Goal: Information Seeking & Learning: Learn about a topic

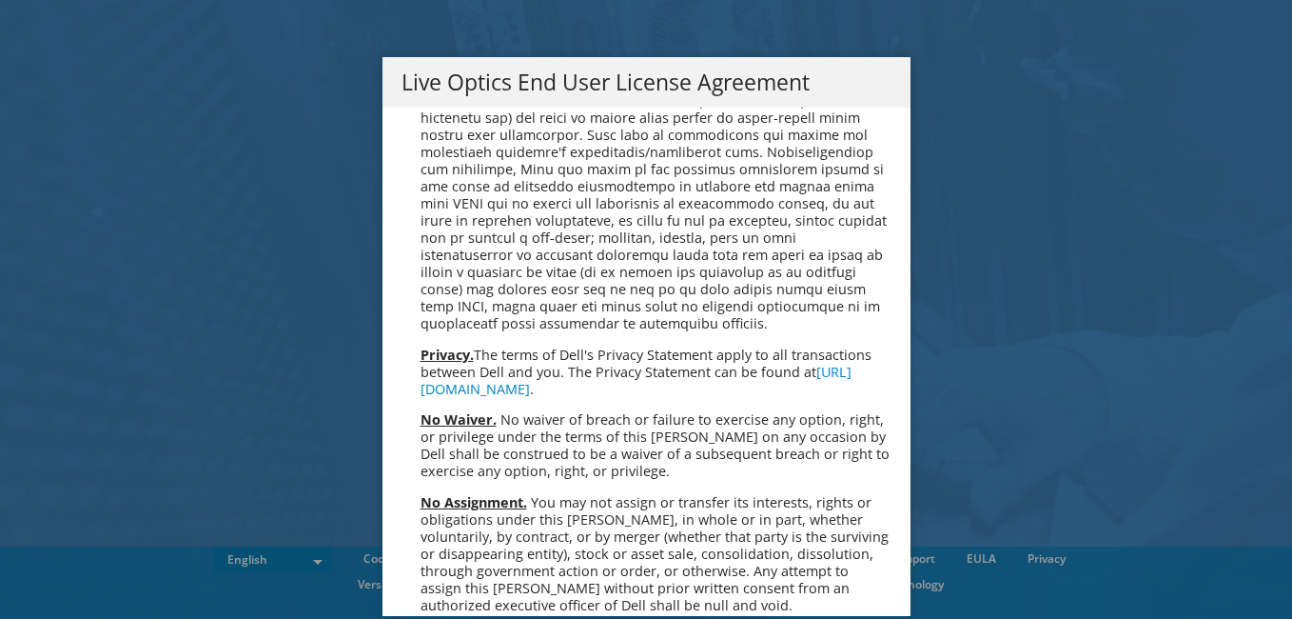
scroll to position [7196, 0]
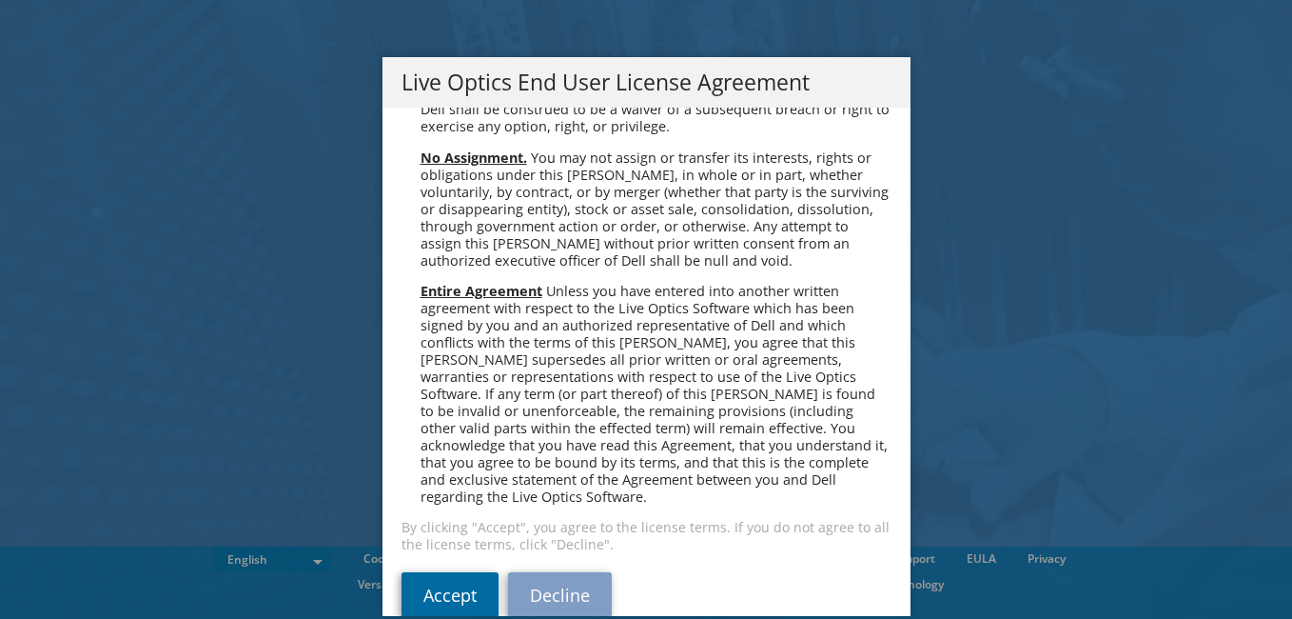
click at [440, 572] on link "Accept" at bounding box center [450, 595] width 97 height 46
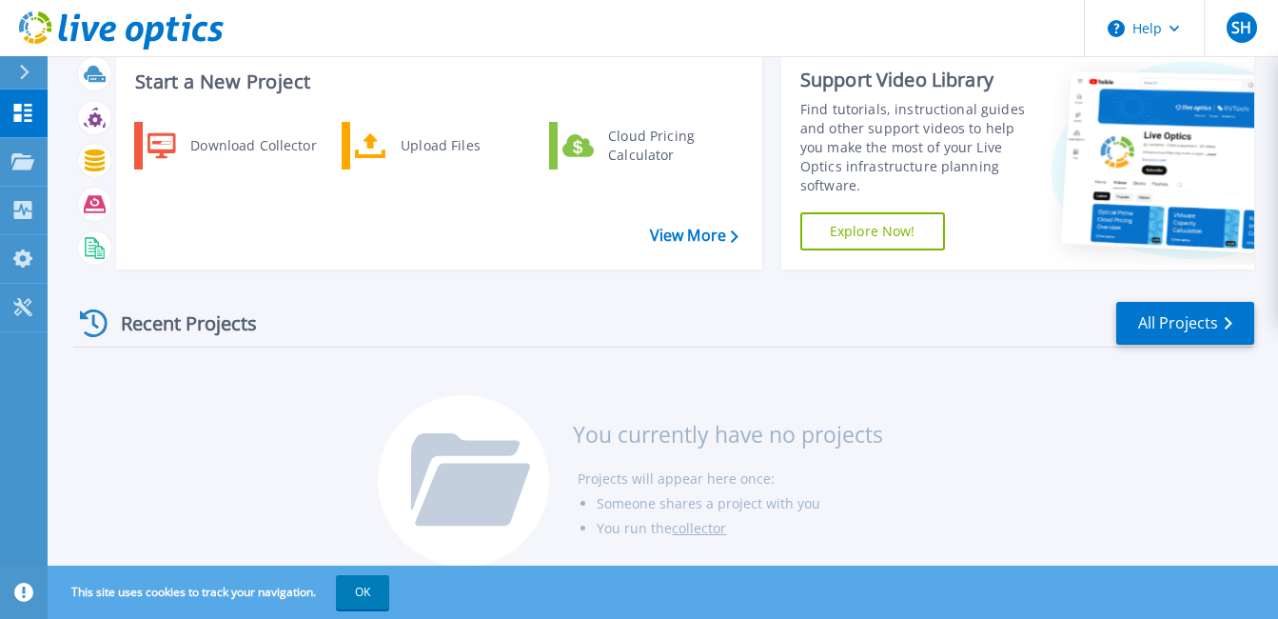
scroll to position [74, 0]
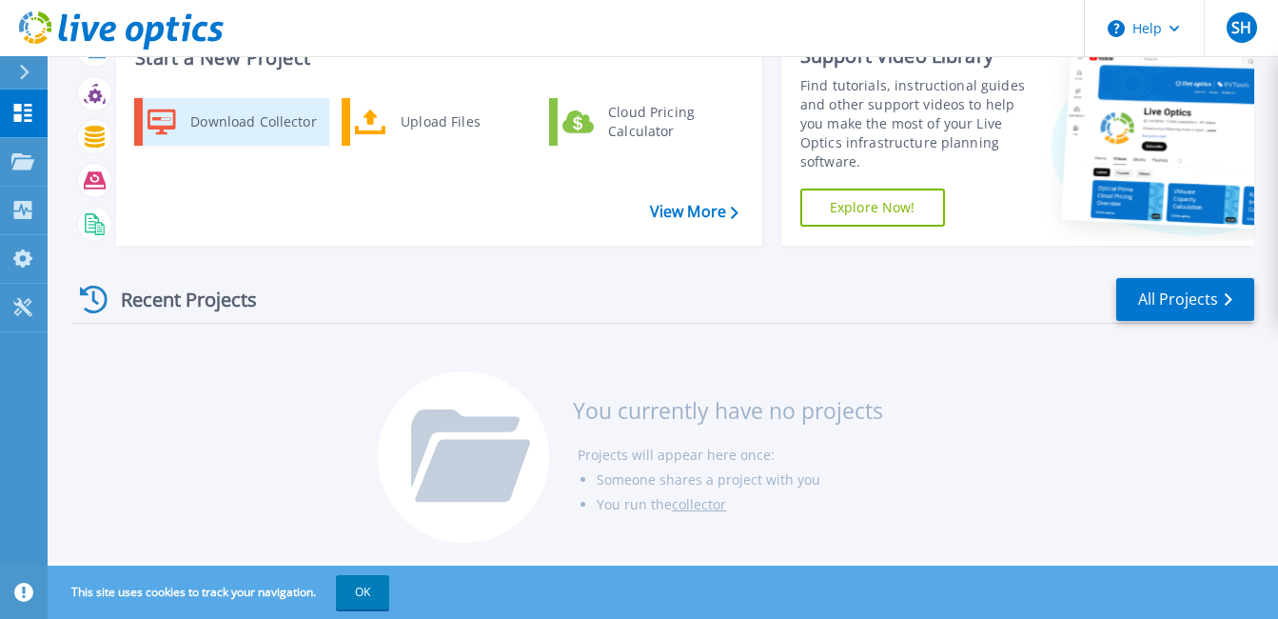
drag, startPoint x: 276, startPoint y: 132, endPoint x: 269, endPoint y: 123, distance: 11.6
click at [276, 132] on div "Download Collector" at bounding box center [253, 122] width 144 height 38
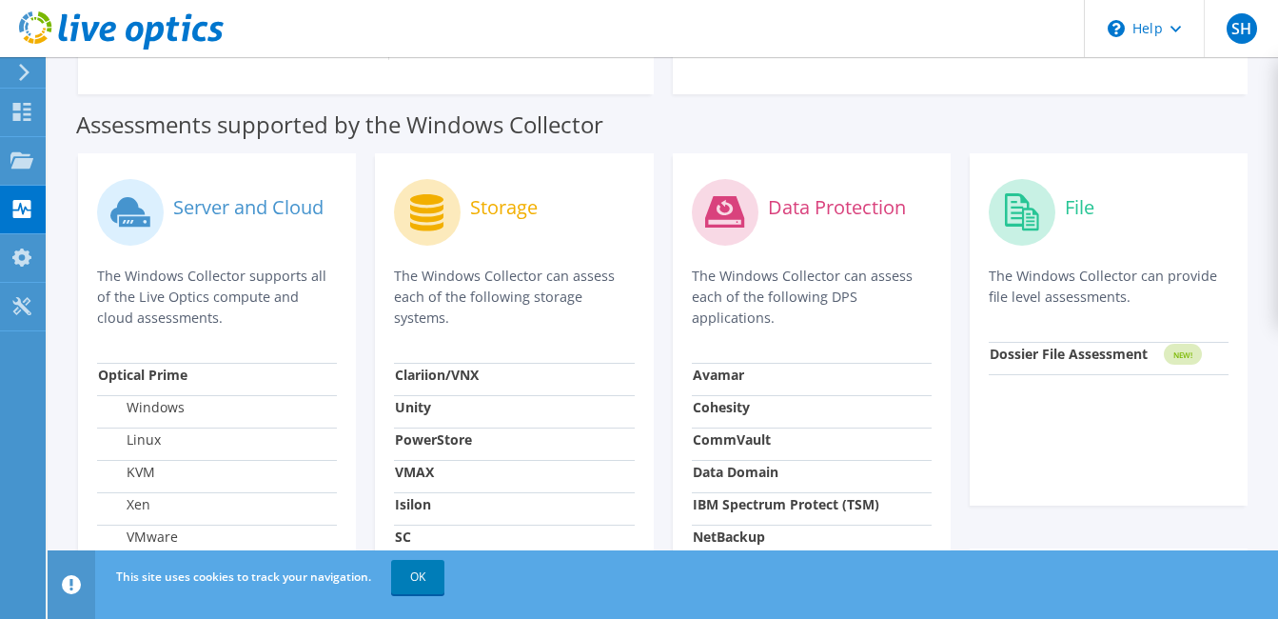
scroll to position [571, 0]
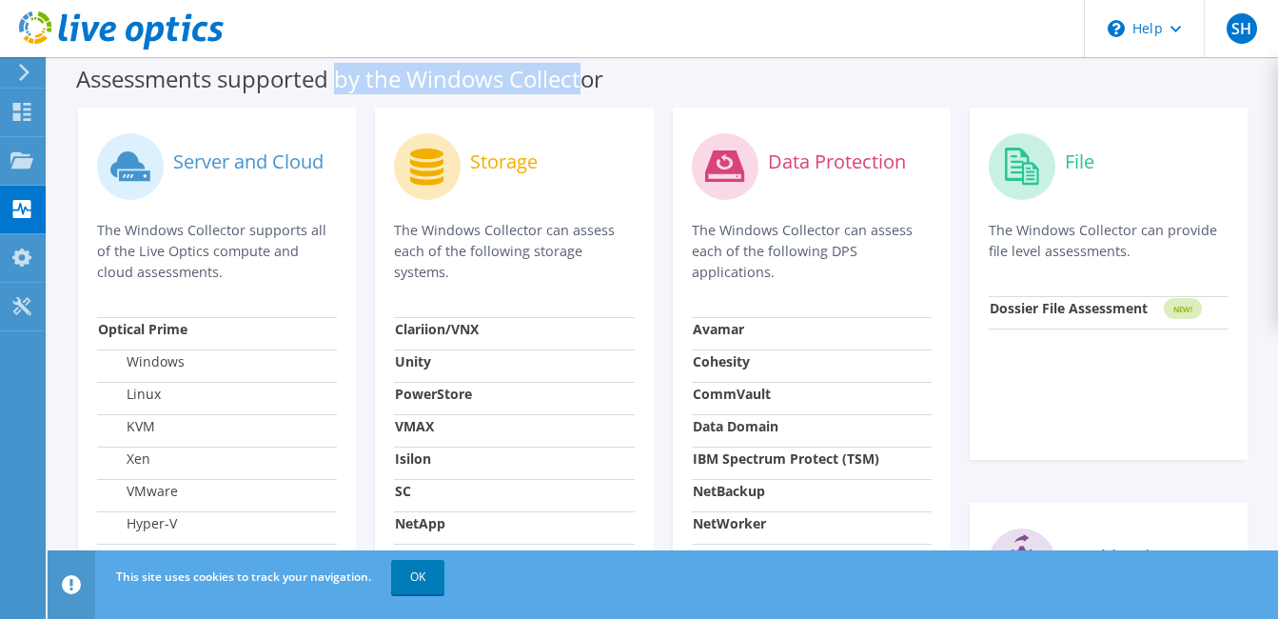
drag, startPoint x: 340, startPoint y: 71, endPoint x: 589, endPoint y: 66, distance: 249.4
click at [589, 69] on label "Assessments supported by the Windows Collector" at bounding box center [339, 78] width 527 height 19
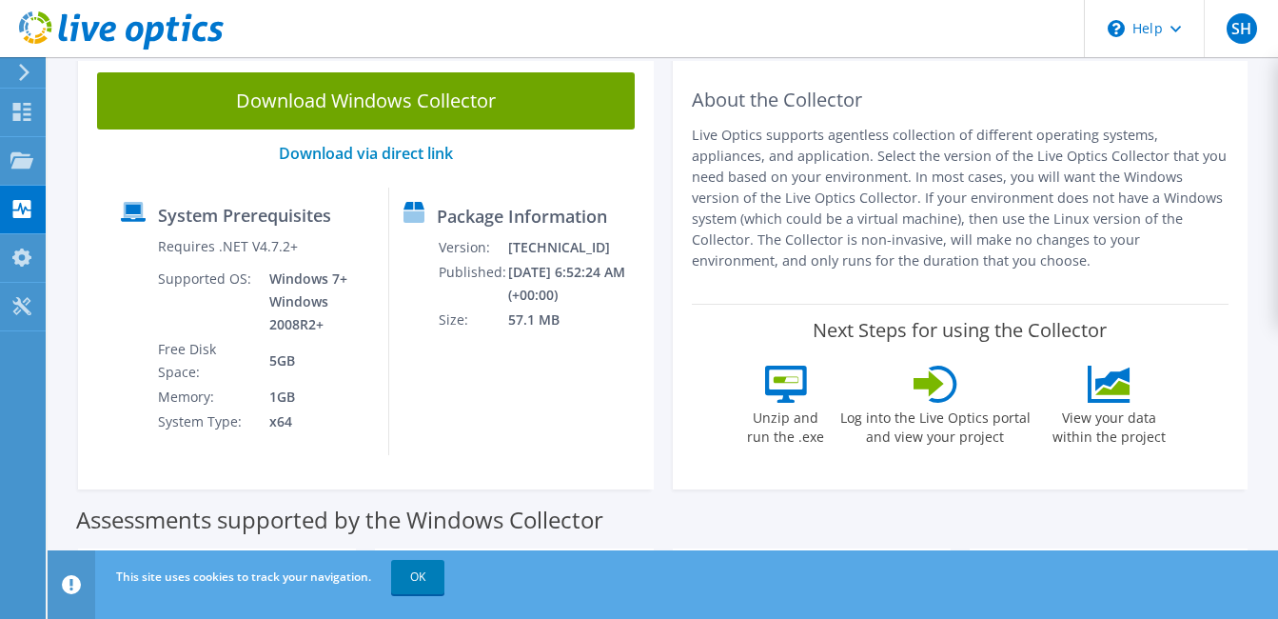
scroll to position [48, 0]
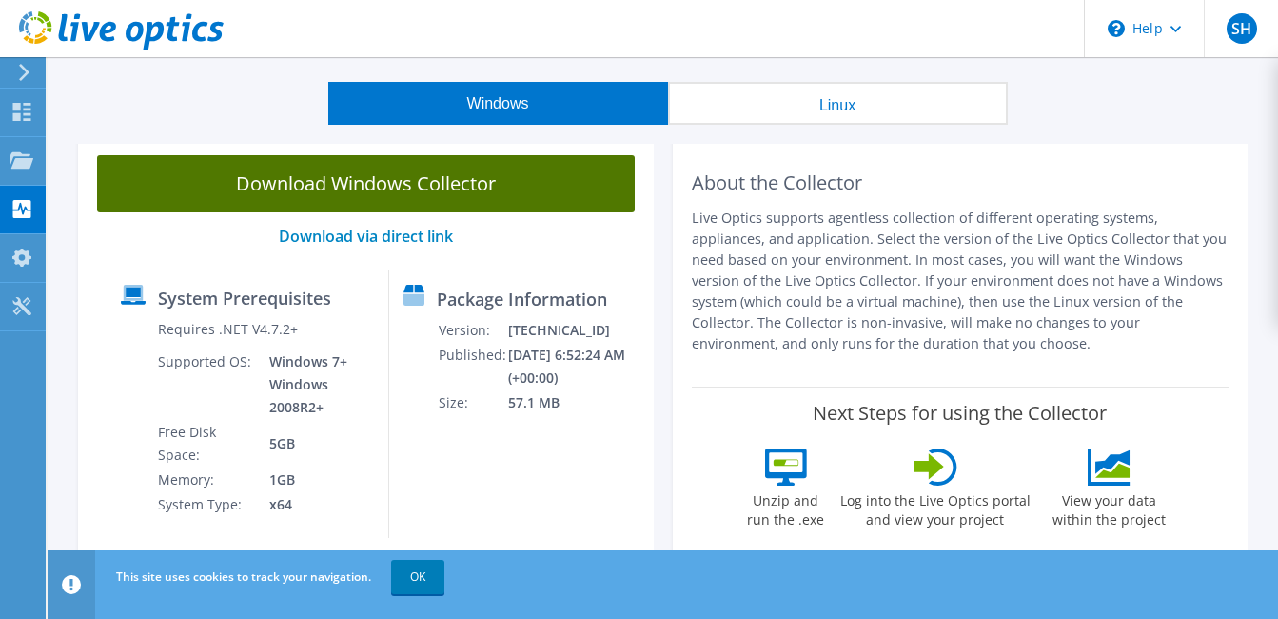
click at [307, 167] on link "Download Windows Collector" at bounding box center [366, 183] width 538 height 57
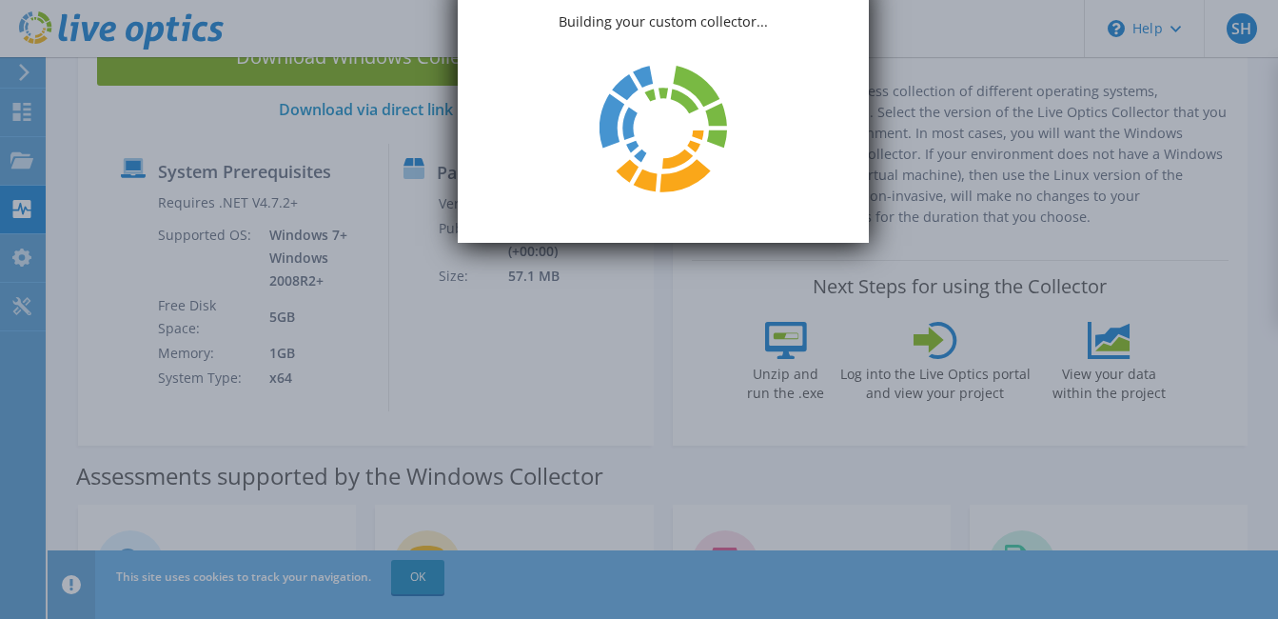
scroll to position [190, 0]
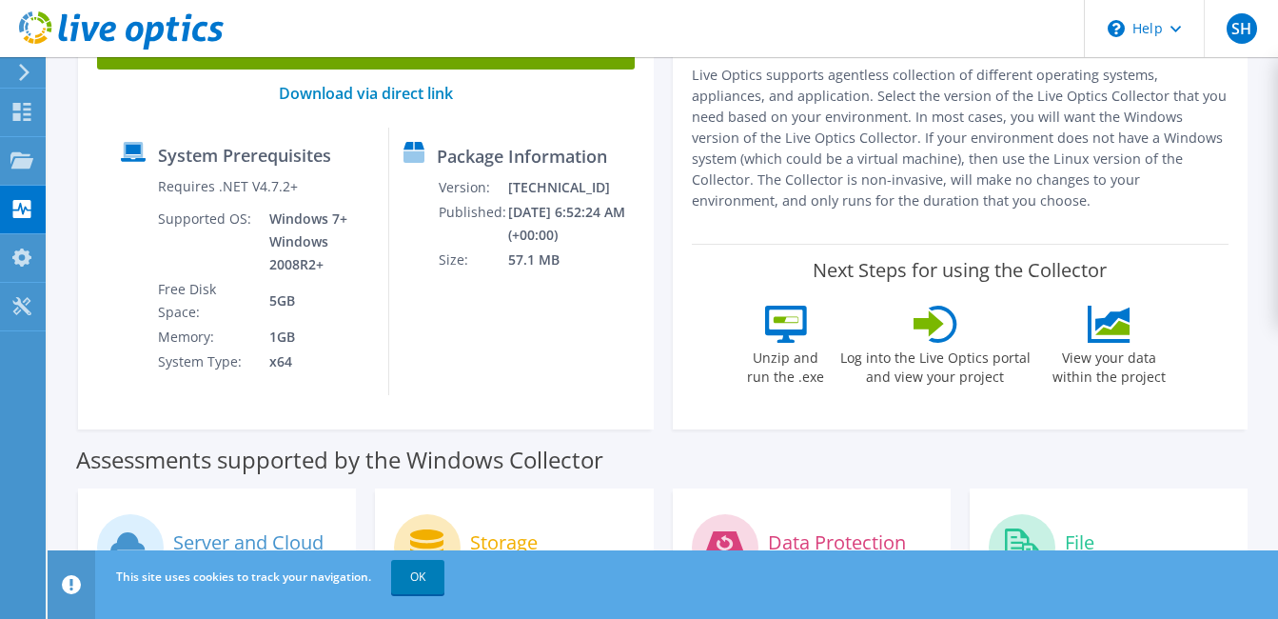
click at [28, 65] on icon at bounding box center [24, 72] width 14 height 17
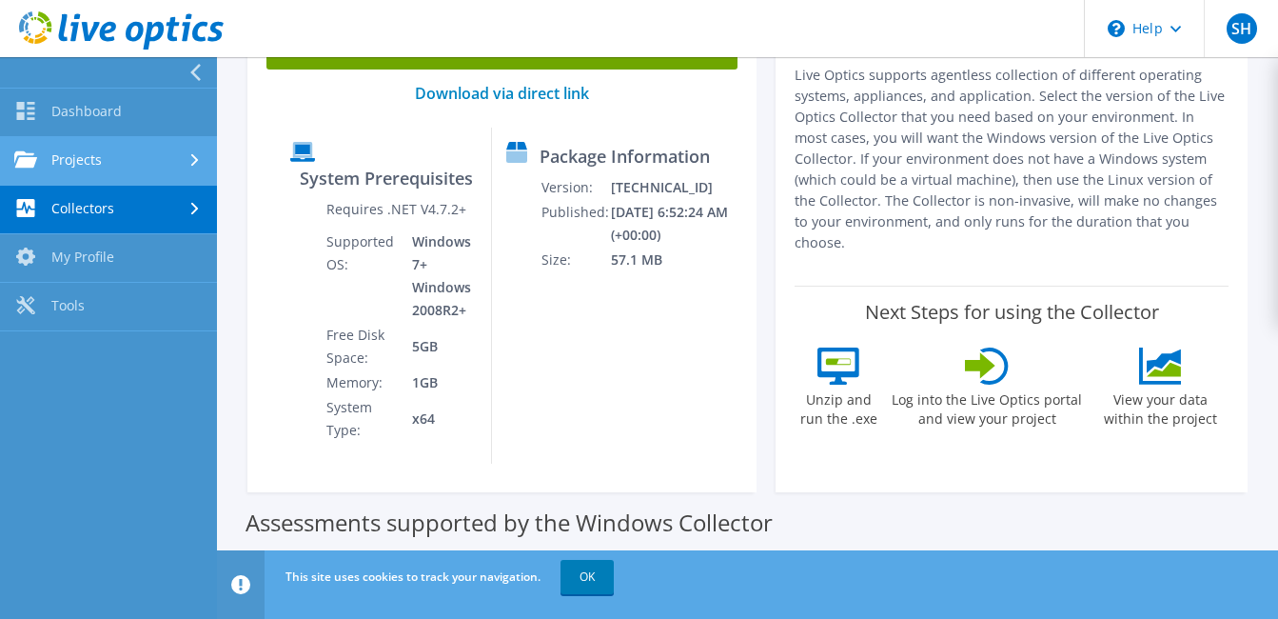
click at [64, 160] on link "Projects" at bounding box center [108, 161] width 217 height 49
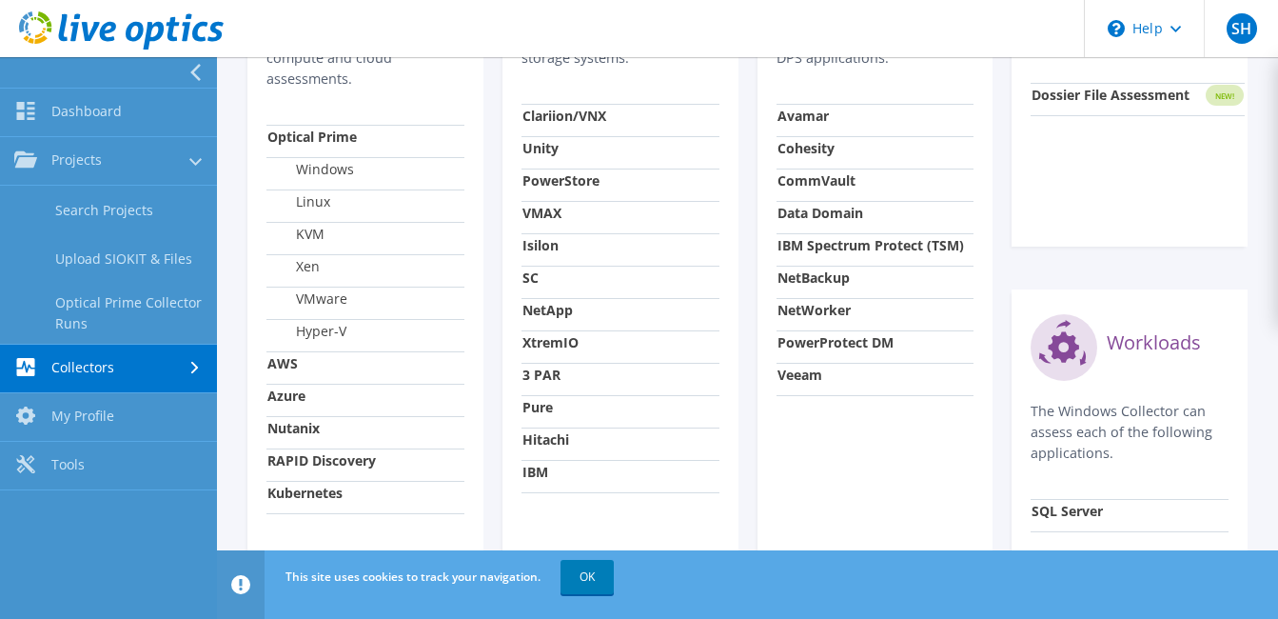
scroll to position [944, 0]
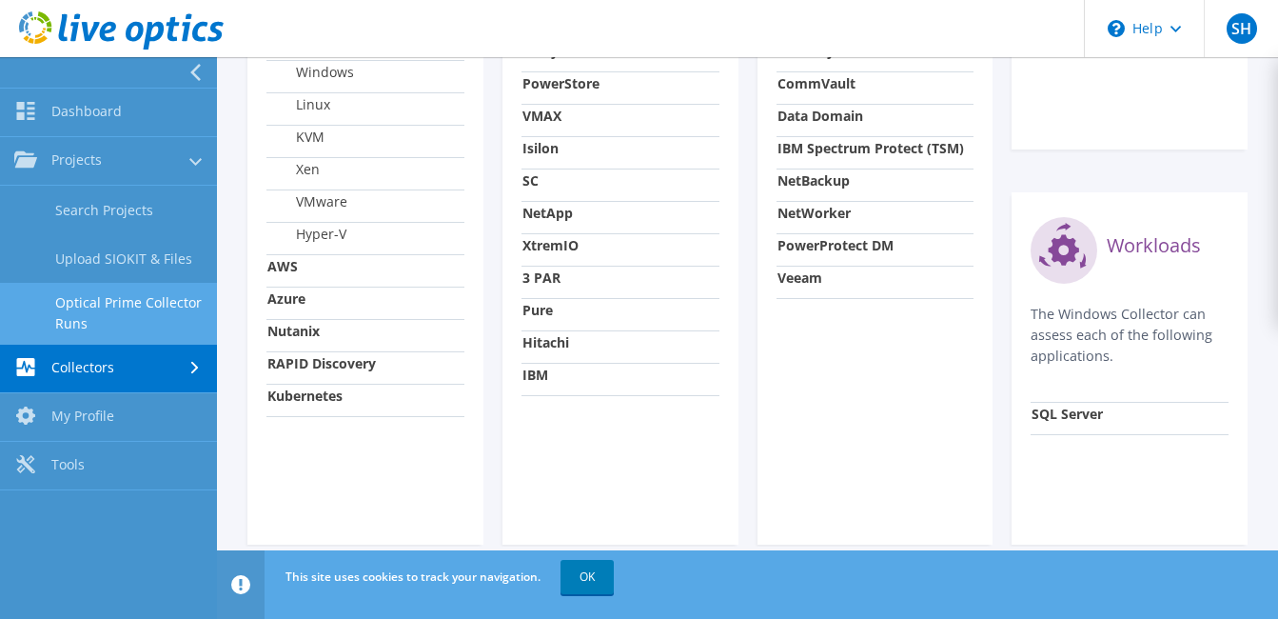
click at [60, 301] on link "Optical Prime Collector Runs" at bounding box center [108, 313] width 217 height 61
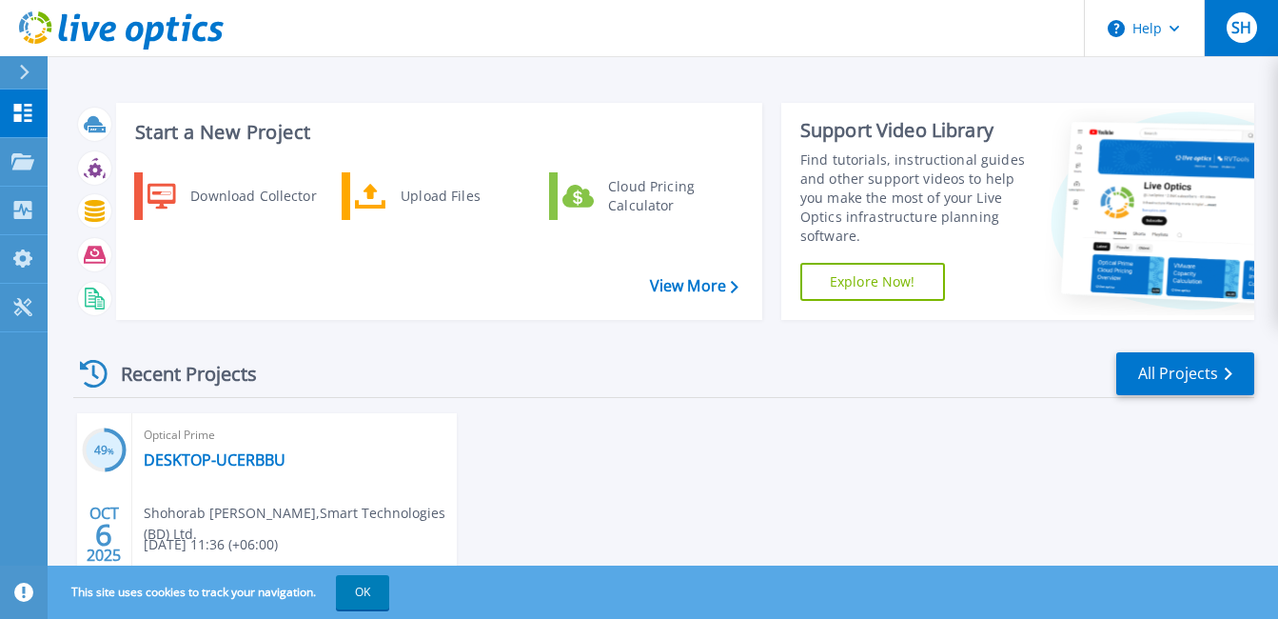
click at [1225, 30] on button "SH" at bounding box center [1241, 28] width 74 height 56
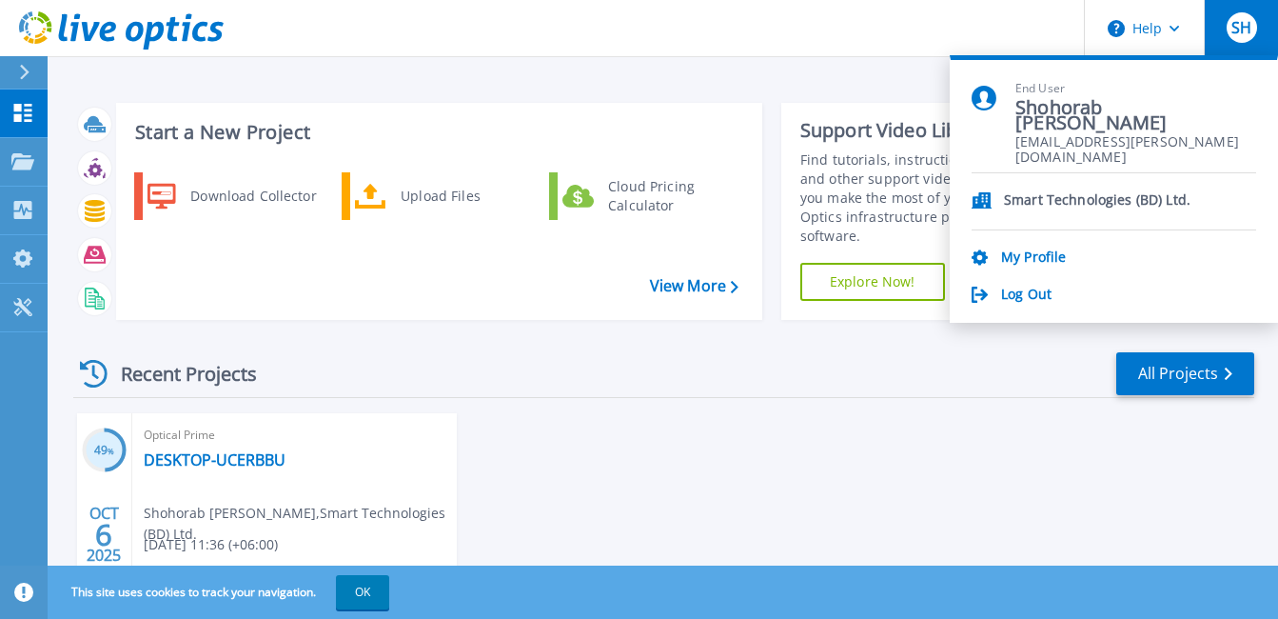
click at [1035, 214] on li "Smart Technologies (BD) Ltd." at bounding box center [1114, 201] width 285 height 57
click at [573, 434] on div "49 % OCT 6 2025 Optical Prime DESKTOP-UCERBBU Shohorab Hossain , Smart Technolo…" at bounding box center [656, 555] width 1196 height 285
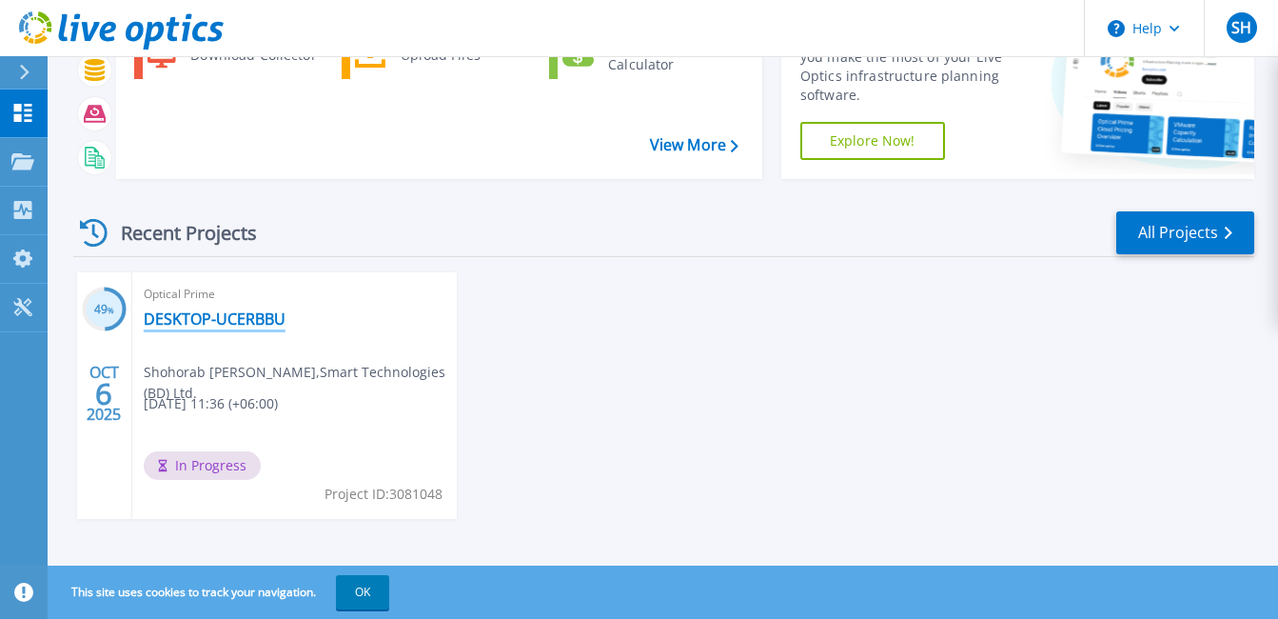
scroll to position [151, 0]
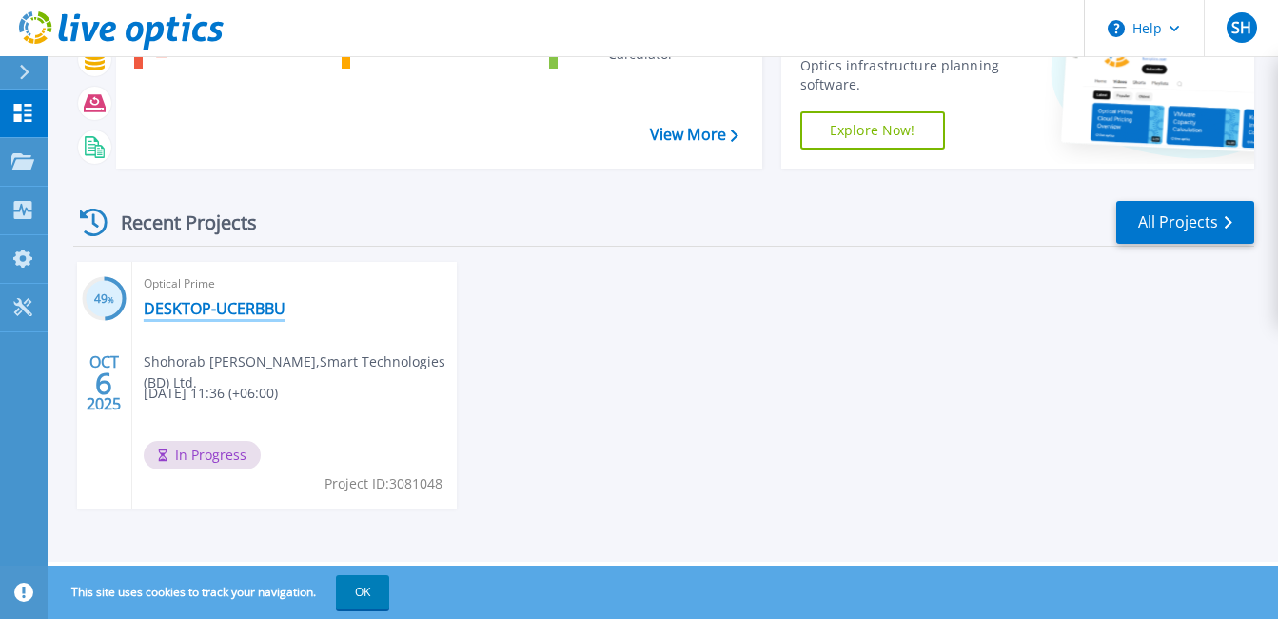
click at [204, 305] on link "DESKTOP-UCERBBU" at bounding box center [215, 308] width 142 height 19
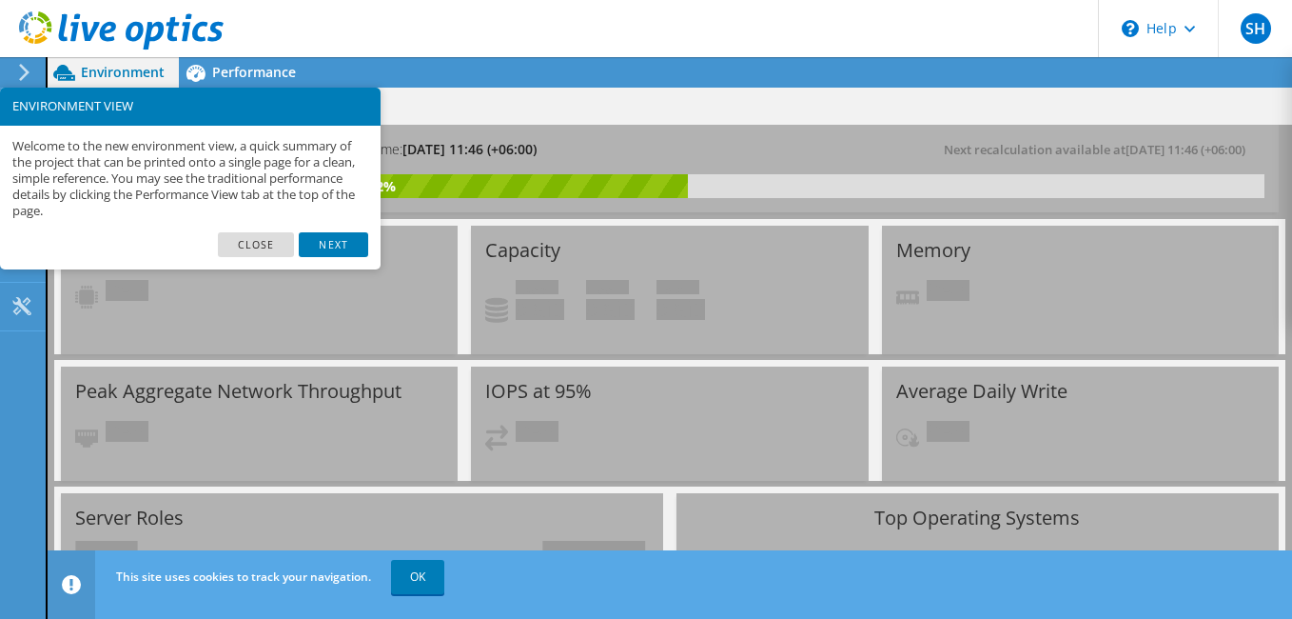
click at [338, 246] on link "Next" at bounding box center [333, 244] width 69 height 25
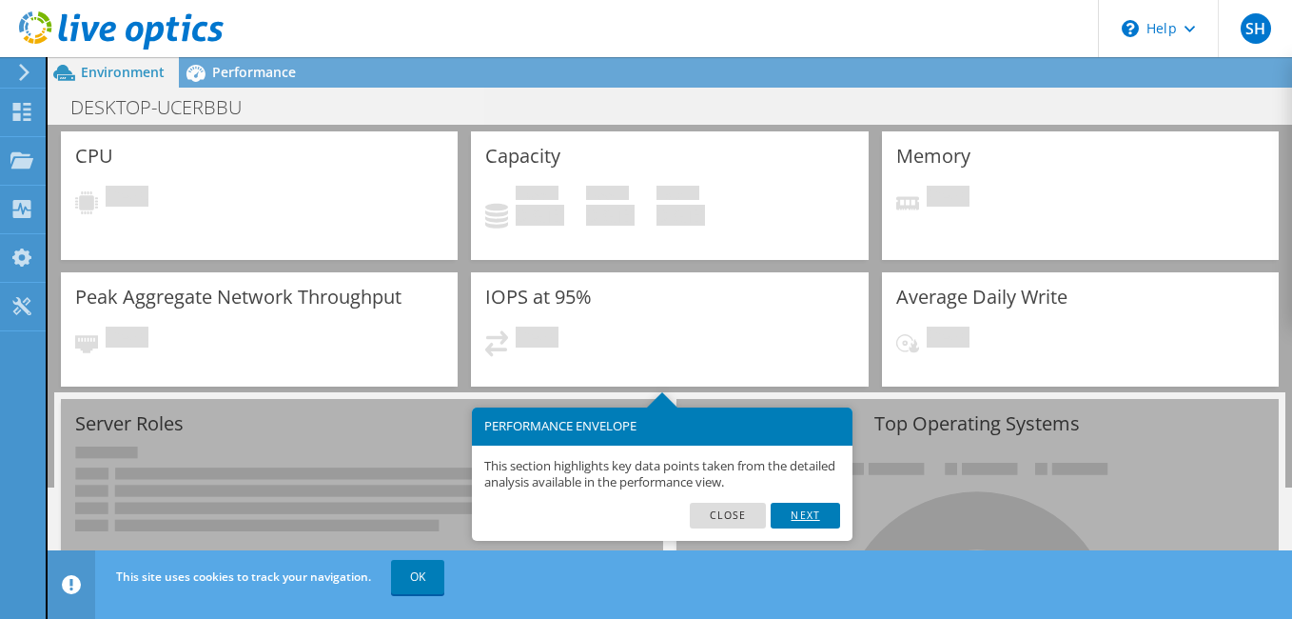
click at [812, 514] on link "Next" at bounding box center [805, 514] width 69 height 25
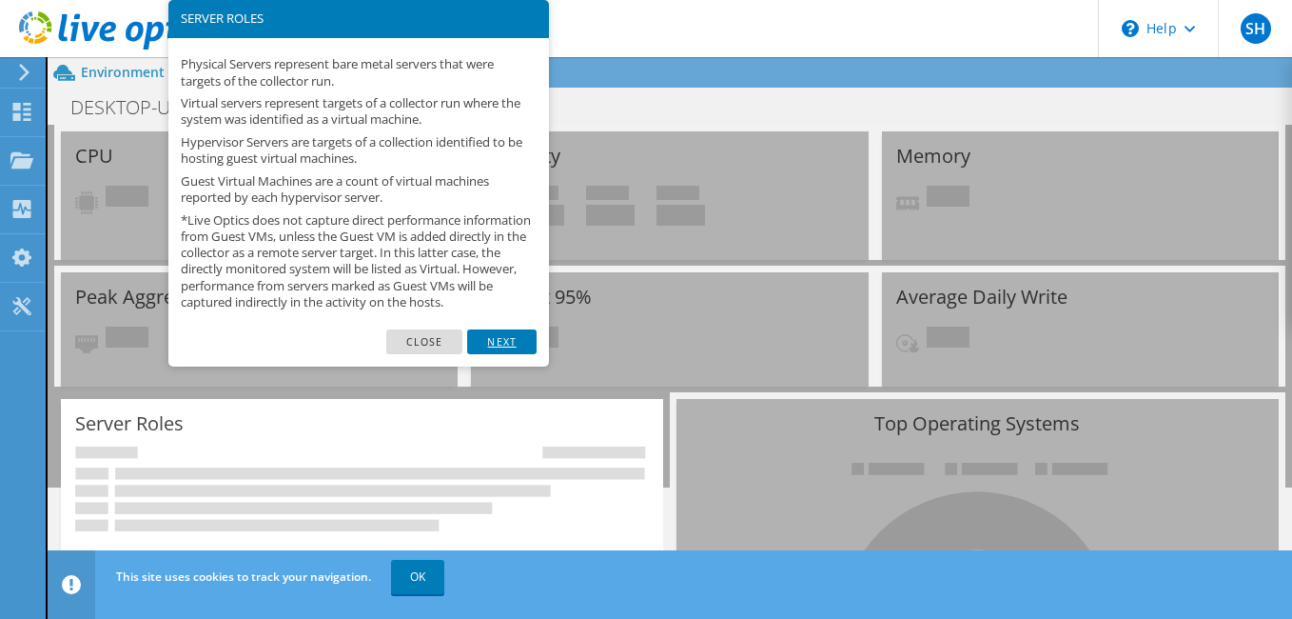
click at [529, 353] on link "Next" at bounding box center [501, 341] width 69 height 25
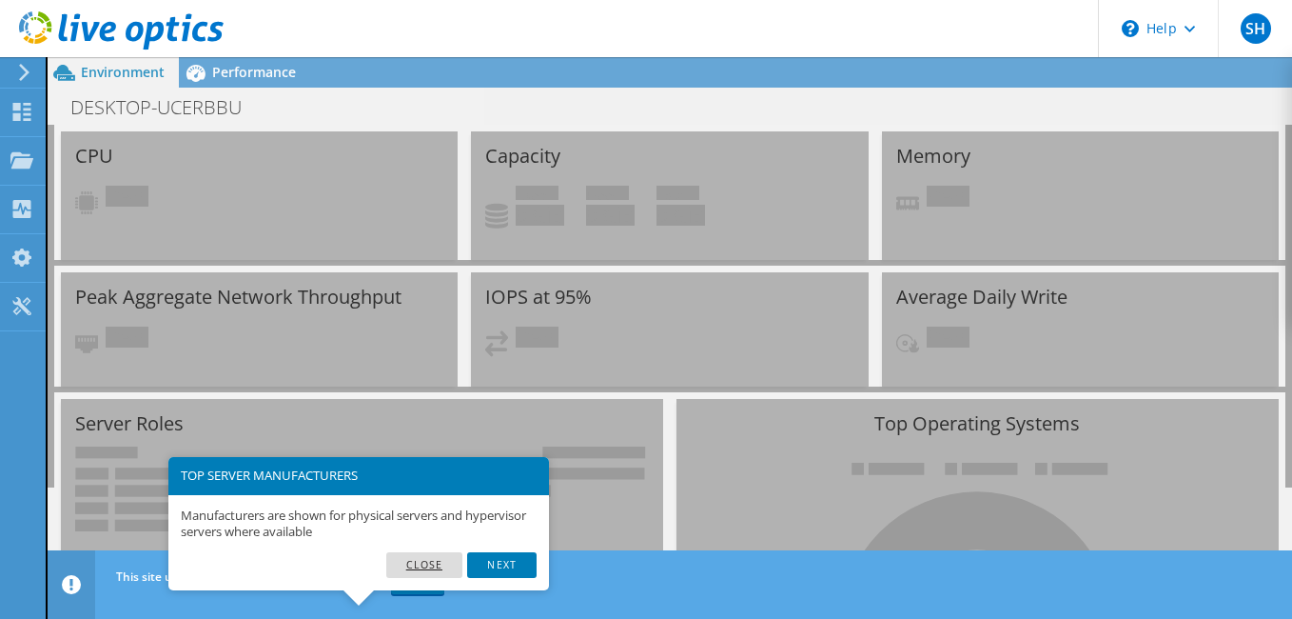
click at [441, 564] on link "Close" at bounding box center [424, 564] width 77 height 25
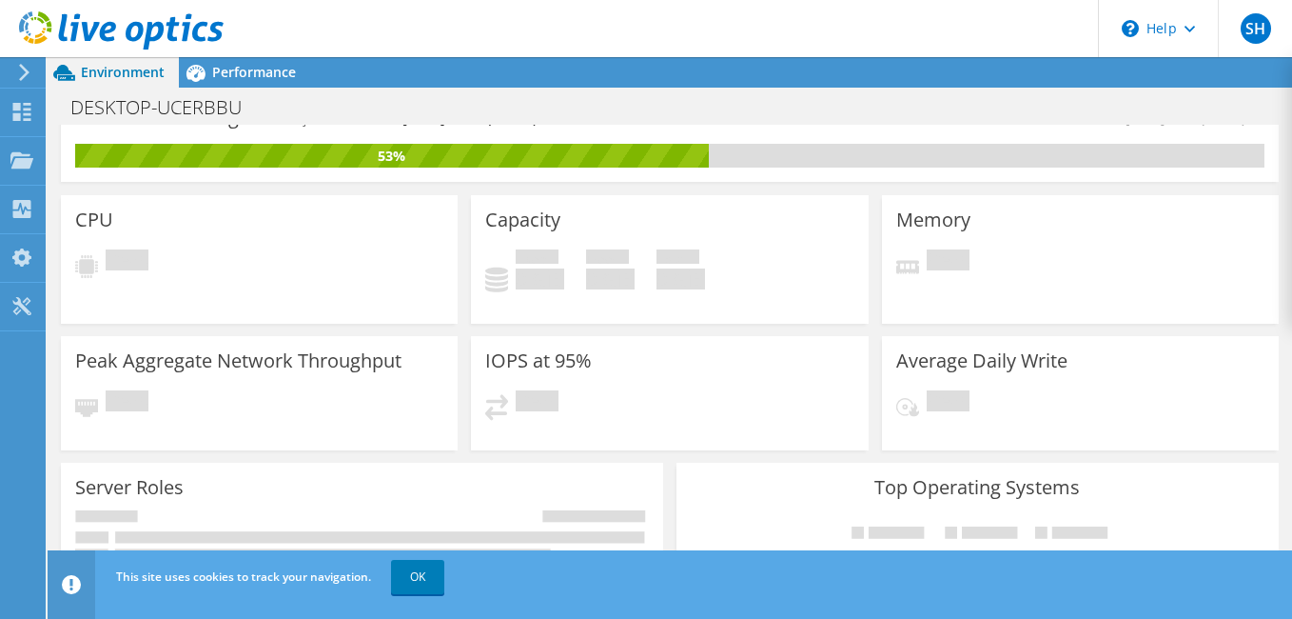
scroll to position [0, 0]
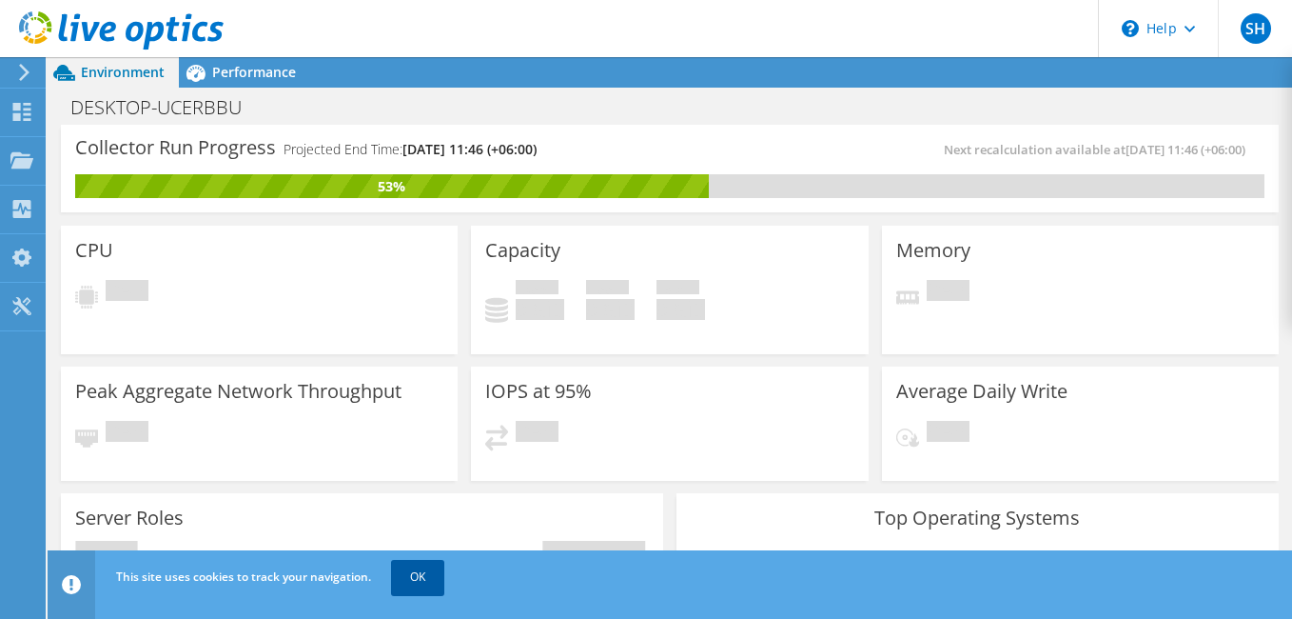
click at [418, 576] on link "OK" at bounding box center [417, 577] width 53 height 34
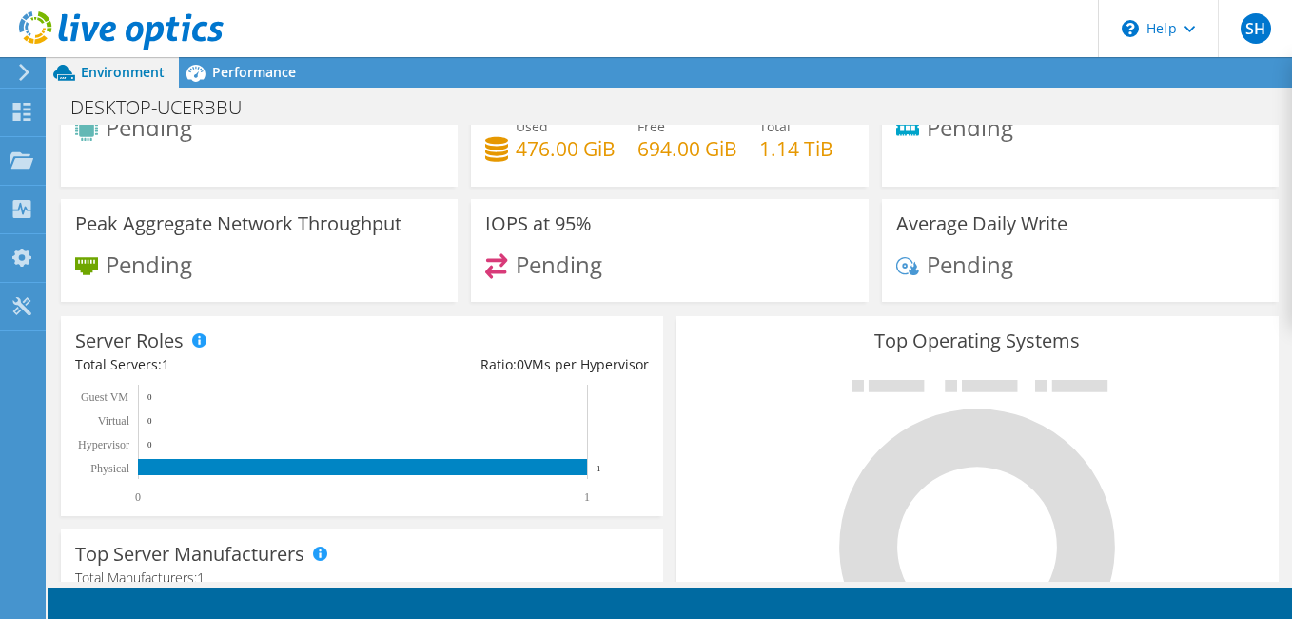
scroll to position [412, 0]
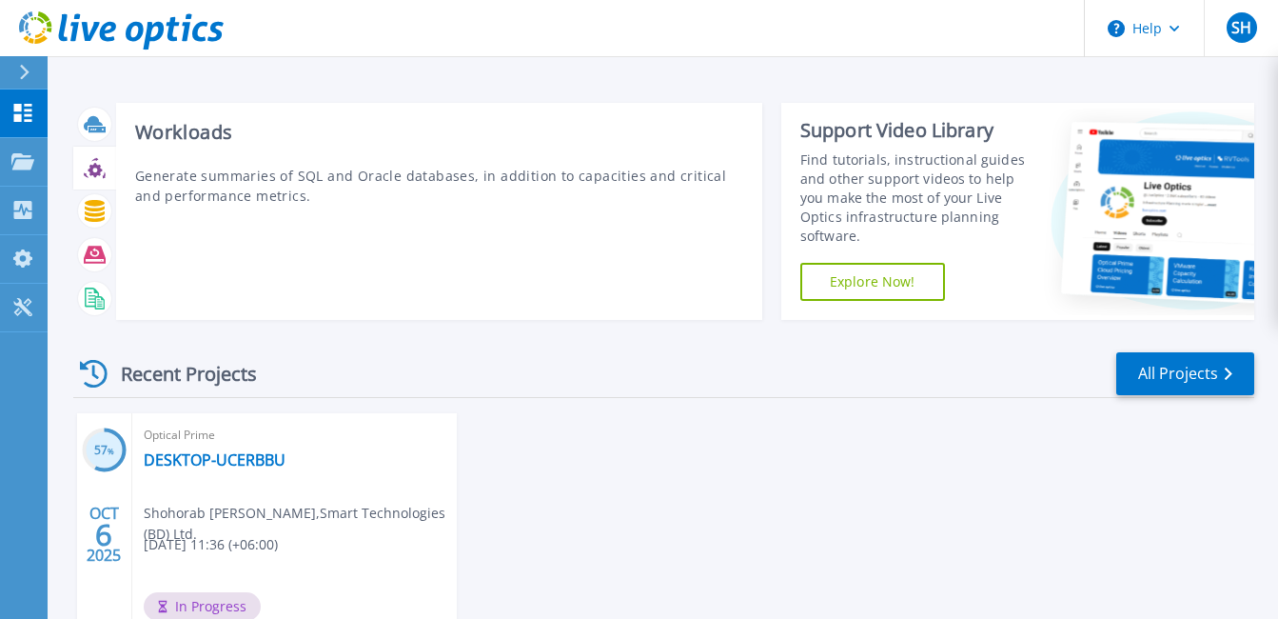
click at [101, 168] on icon at bounding box center [95, 168] width 22 height 22
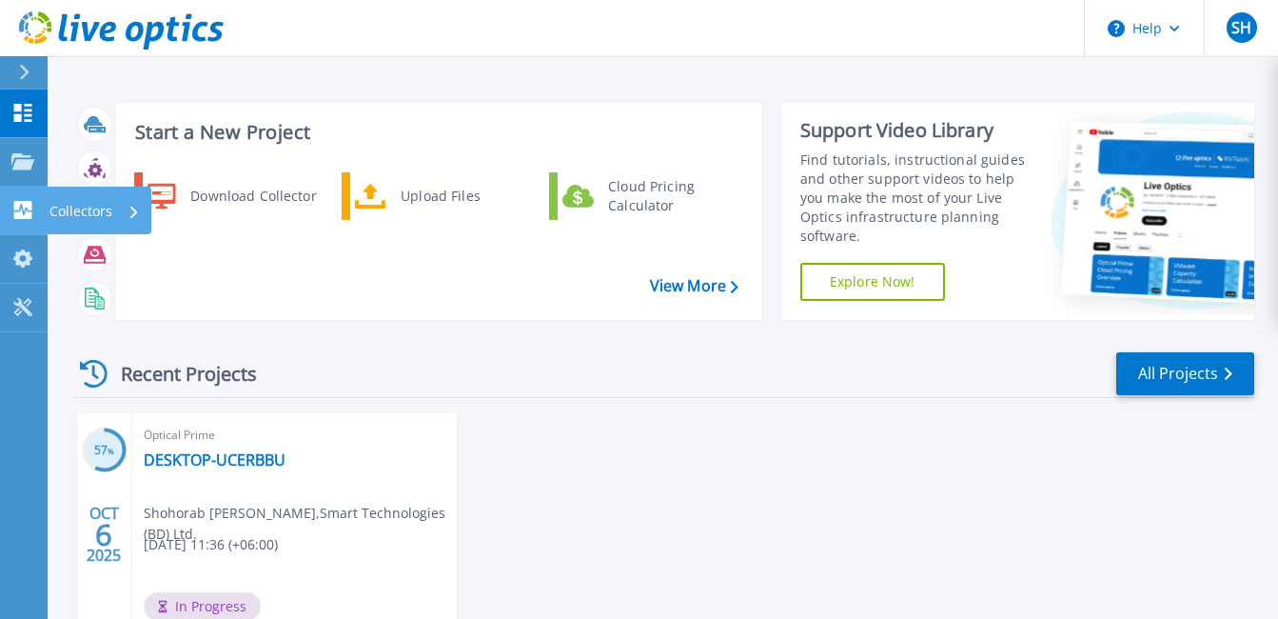
click at [10, 206] on link "Collectors Collectors" at bounding box center [24, 211] width 48 height 49
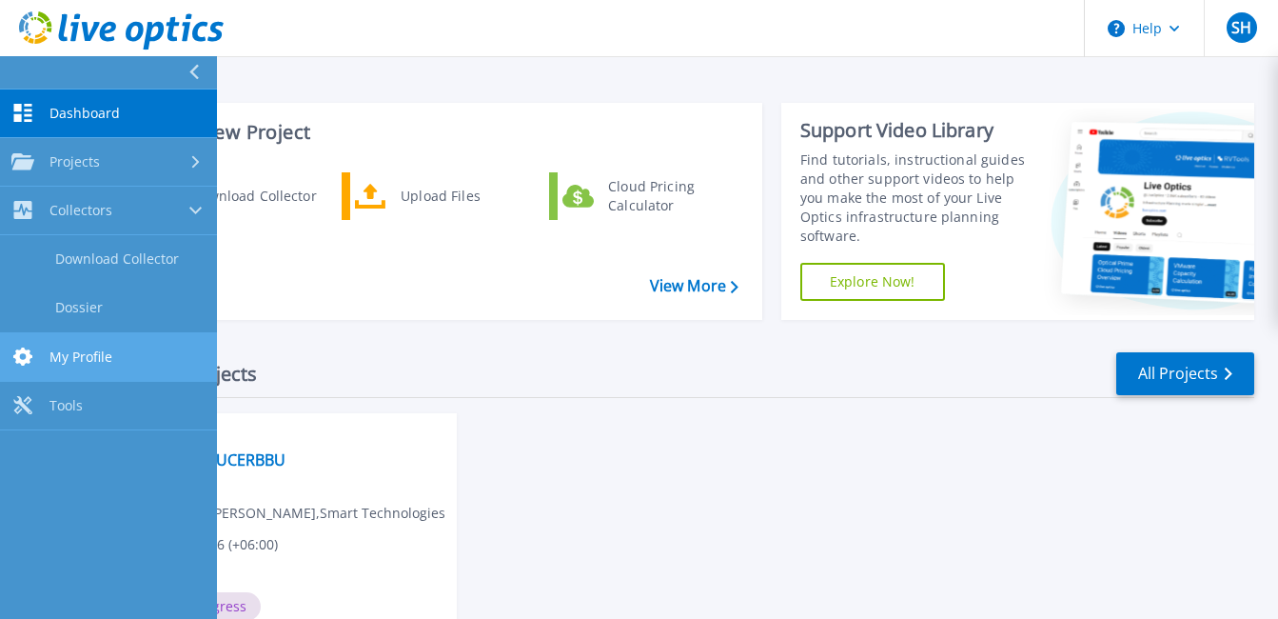
click at [45, 357] on link "My Profile My Profile" at bounding box center [108, 357] width 217 height 49
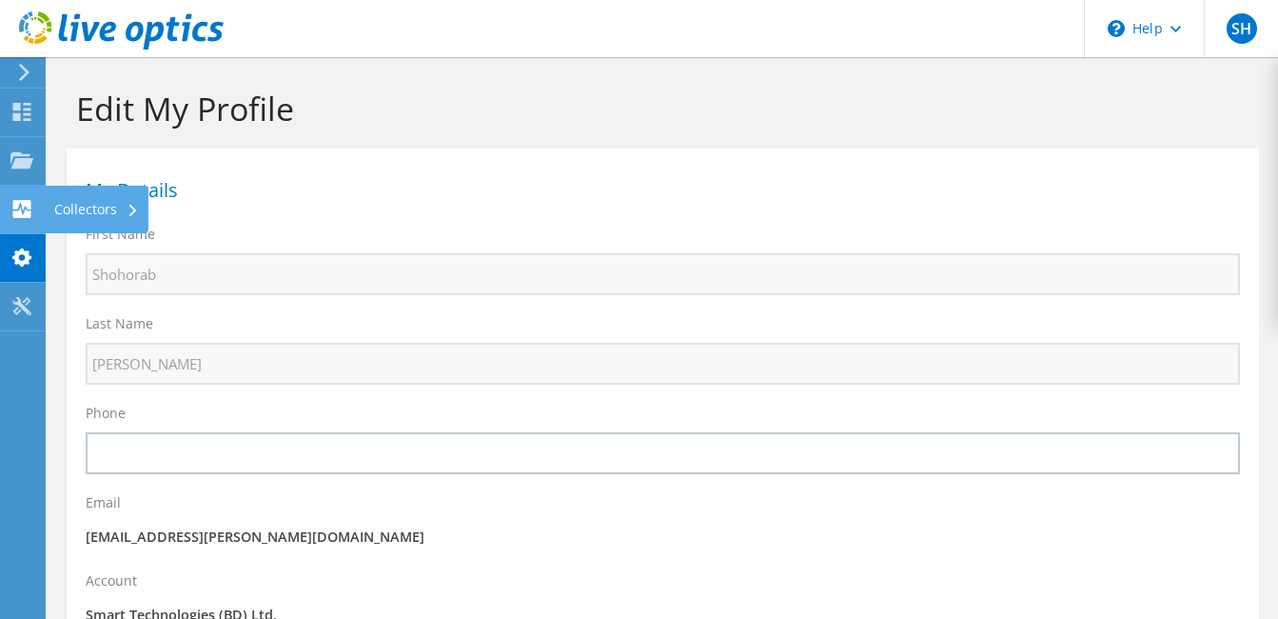
click at [31, 214] on icon at bounding box center [21, 209] width 23 height 18
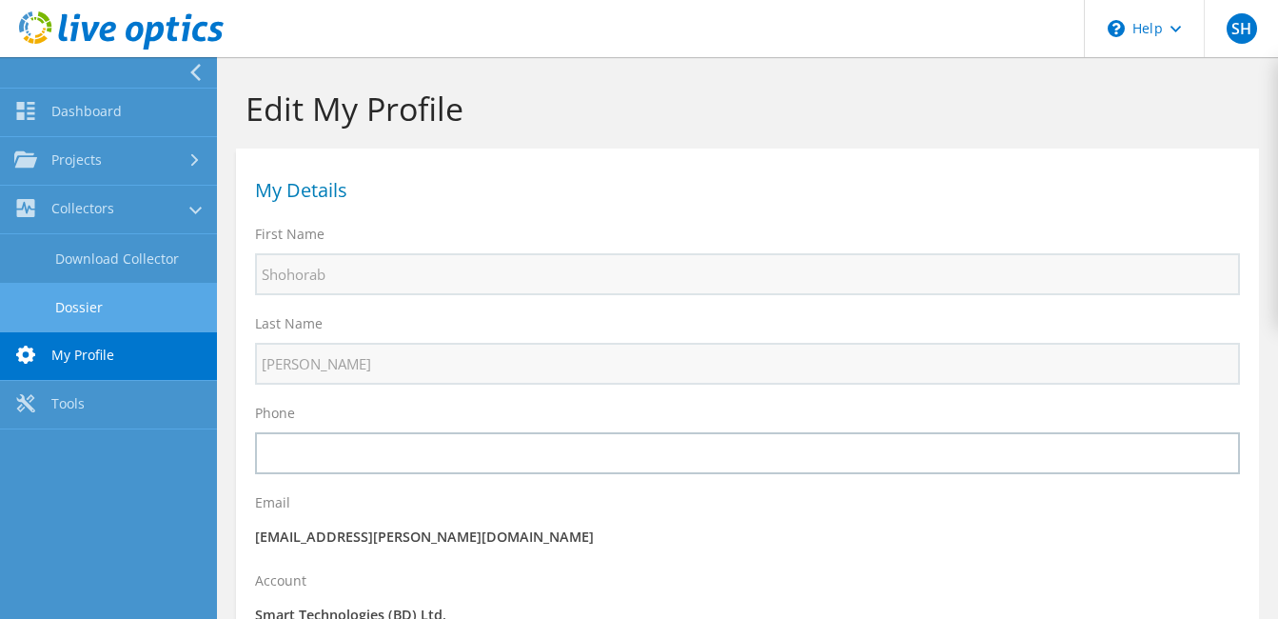
click at [119, 299] on link "Dossier" at bounding box center [108, 307] width 217 height 49
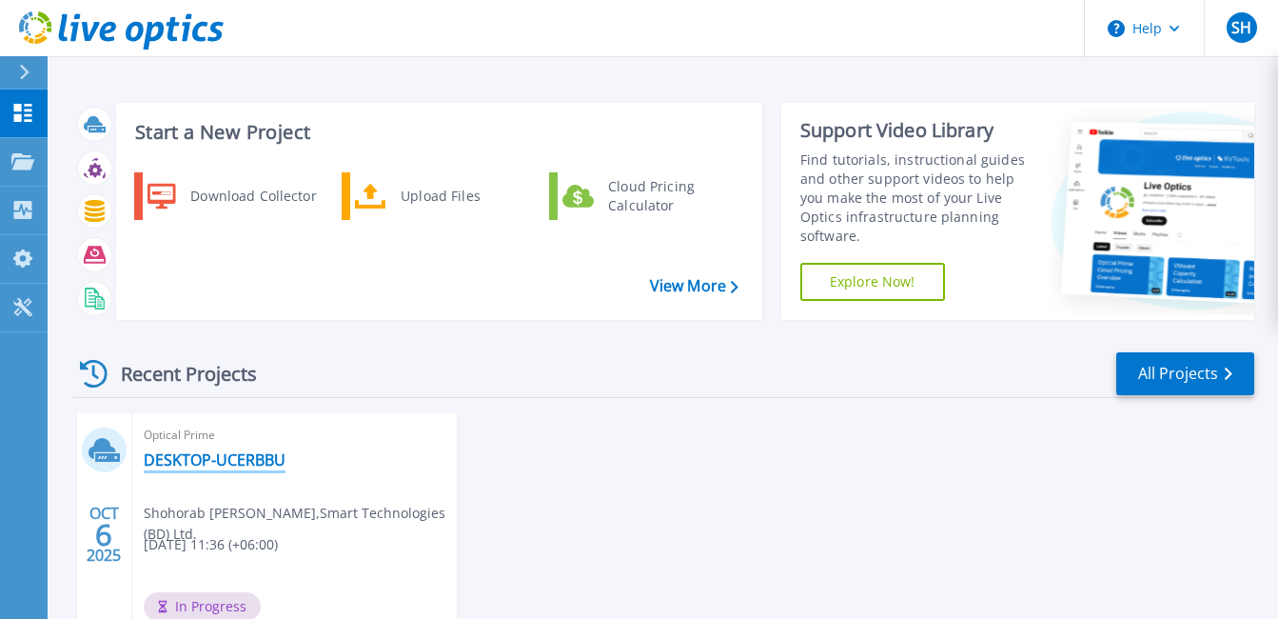
click at [213, 456] on link "DESKTOP-UCERBBU" at bounding box center [215, 459] width 142 height 19
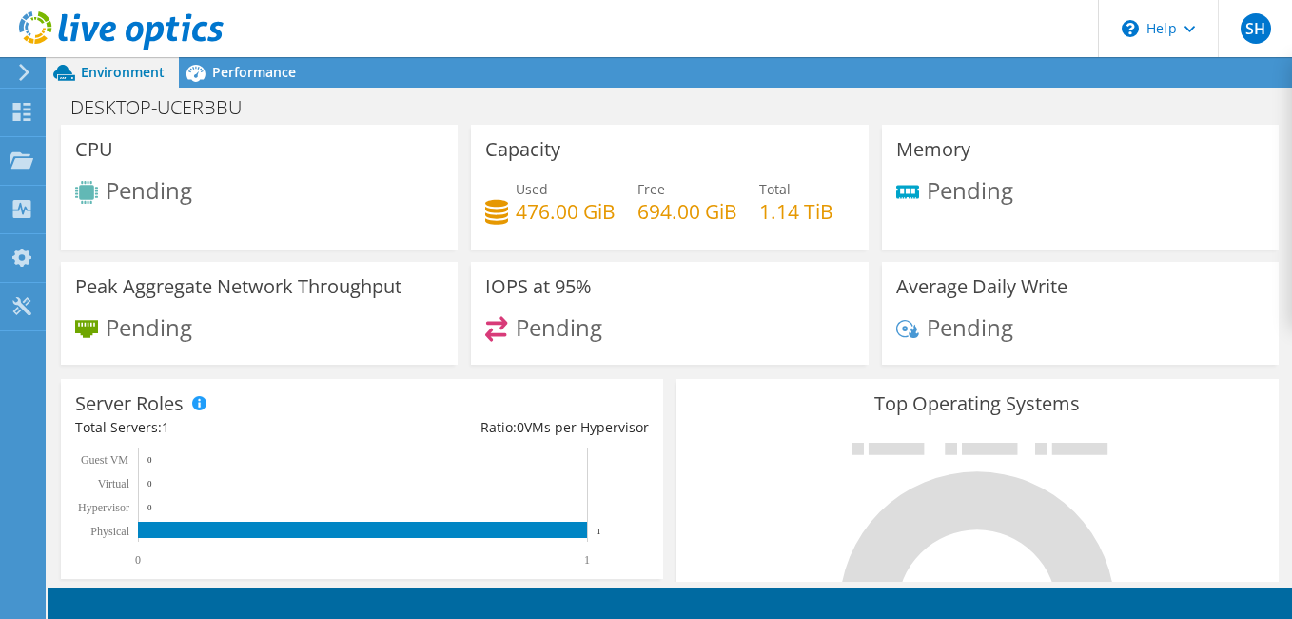
click at [884, 197] on div "Memory Pending" at bounding box center [1080, 187] width 397 height 125
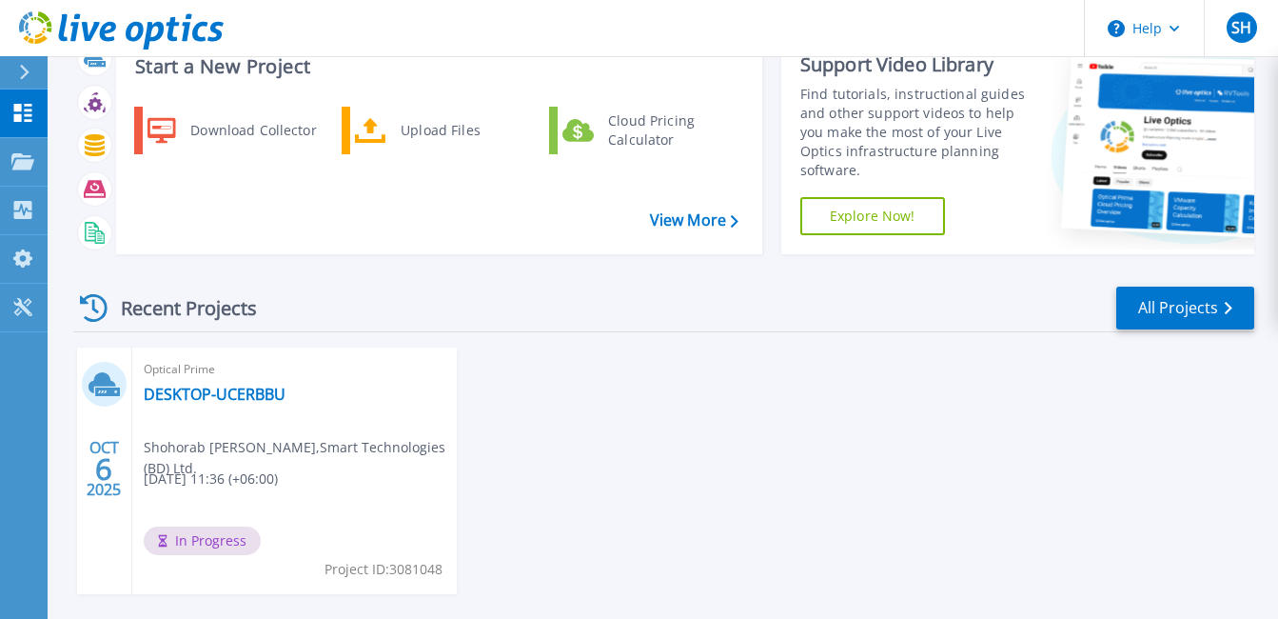
scroll to position [151, 0]
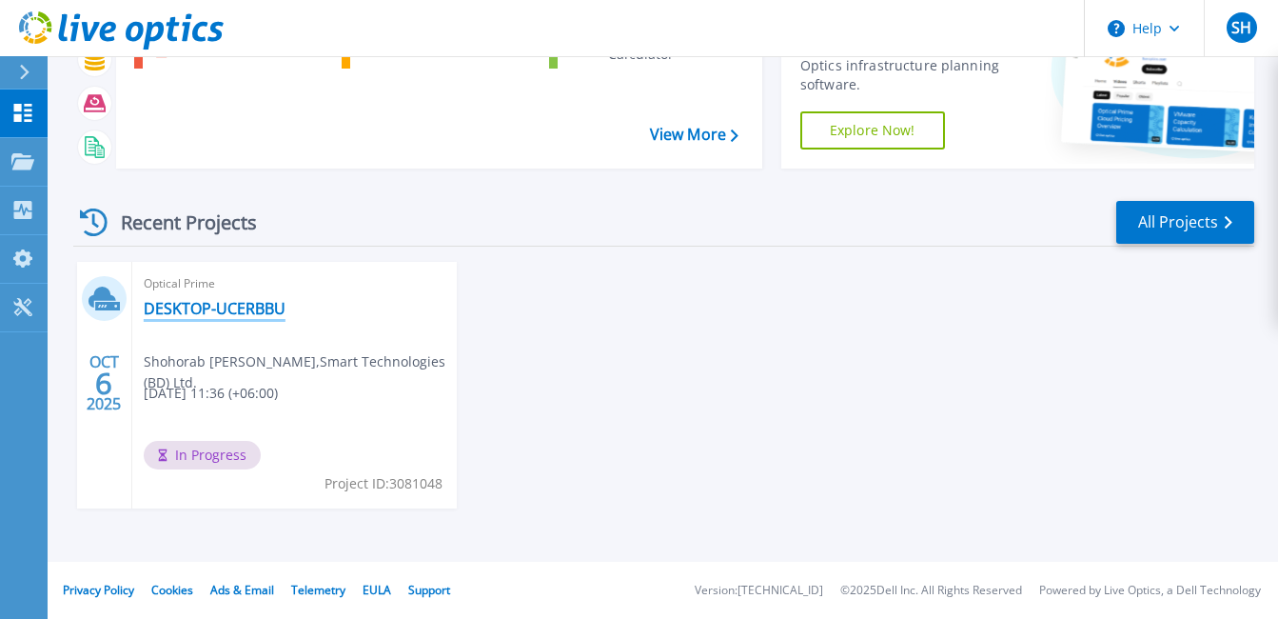
click at [249, 318] on link "DESKTOP-UCERBBU" at bounding box center [215, 308] width 142 height 19
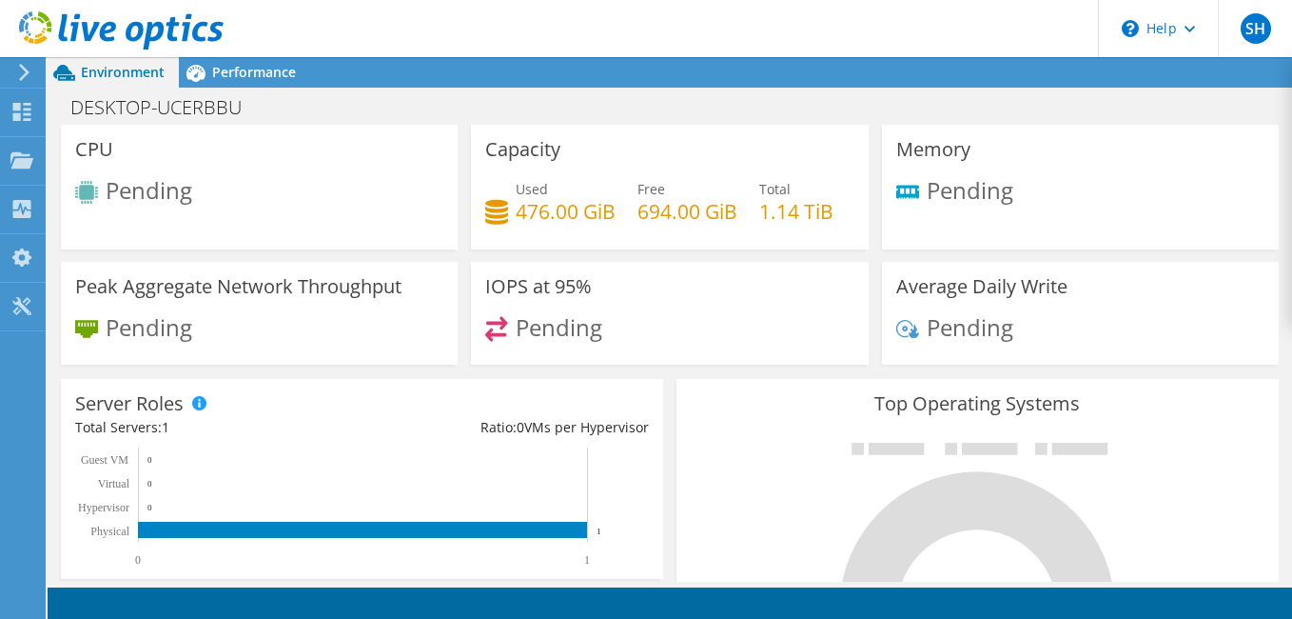
click at [902, 195] on icon at bounding box center [907, 192] width 23 height 13
click at [235, 78] on span "Performance" at bounding box center [254, 72] width 84 height 18
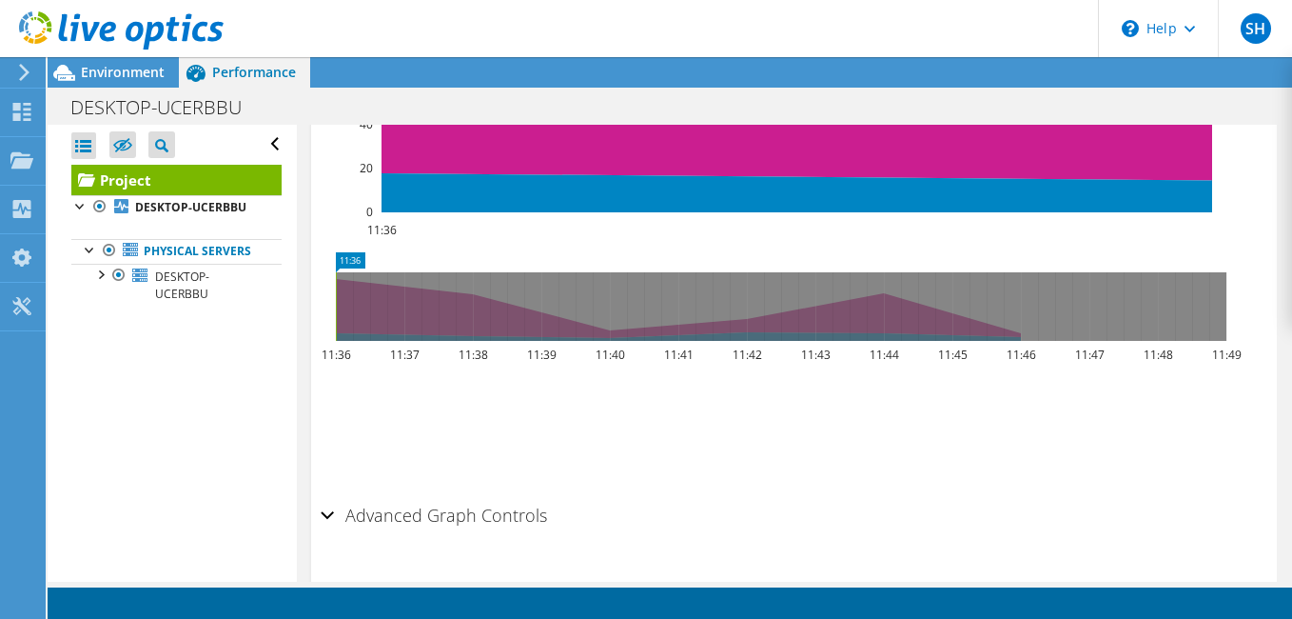
scroll to position [883, 0]
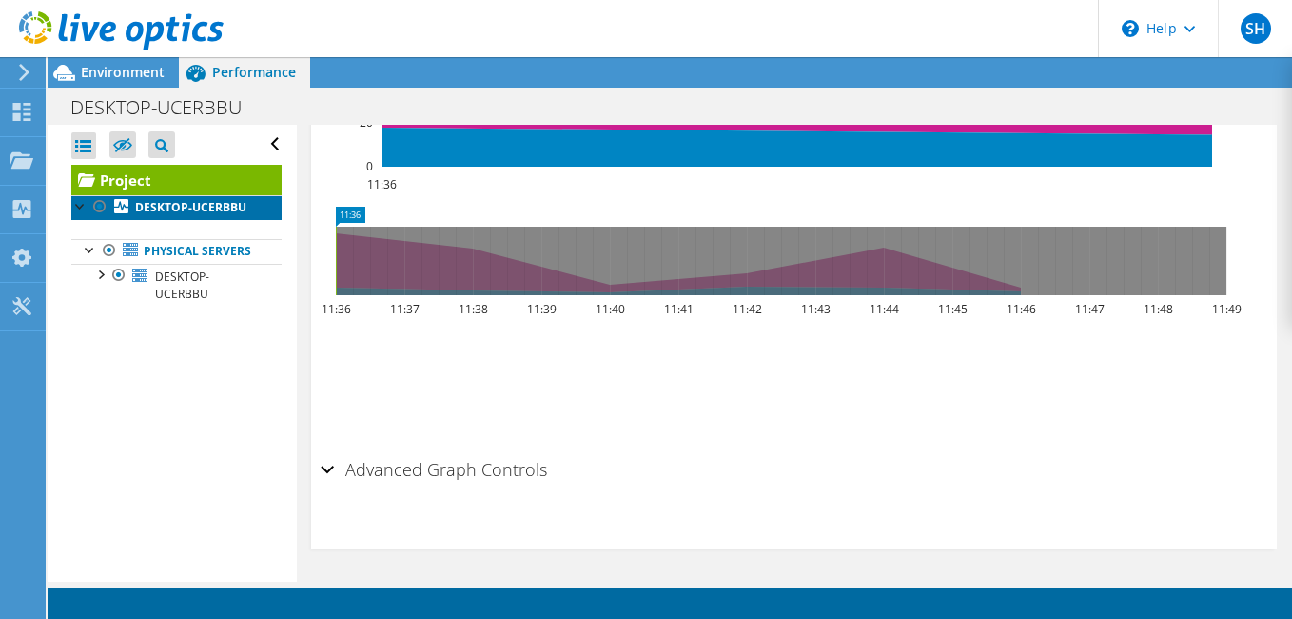
click at [164, 215] on b "DESKTOP-UCERBBU" at bounding box center [190, 207] width 111 height 16
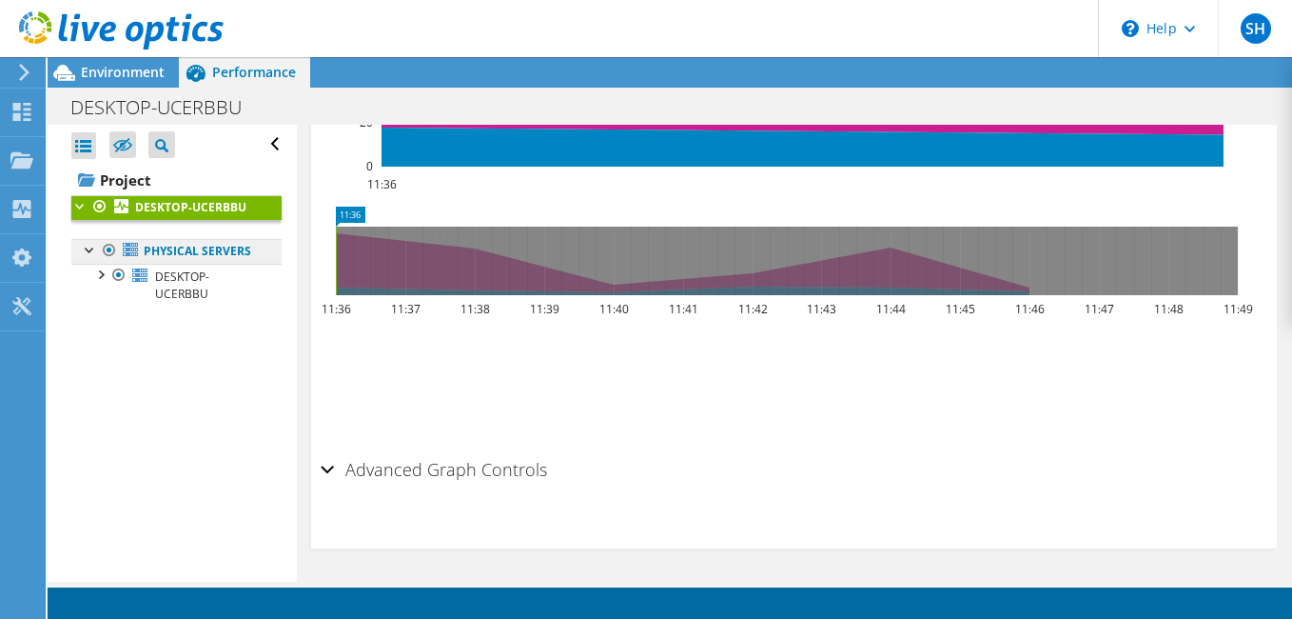
scroll to position [830, 0]
click at [167, 264] on link "Physical Servers" at bounding box center [176, 251] width 210 height 25
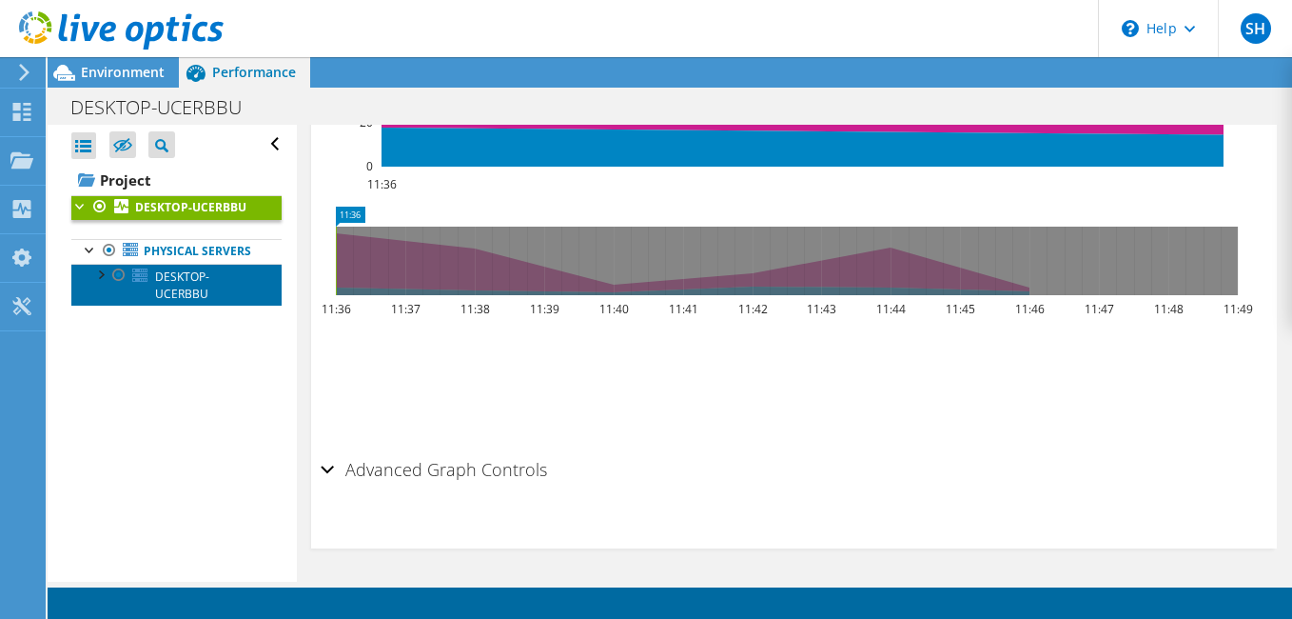
click at [168, 299] on link "DESKTOP-UCERBBU" at bounding box center [176, 285] width 210 height 42
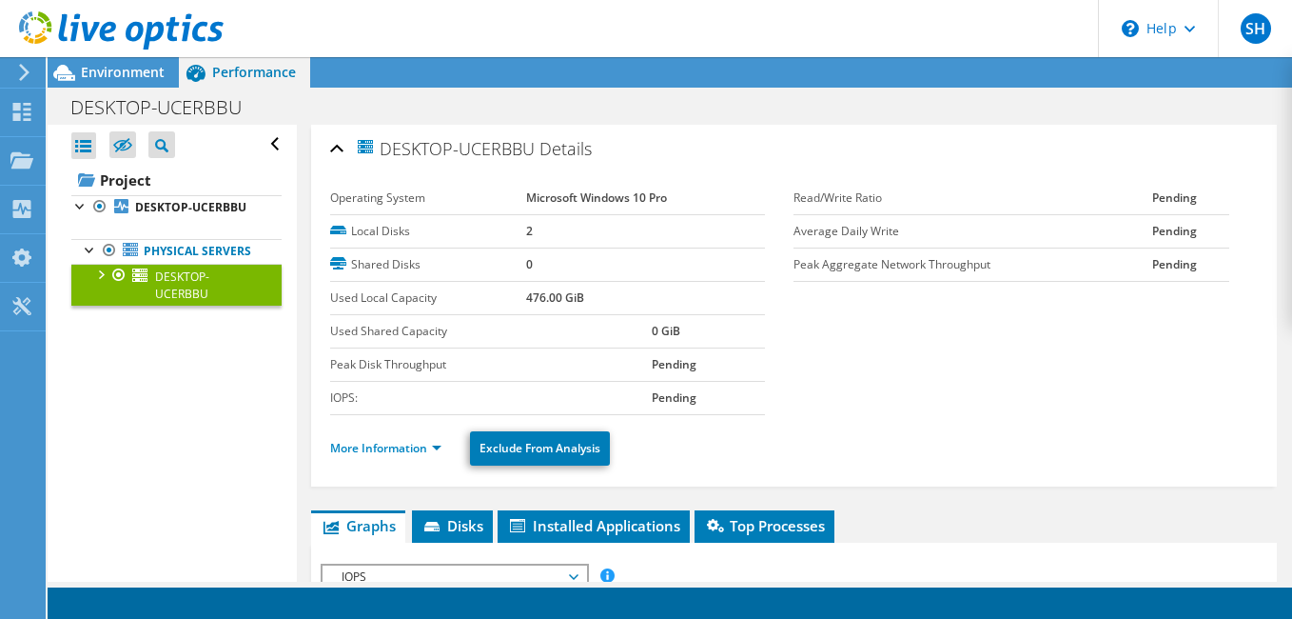
scroll to position [381, 0]
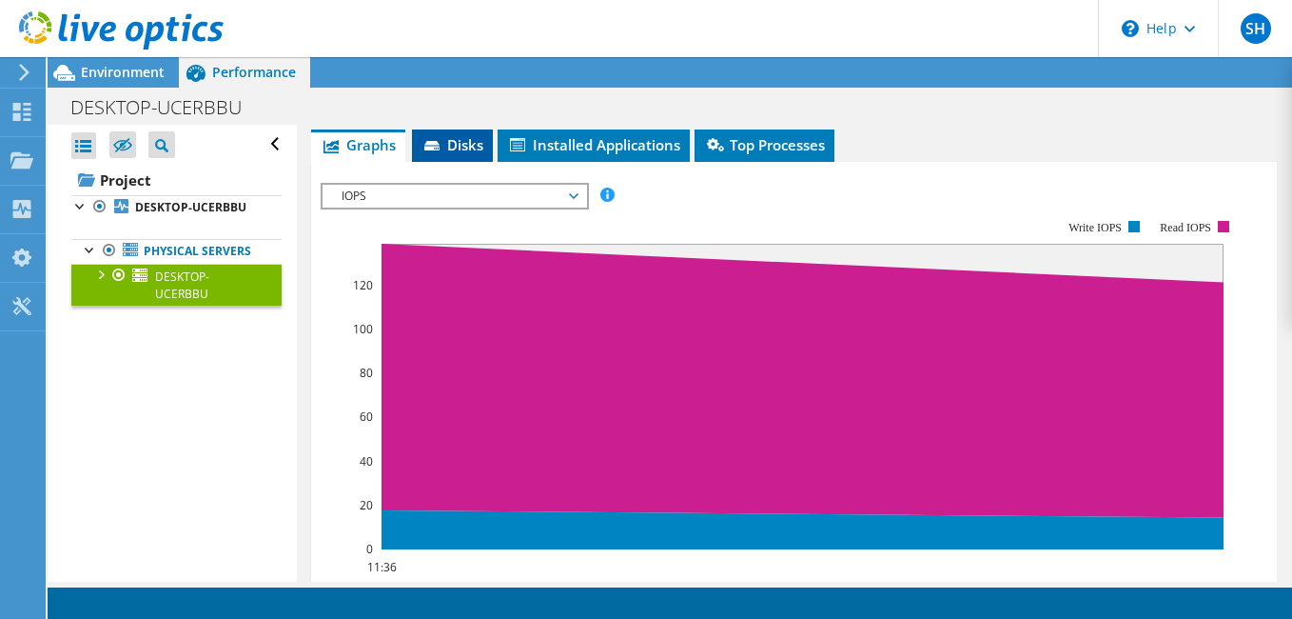
click at [450, 156] on li "Disks" at bounding box center [452, 145] width 81 height 32
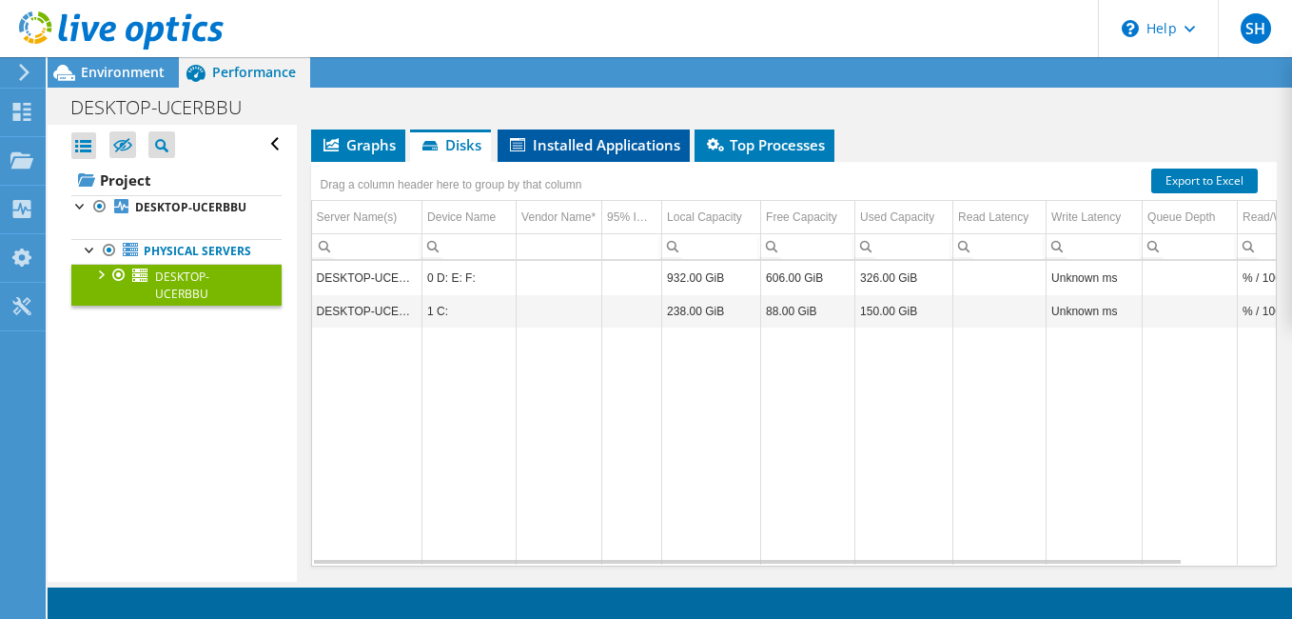
click at [574, 150] on span "Installed Applications" at bounding box center [593, 144] width 173 height 19
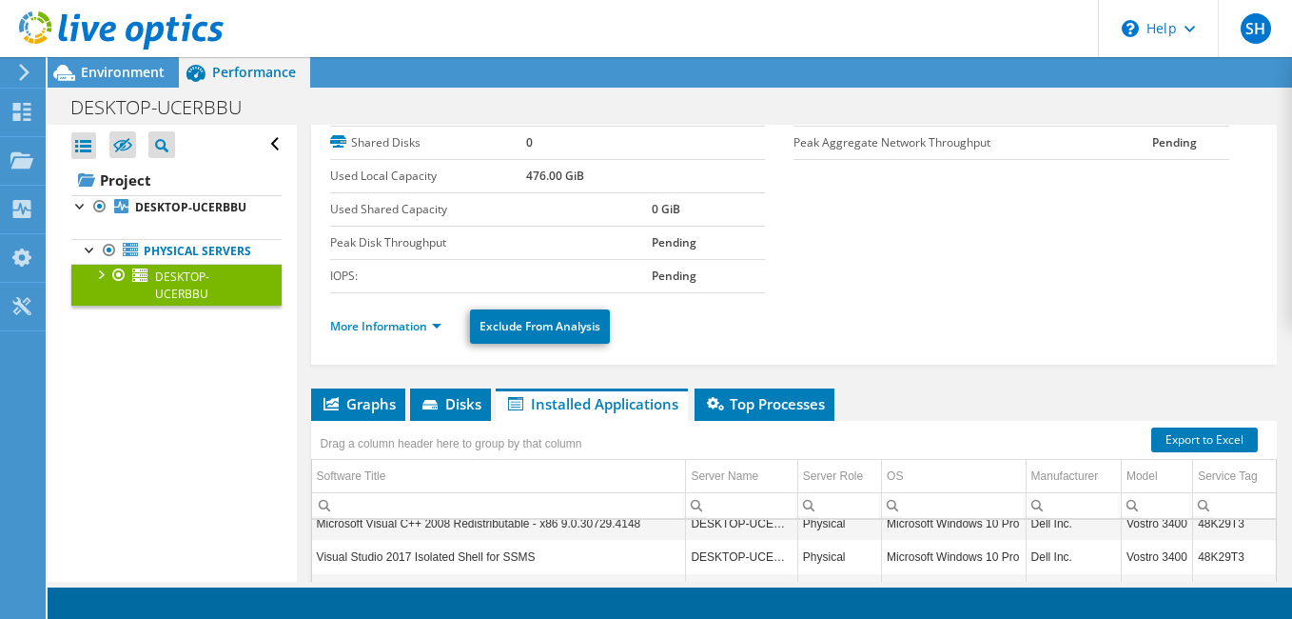
scroll to position [57, 0]
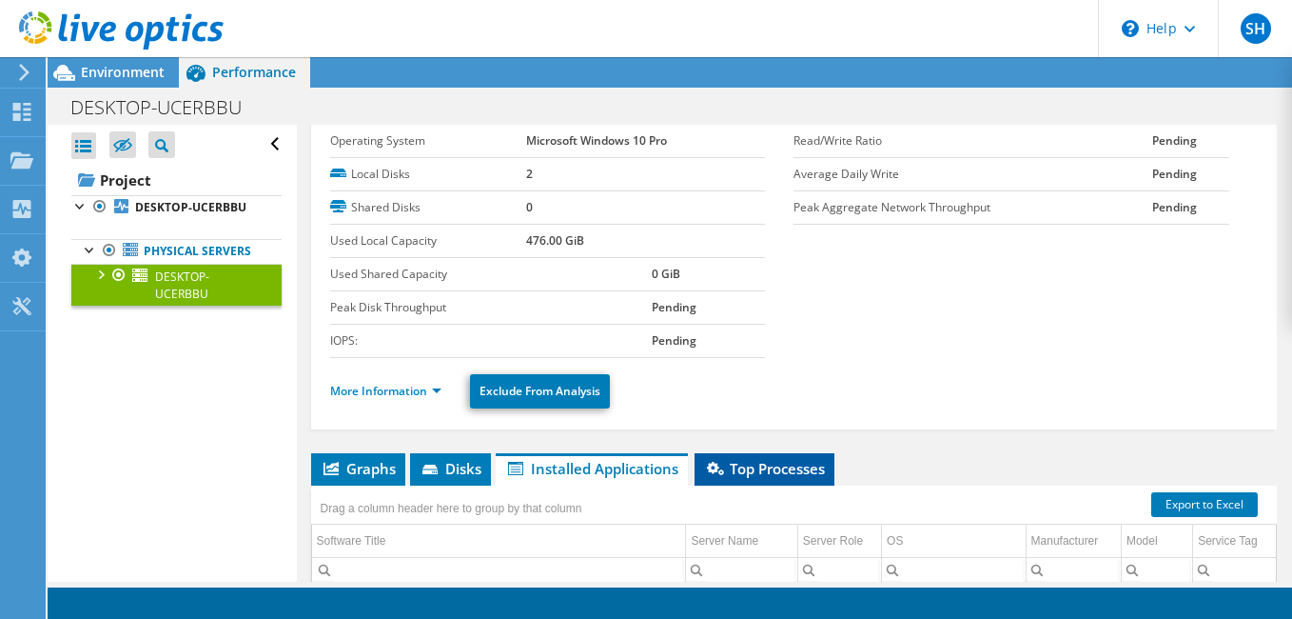
click at [764, 479] on li "Top Processes" at bounding box center [765, 469] width 140 height 32
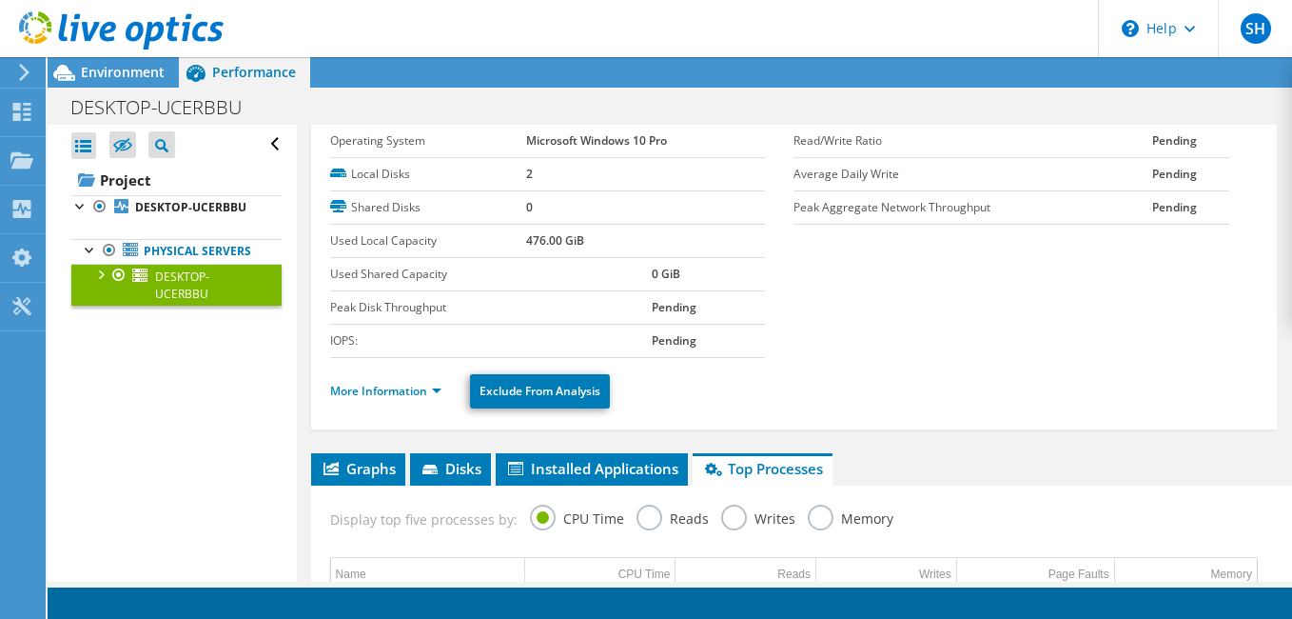
scroll to position [438, 0]
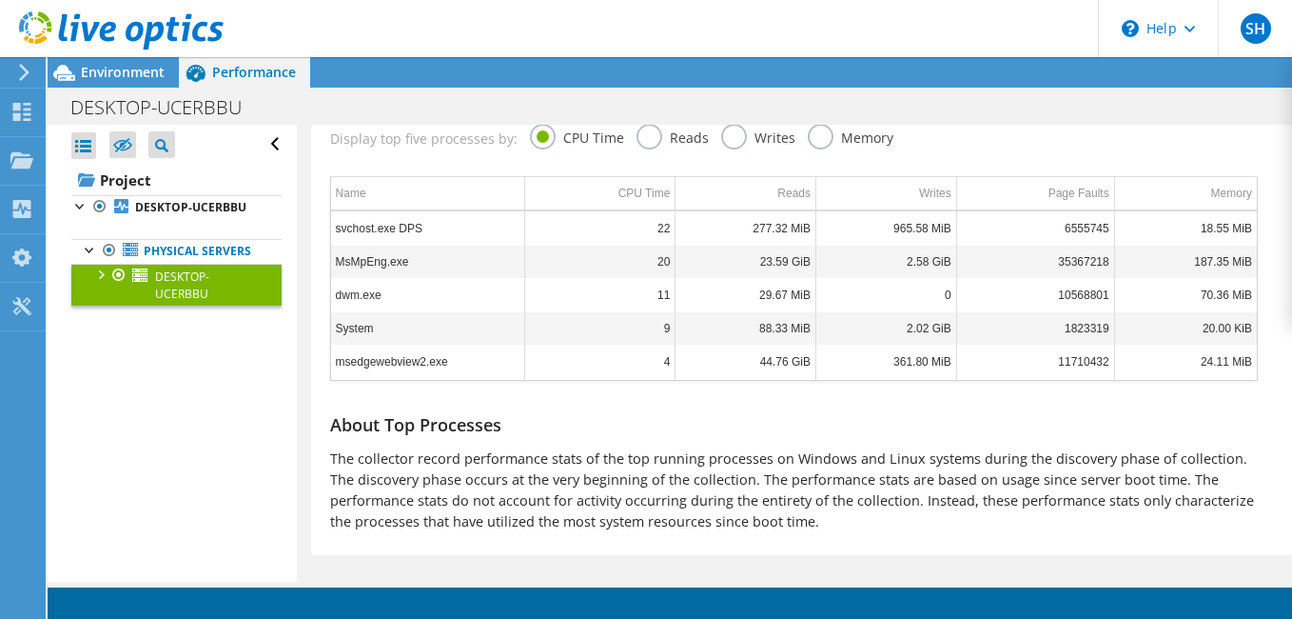
click at [637, 143] on label "Reads" at bounding box center [673, 136] width 72 height 24
click at [0, 0] on input "Reads" at bounding box center [0, 0] width 0 height 0
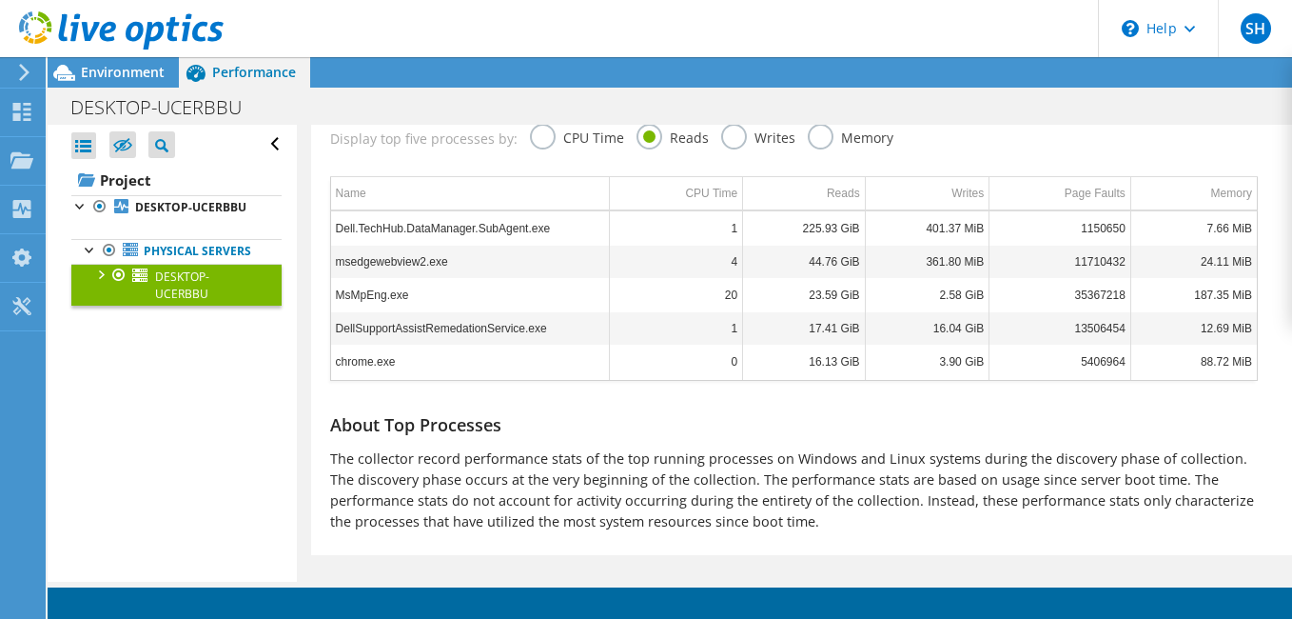
click at [732, 137] on label "Writes" at bounding box center [758, 136] width 74 height 24
click at [0, 0] on input "Writes" at bounding box center [0, 0] width 0 height 0
click at [817, 136] on label "Memory" at bounding box center [851, 136] width 86 height 24
click at [0, 0] on input "Memory" at bounding box center [0, 0] width 0 height 0
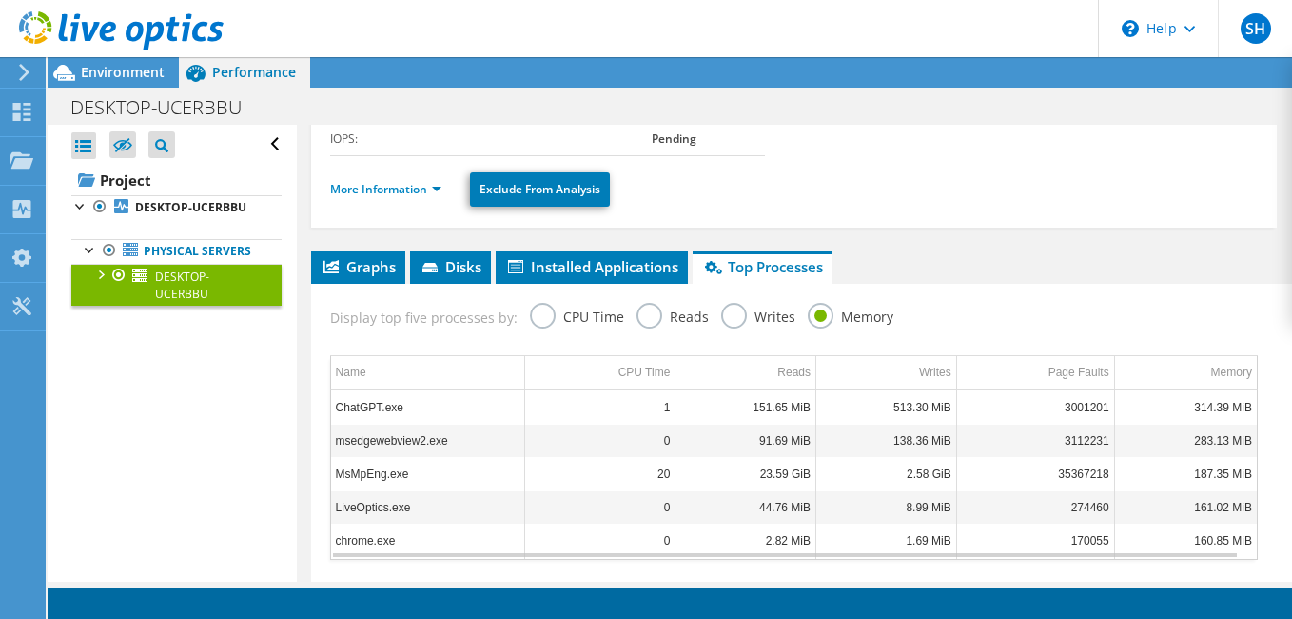
scroll to position [0, 0]
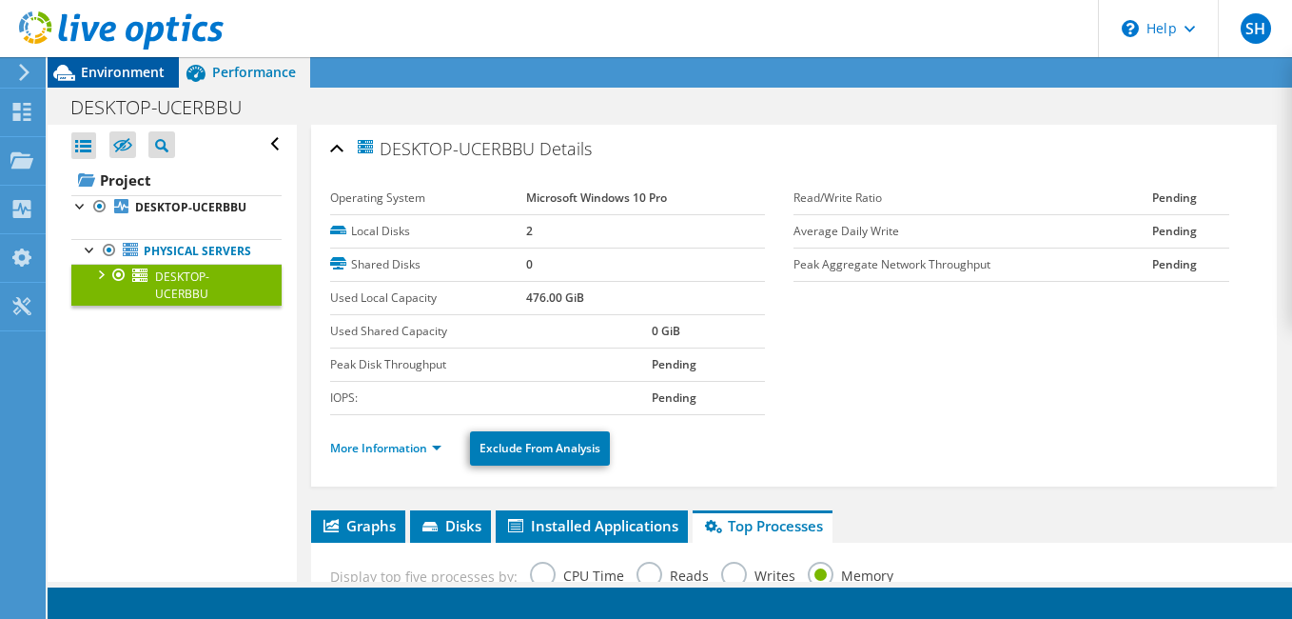
click at [123, 75] on span "Environment" at bounding box center [123, 72] width 84 height 18
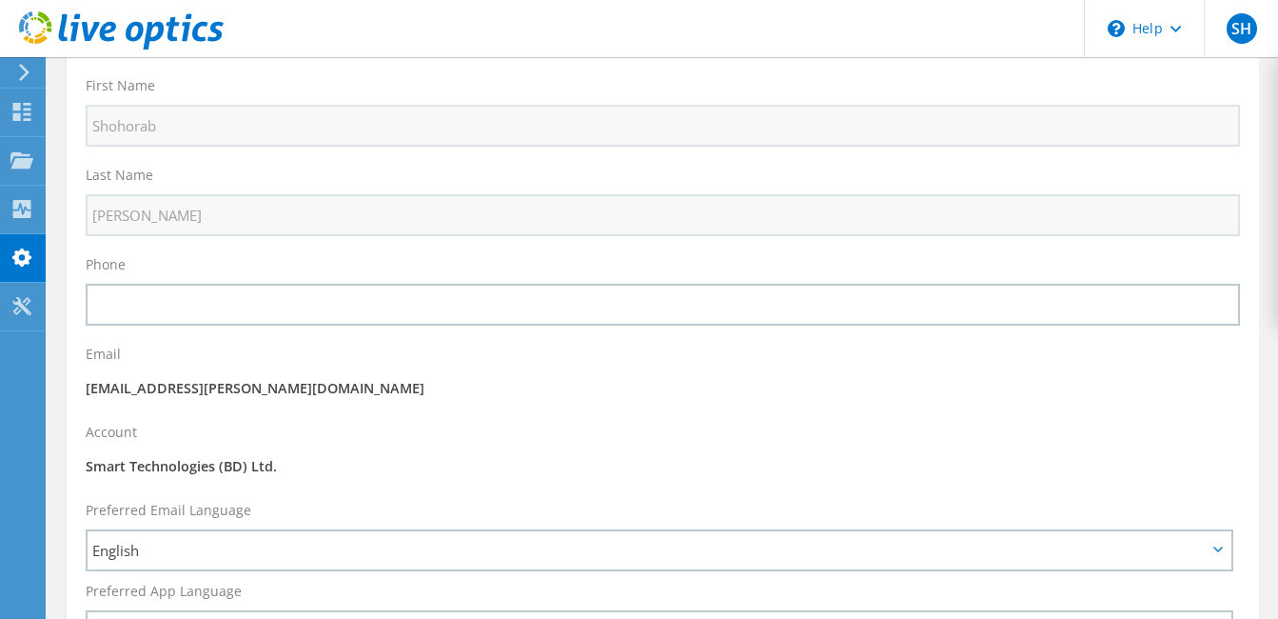
scroll to position [34, 0]
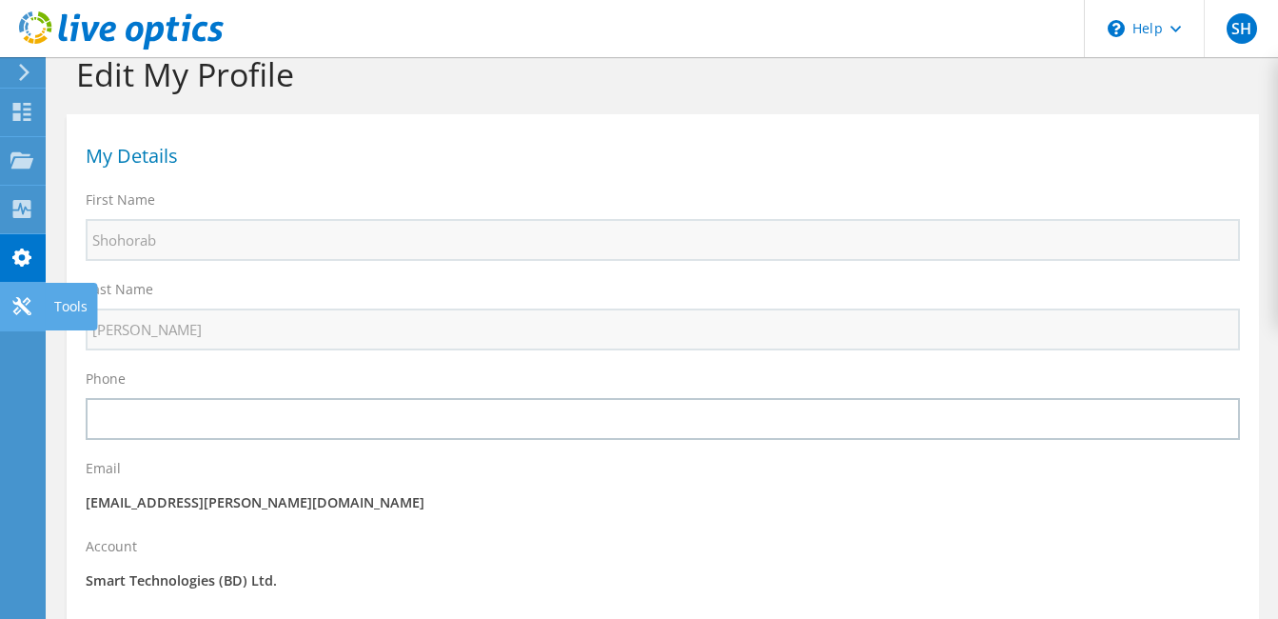
click at [21, 311] on icon at bounding box center [21, 306] width 23 height 18
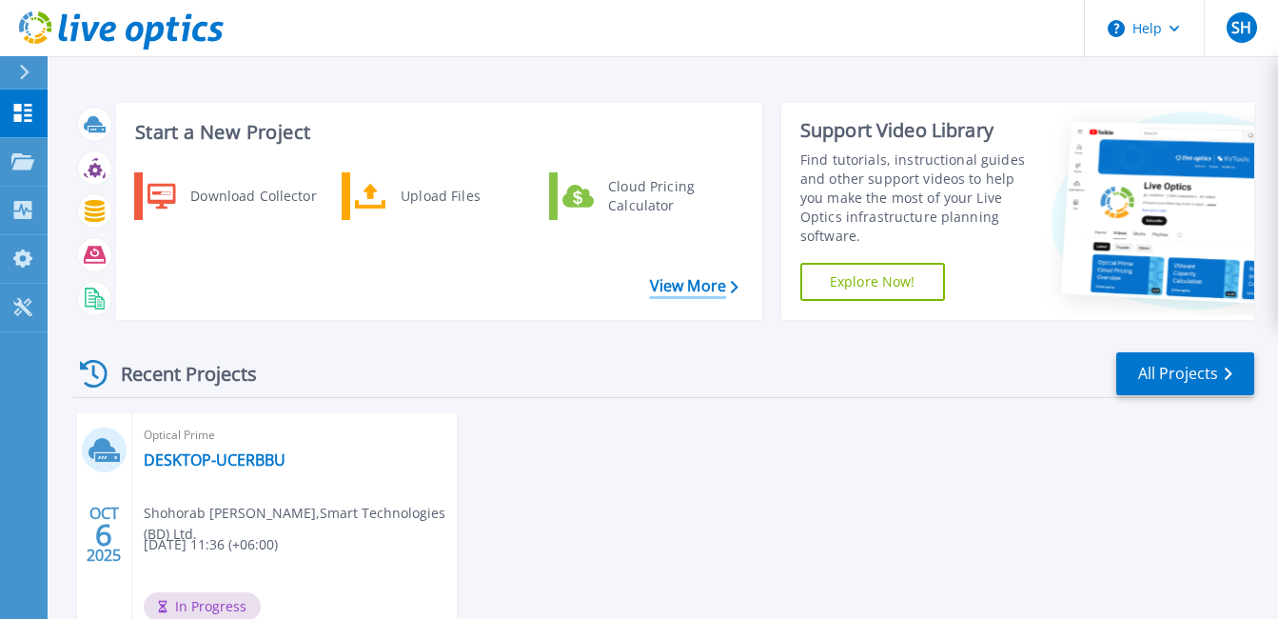
click at [676, 281] on link "View More" at bounding box center [694, 286] width 88 height 18
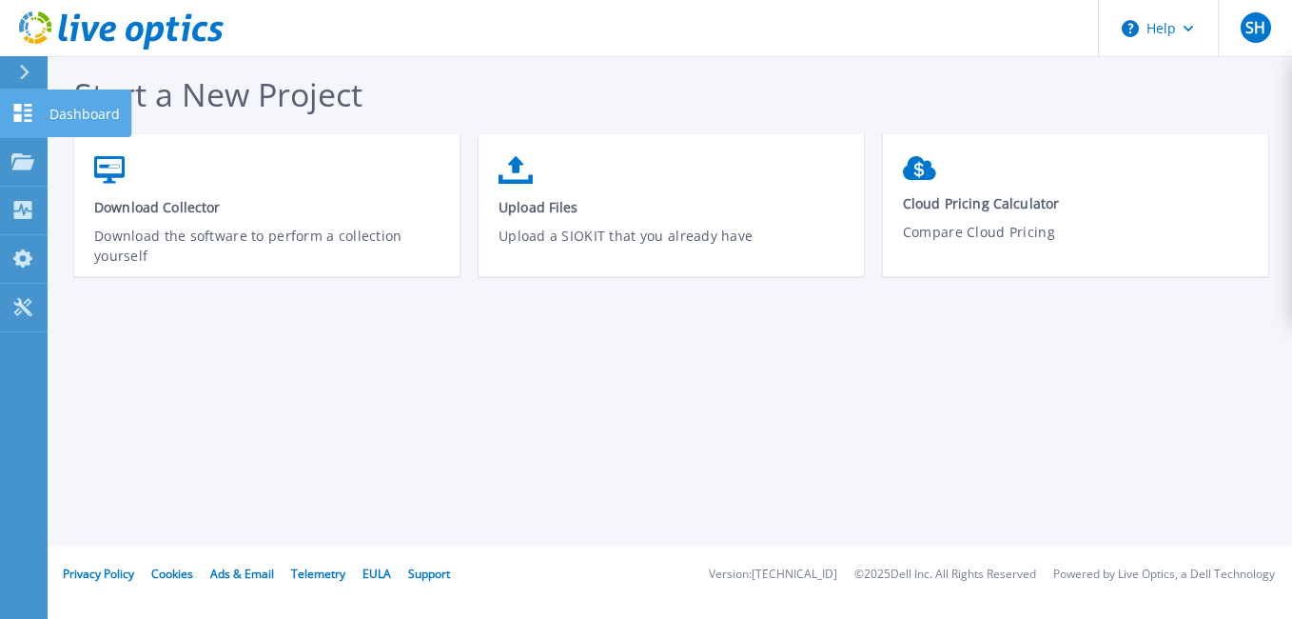
click at [19, 96] on link "Dashboard Dashboard" at bounding box center [24, 113] width 48 height 49
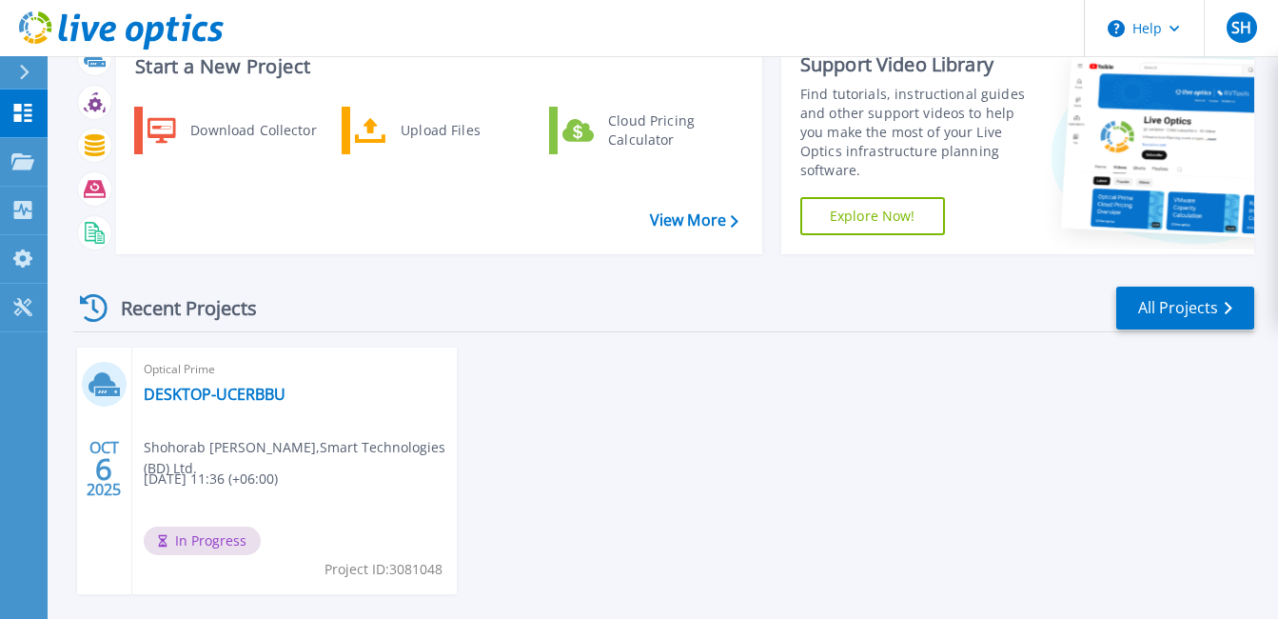
scroll to position [151, 0]
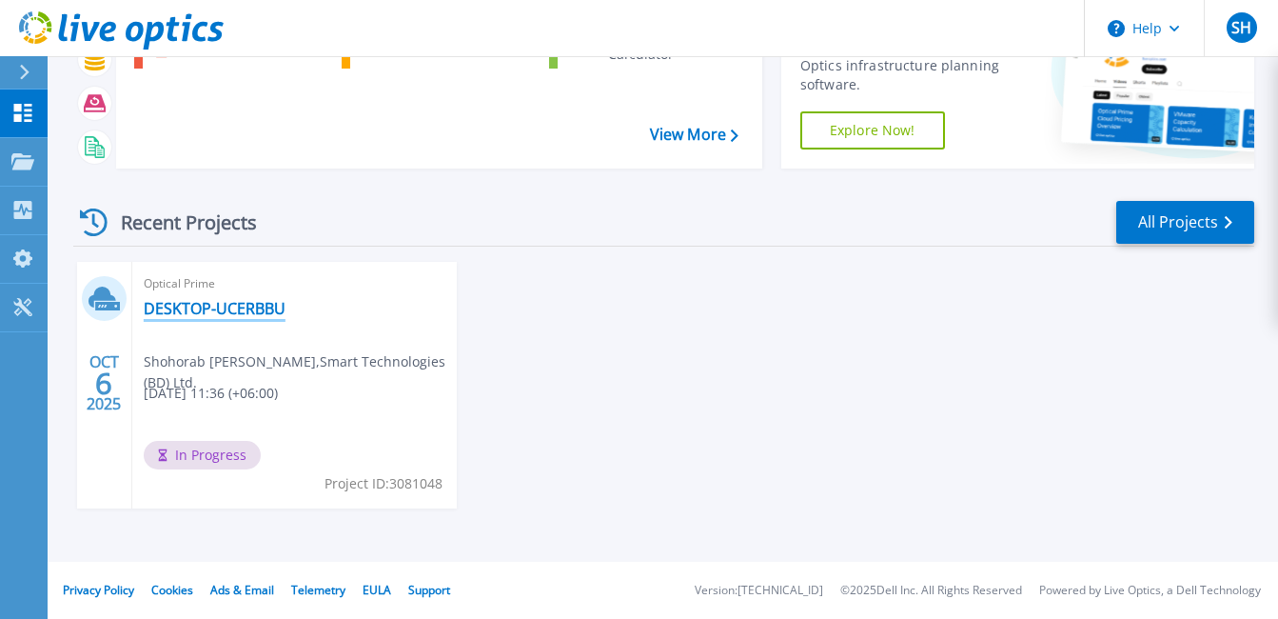
click at [187, 312] on link "DESKTOP-UCERBBU" at bounding box center [215, 308] width 142 height 19
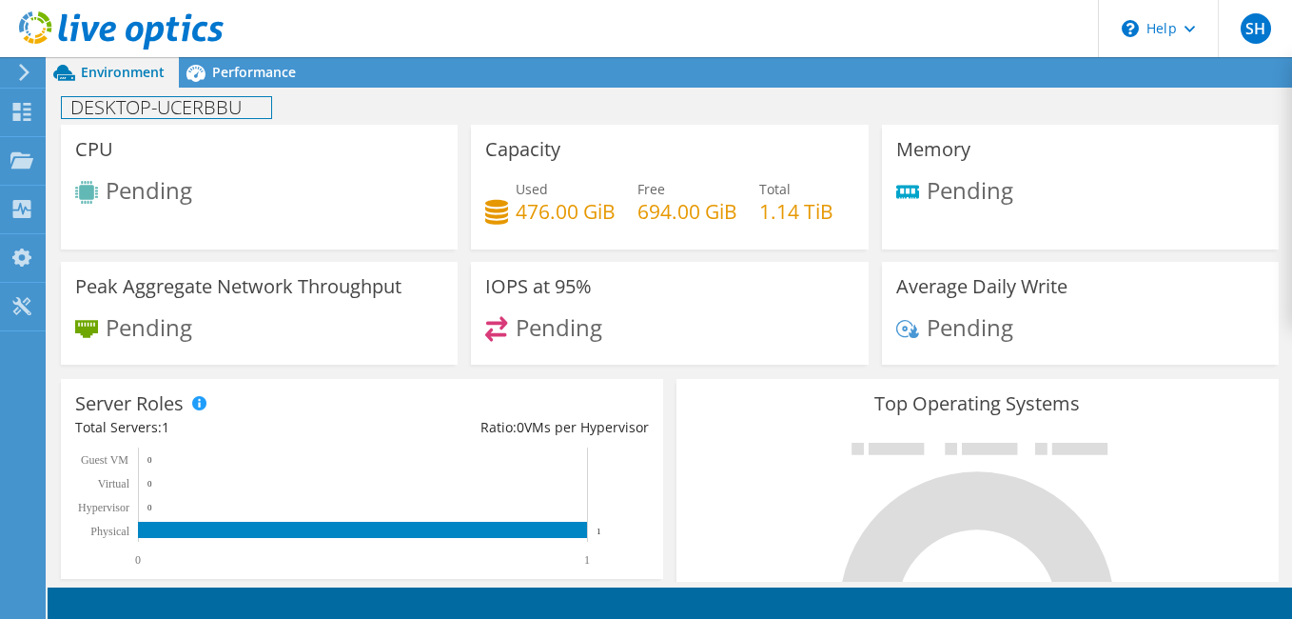
click at [149, 102] on h1 "DESKTOP-UCERBBU" at bounding box center [166, 107] width 209 height 21
drag, startPoint x: 149, startPoint y: 102, endPoint x: 455, endPoint y: 101, distance: 305.5
click at [455, 101] on div "DESKTOP-UCERBBU Print" at bounding box center [670, 106] width 1245 height 35
click at [297, 102] on div "DESKTOP-UCERBBU Print" at bounding box center [670, 106] width 1245 height 35
click at [205, 101] on h1 "DESKTOP-UCERBBU" at bounding box center [166, 107] width 209 height 21
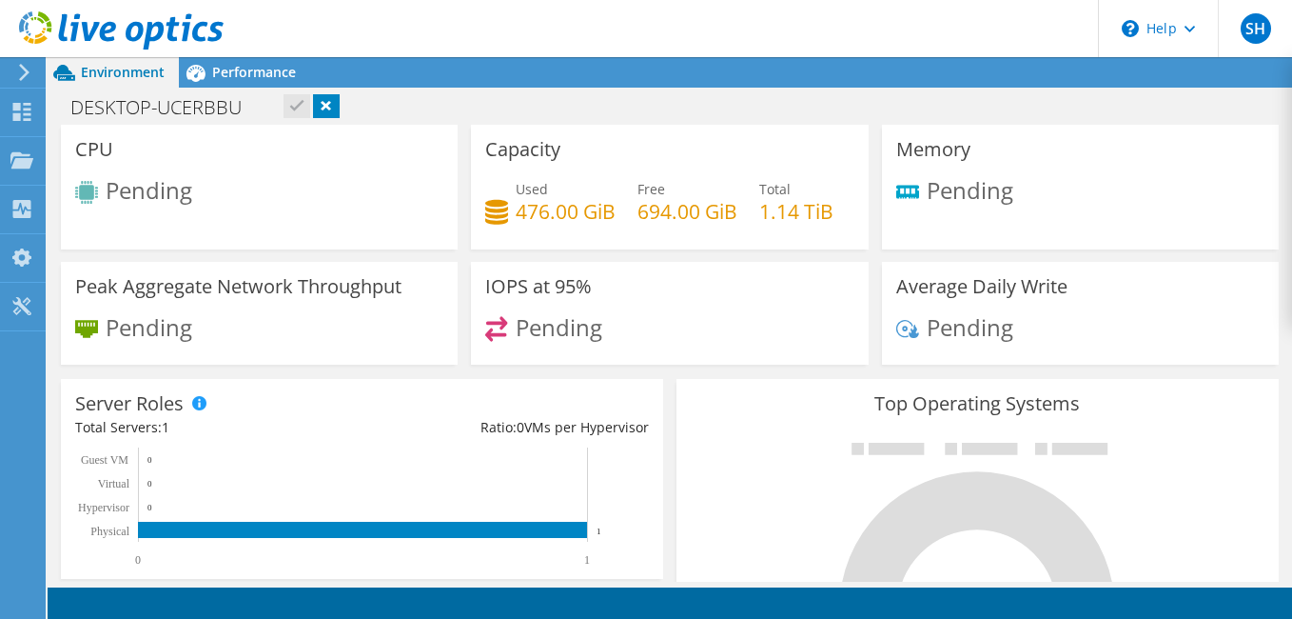
click at [364, 104] on div "DESKTOP-UCERBBU Print" at bounding box center [670, 106] width 1245 height 35
click at [322, 104] on link at bounding box center [326, 106] width 27 height 24
click at [1255, 26] on span "SH" at bounding box center [1256, 28] width 30 height 30
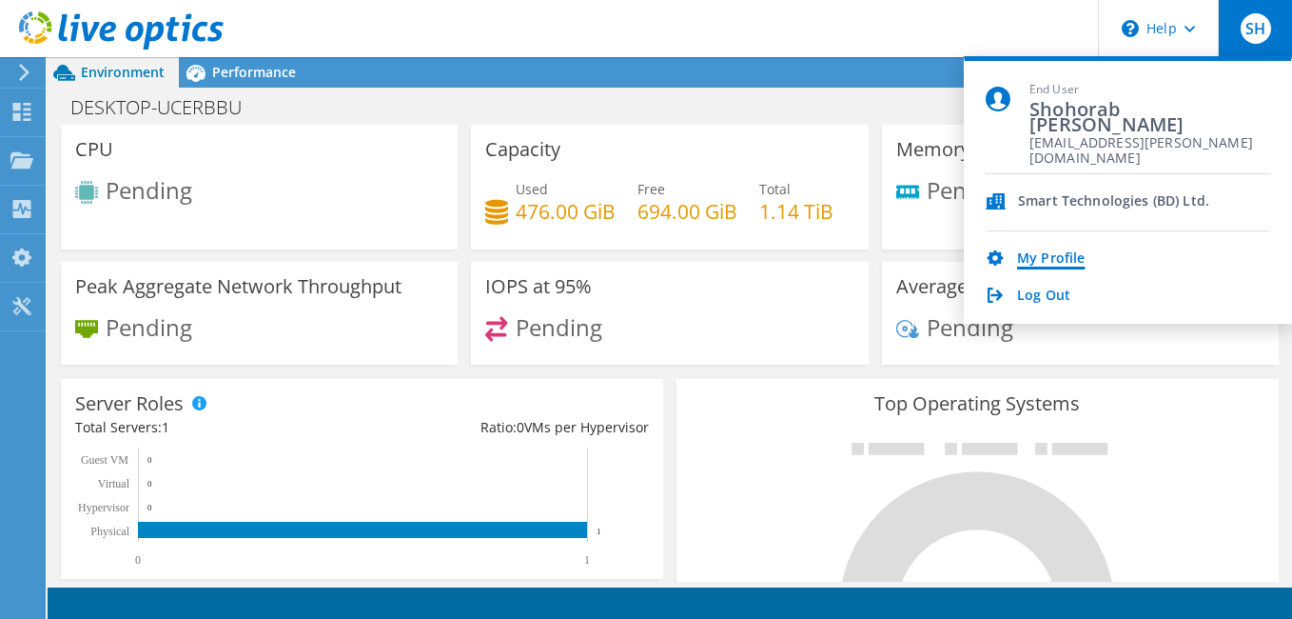
click at [1042, 259] on link "My Profile" at bounding box center [1051, 259] width 68 height 18
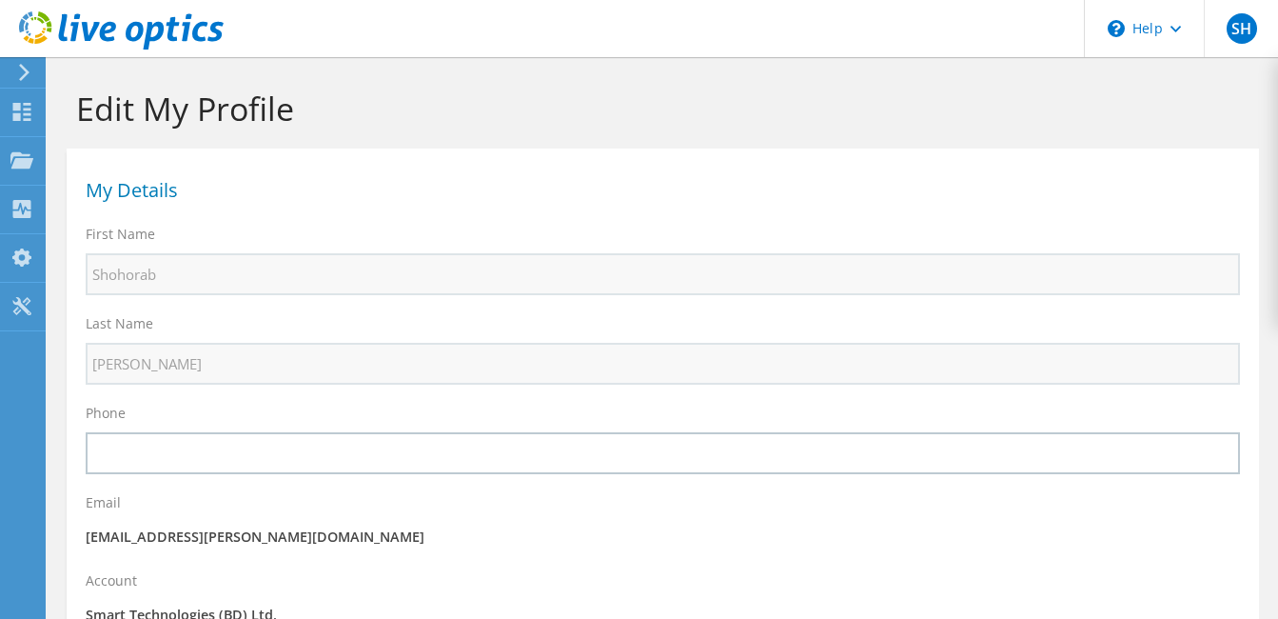
select select "18"
click at [1246, 20] on span "SH" at bounding box center [1242, 28] width 30 height 30
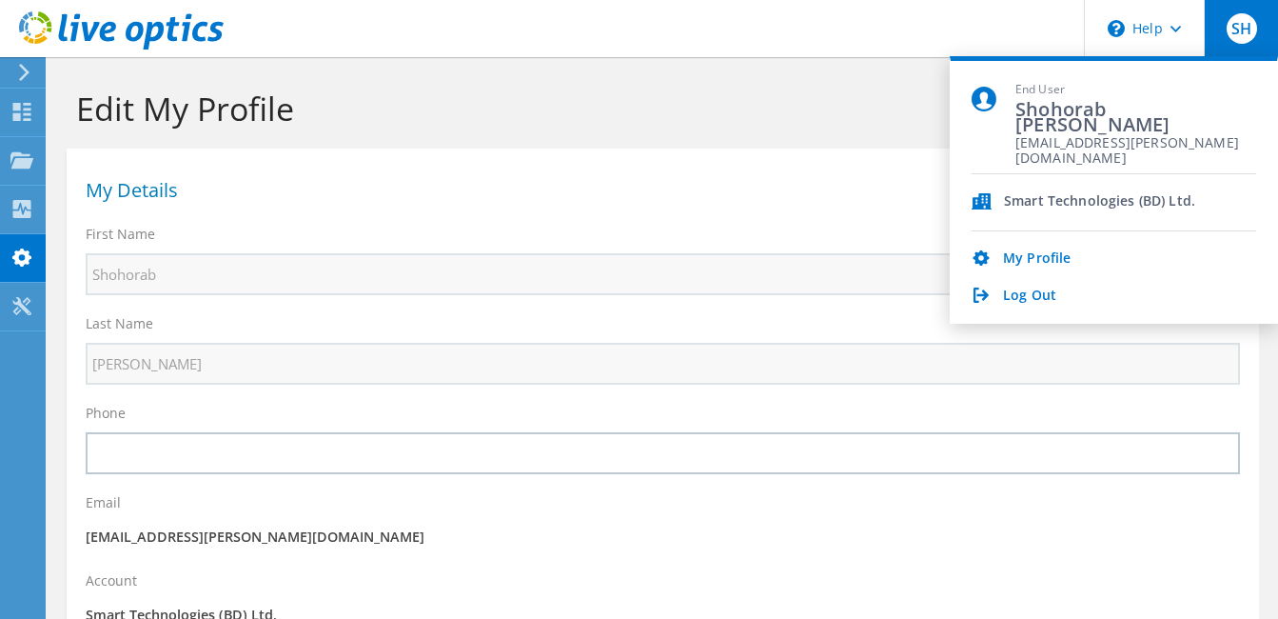
click at [1246, 20] on span "SH" at bounding box center [1242, 28] width 30 height 30
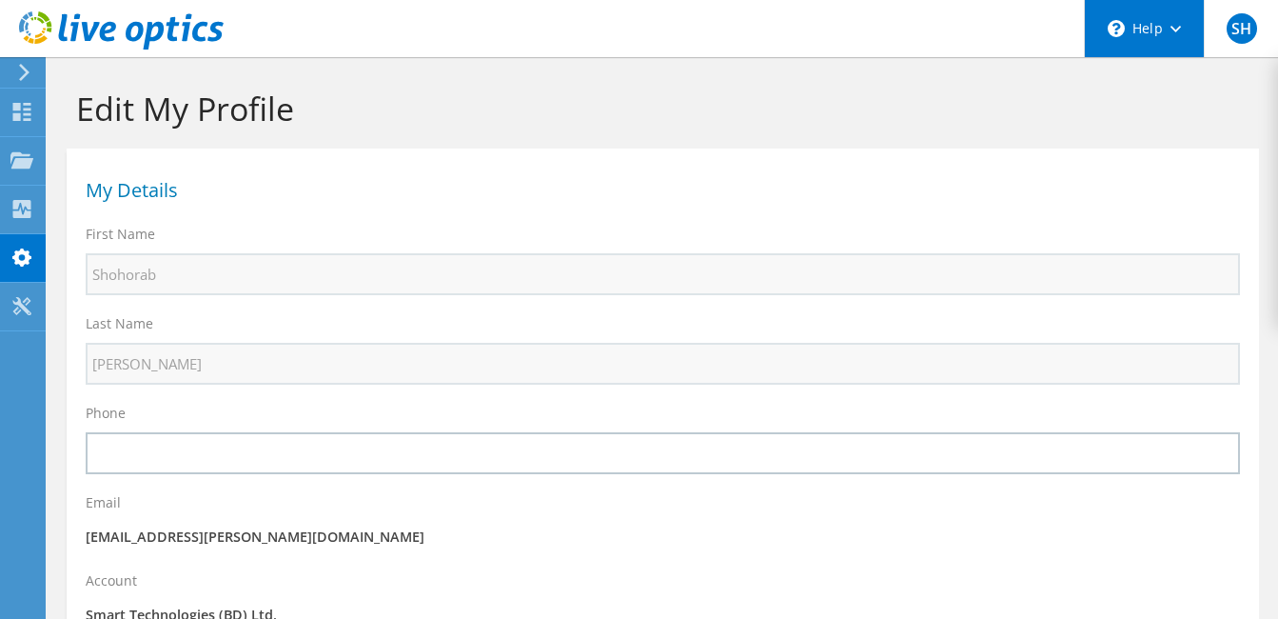
click at [1124, 18] on div "\n Help" at bounding box center [1144, 28] width 120 height 57
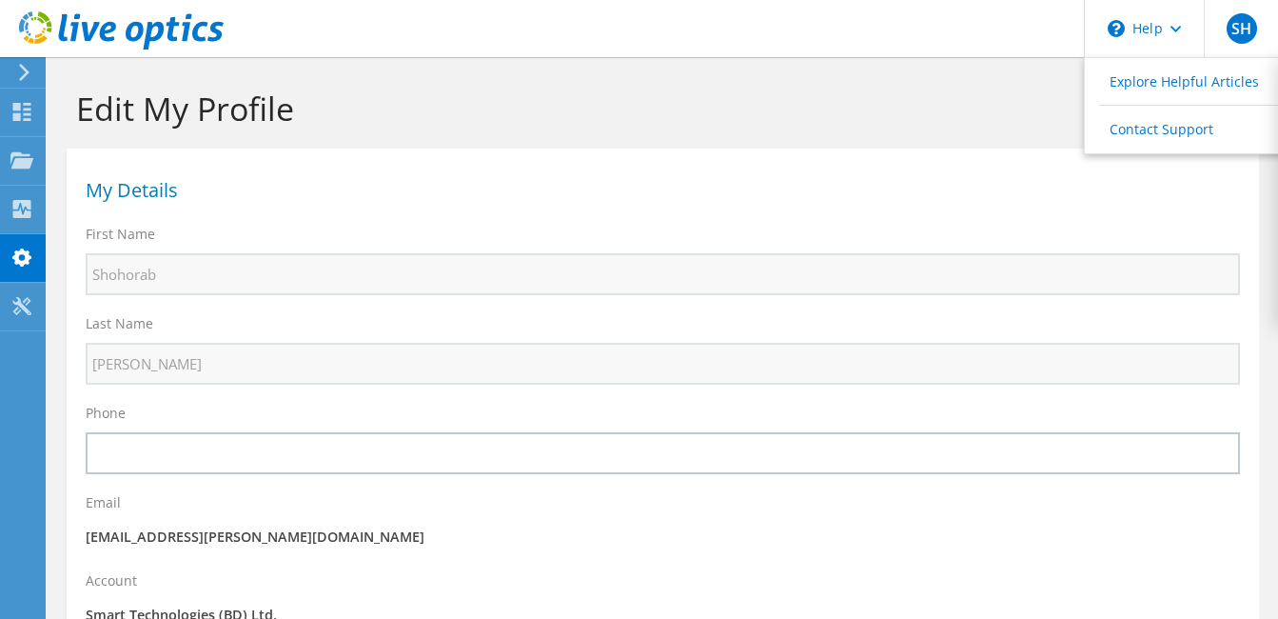
drag, startPoint x: 698, startPoint y: 88, endPoint x: 715, endPoint y: 72, distance: 22.9
click at [698, 88] on h1 "Edit My Profile" at bounding box center [658, 108] width 1164 height 40
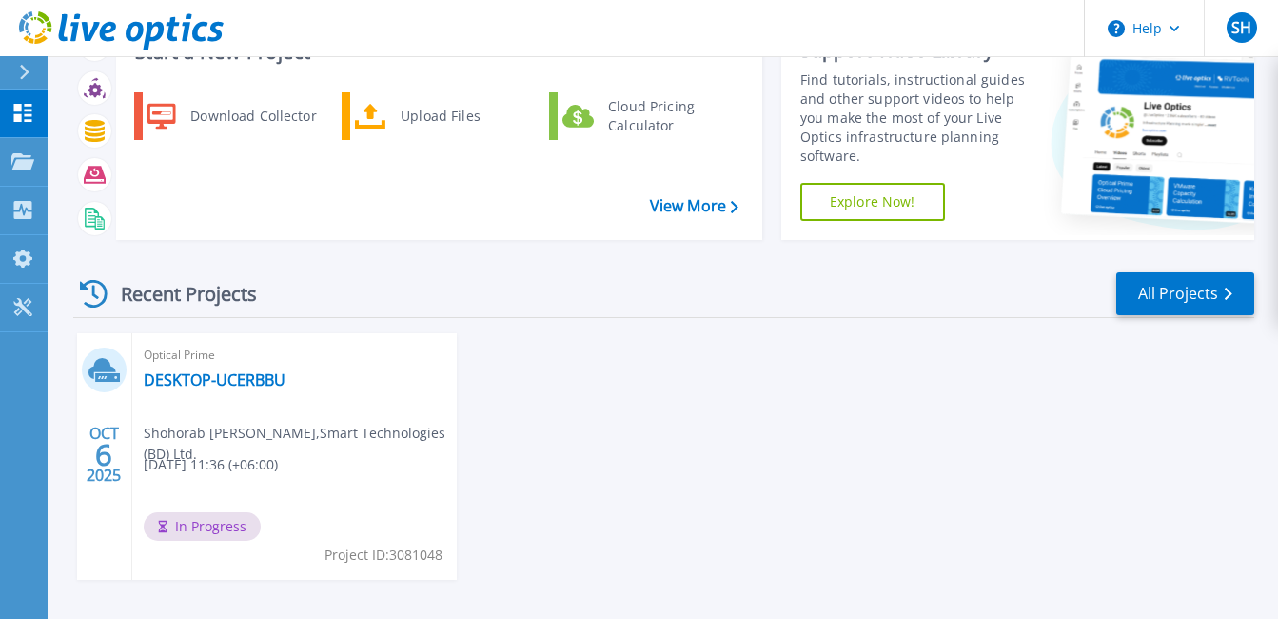
scroll to position [151, 0]
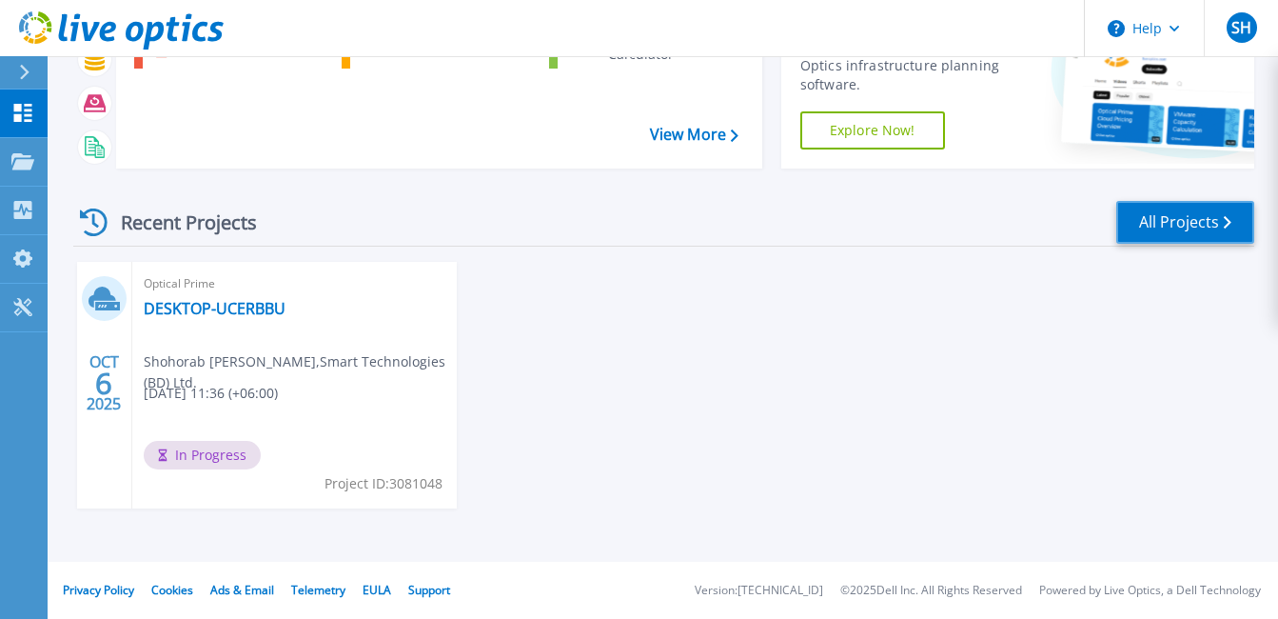
click at [1229, 219] on icon at bounding box center [1228, 222] width 8 height 12
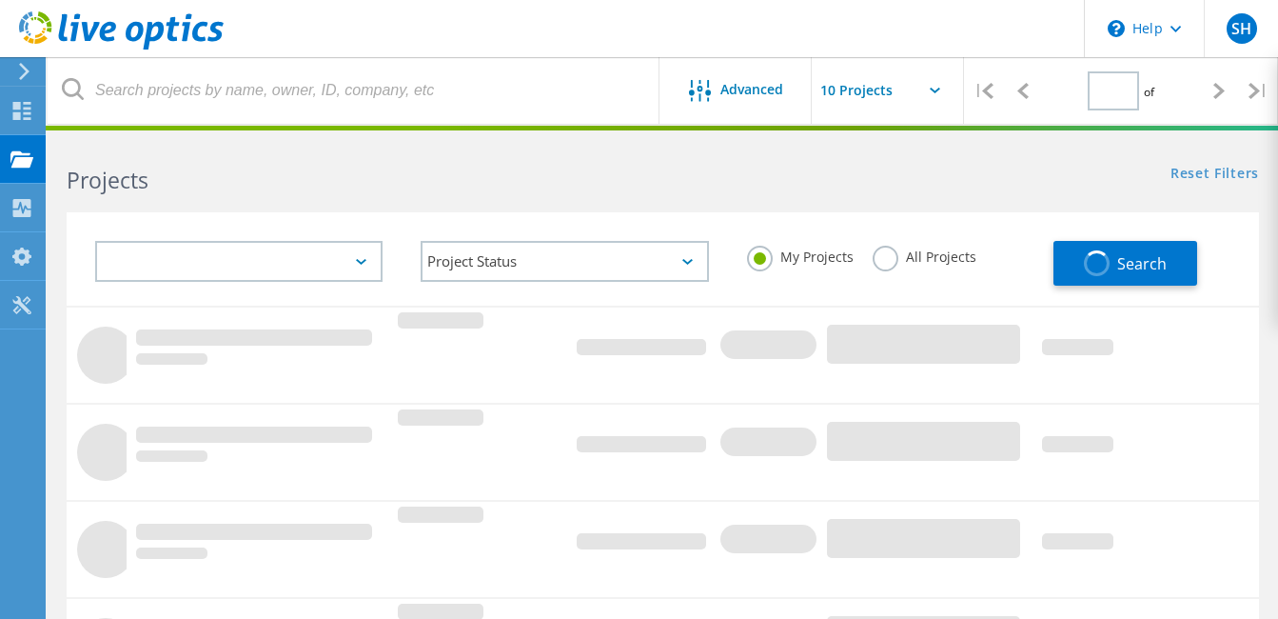
type input "1"
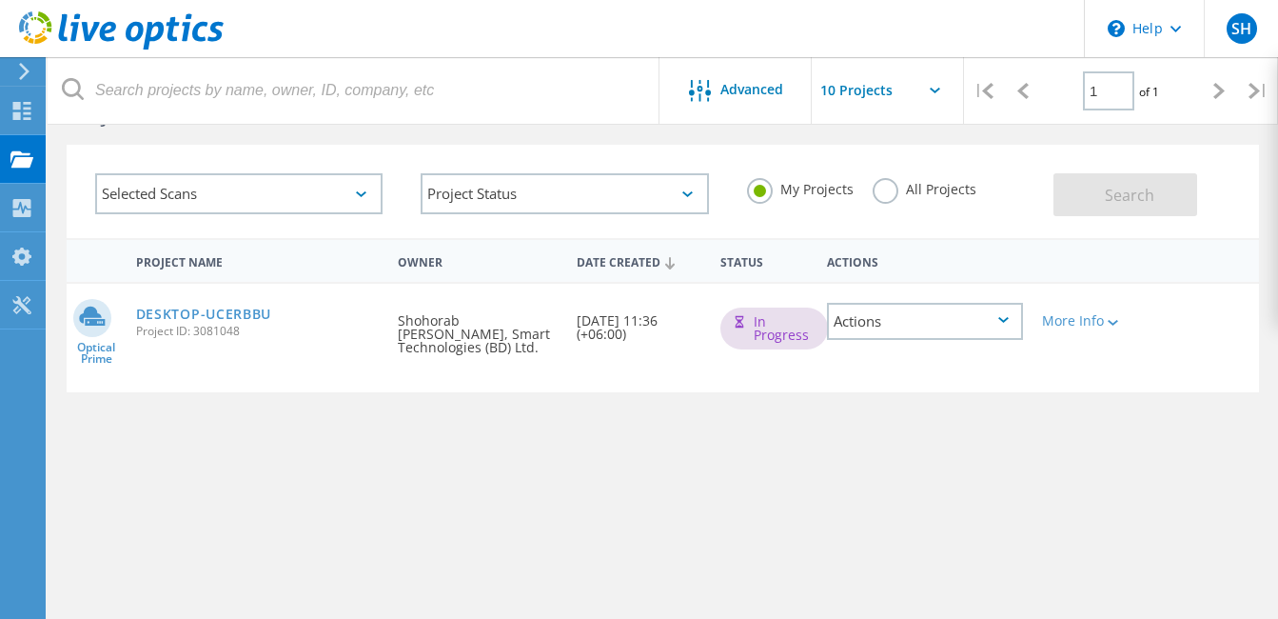
scroll to position [95, 0]
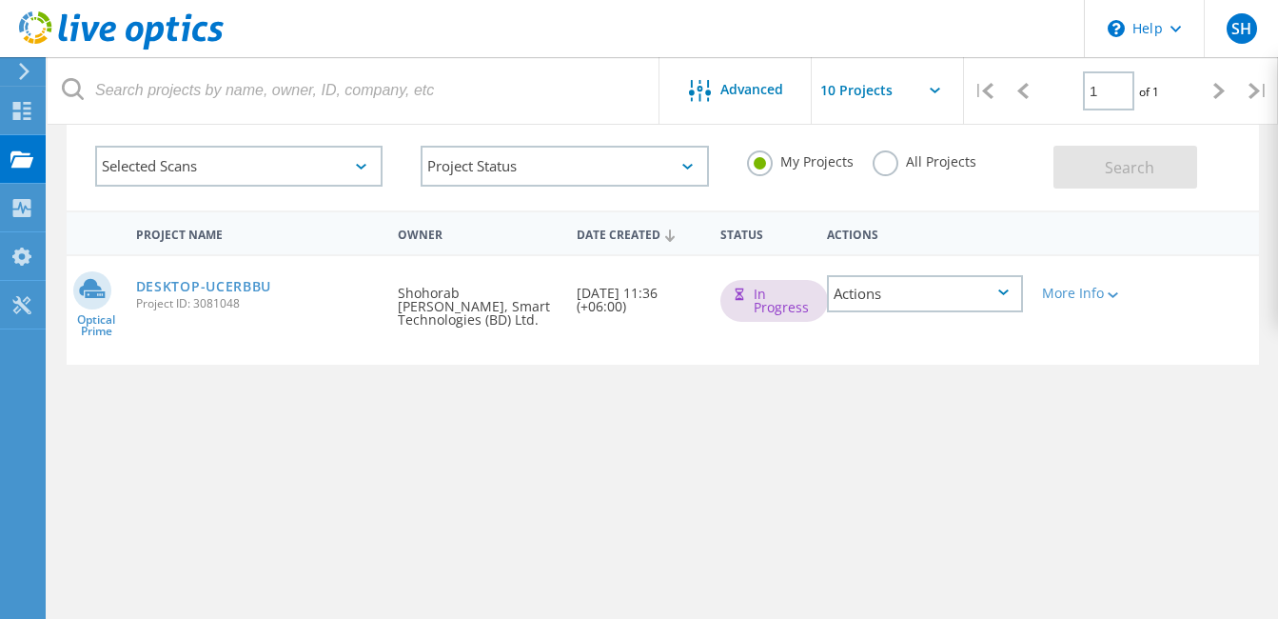
click at [897, 289] on div "Actions" at bounding box center [925, 293] width 196 height 37
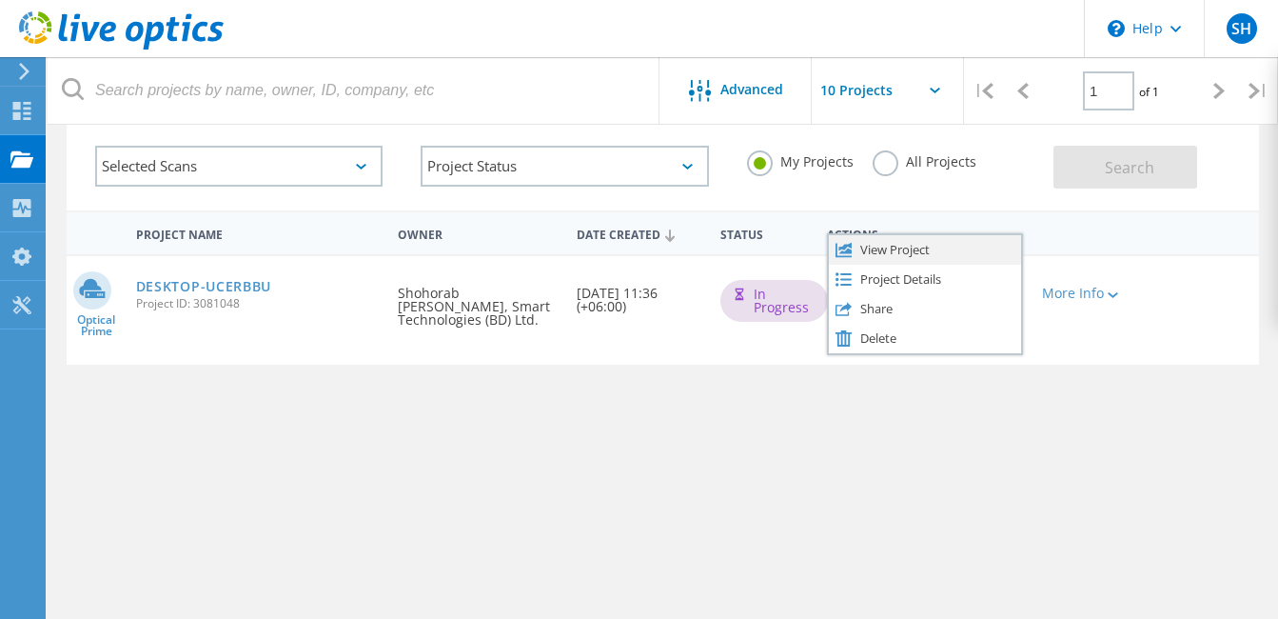
click at [912, 250] on div "View Project" at bounding box center [925, 249] width 192 height 29
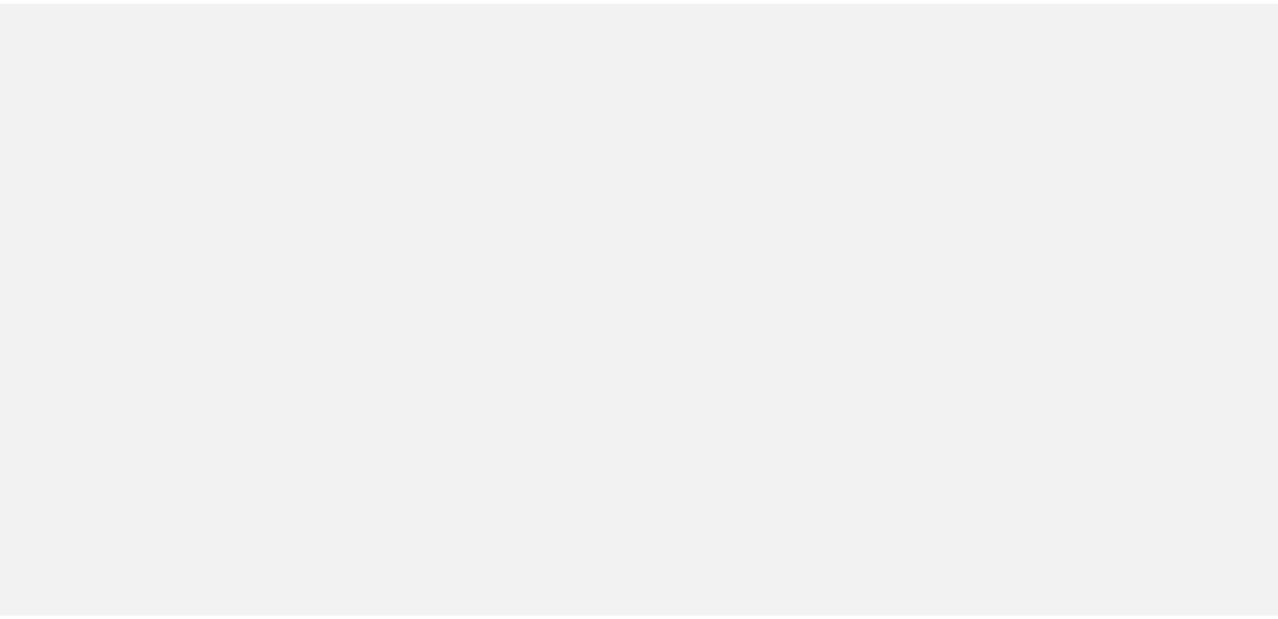
scroll to position [95, 0]
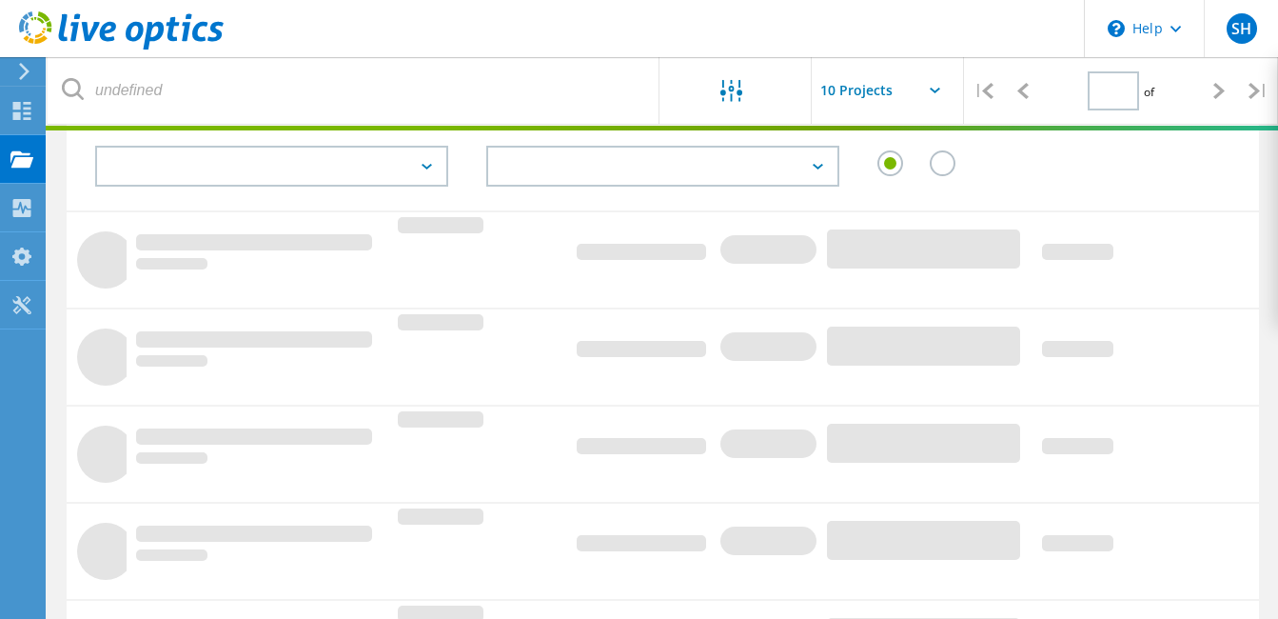
type input "1"
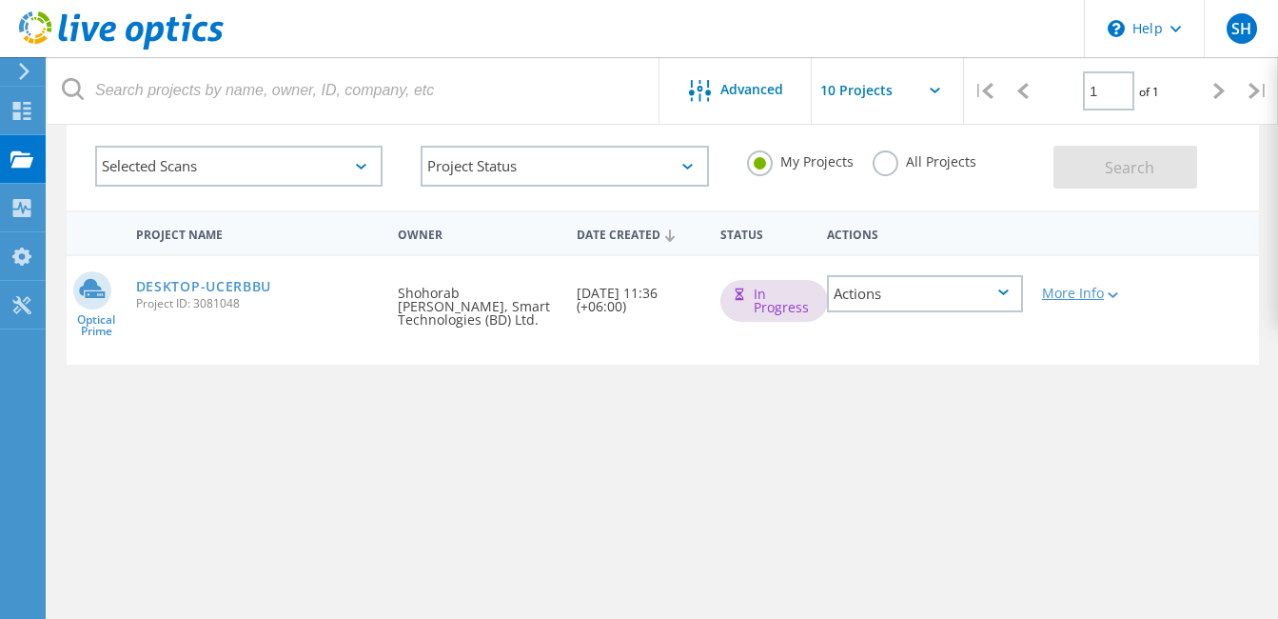
click at [1063, 290] on div "More Info" at bounding box center [1080, 292] width 76 height 13
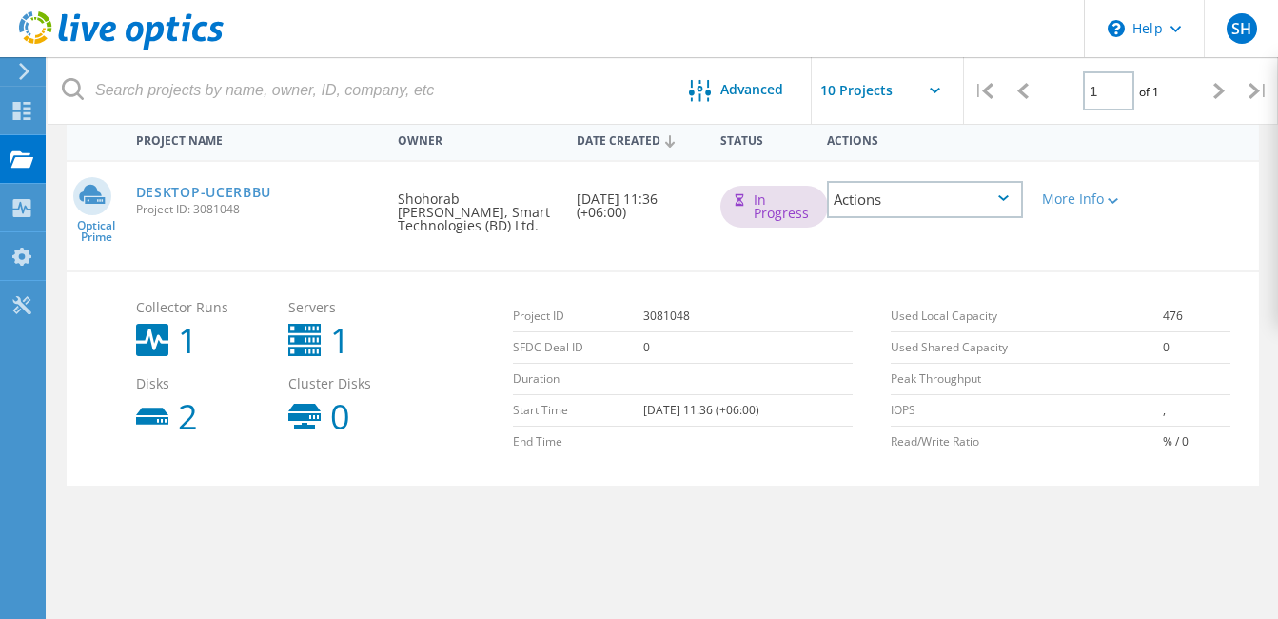
scroll to position [163, 0]
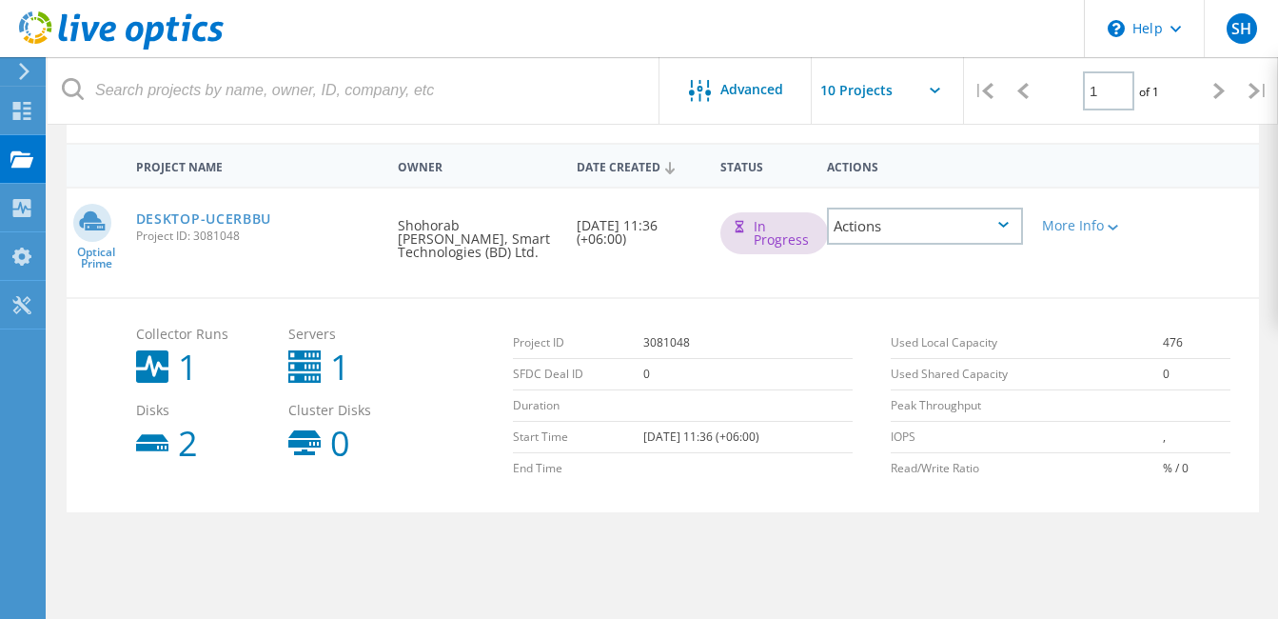
click at [762, 226] on div "In Progress" at bounding box center [774, 233] width 108 height 42
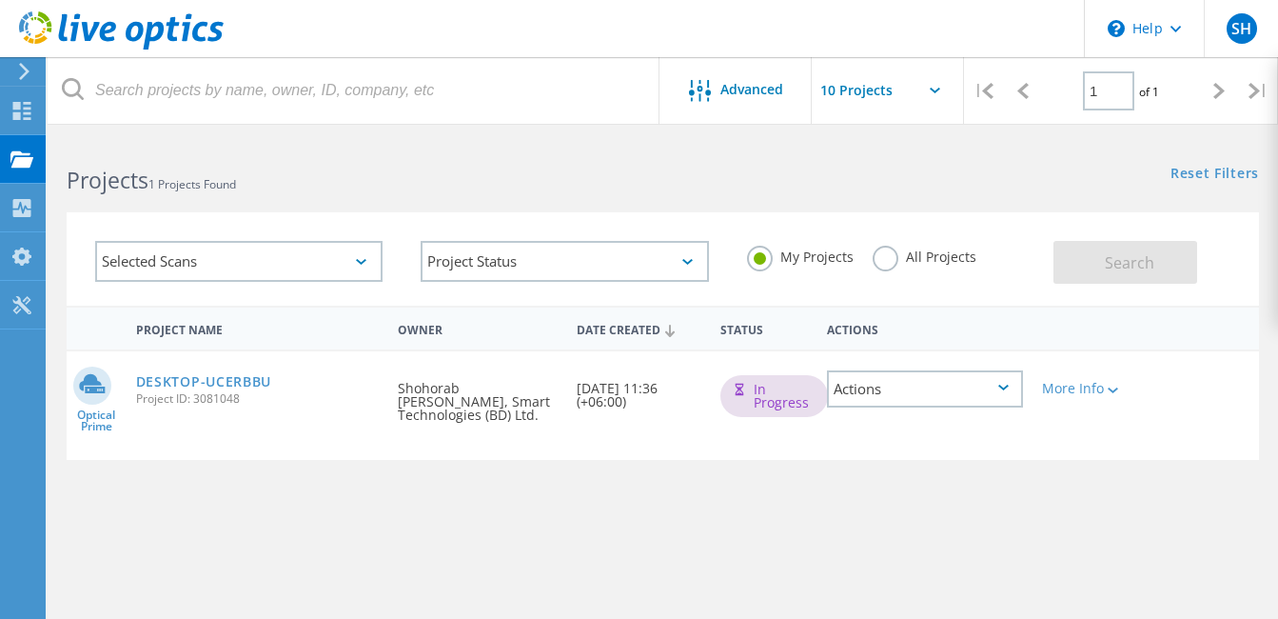
scroll to position [163, 0]
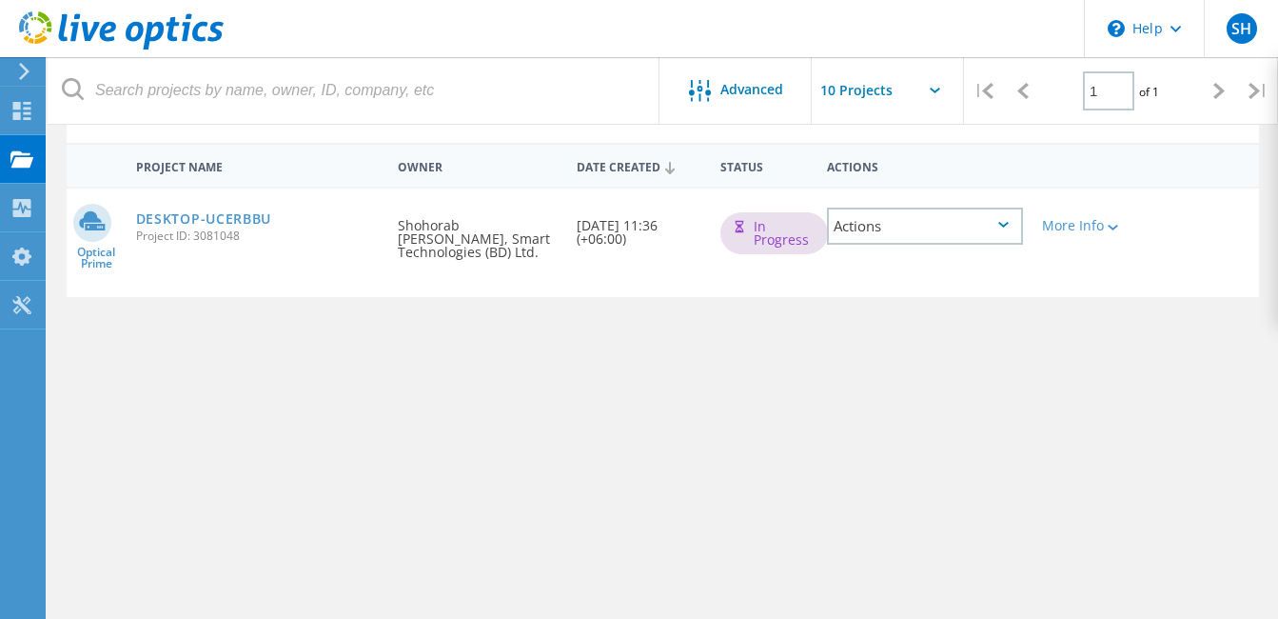
click at [1140, 89] on span "of 1" at bounding box center [1149, 92] width 20 height 16
click at [799, 81] on div "Advanced" at bounding box center [735, 92] width 152 height 24
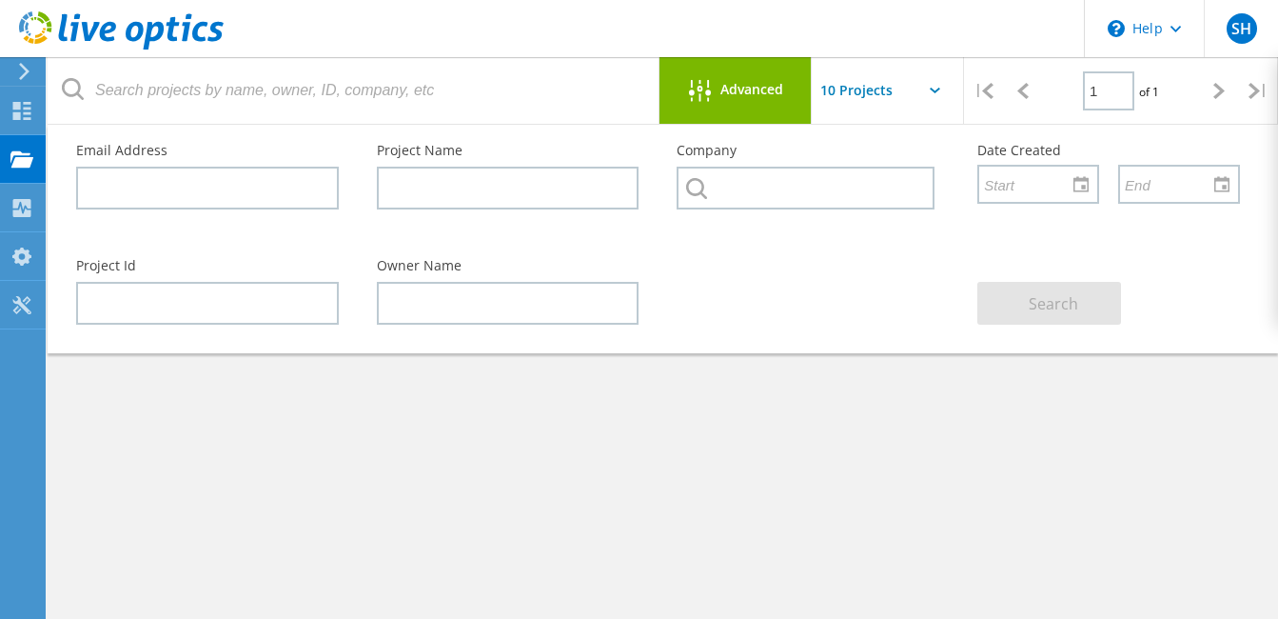
click at [740, 85] on span "Advanced" at bounding box center [751, 89] width 63 height 13
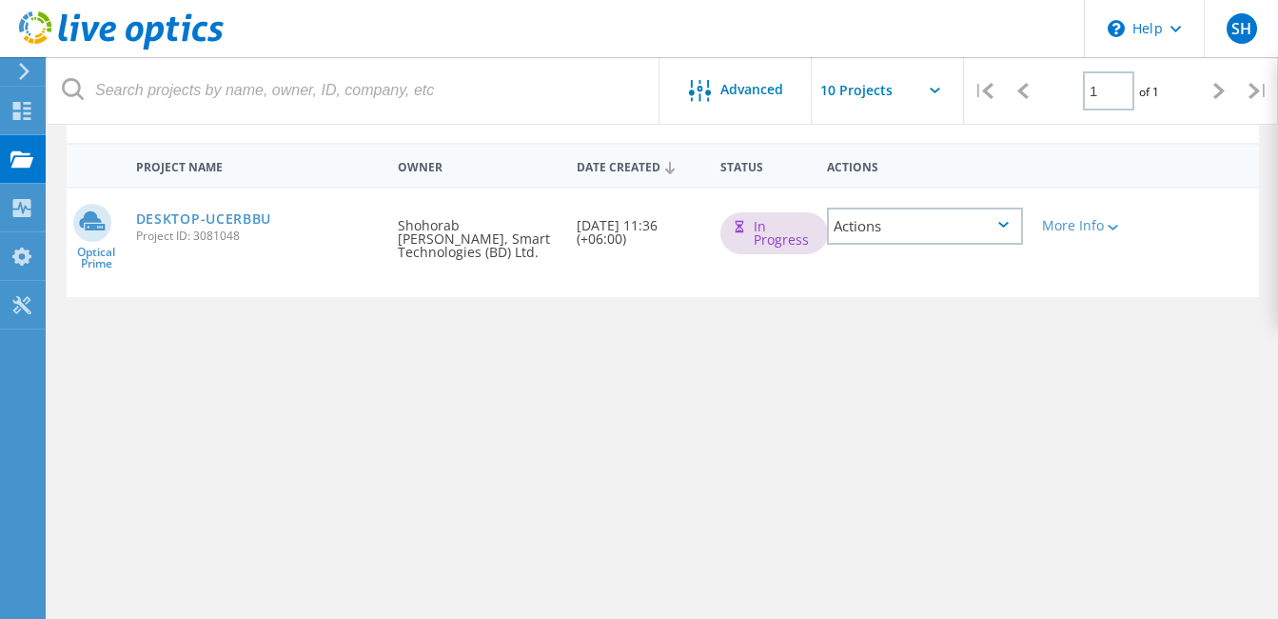
click at [871, 86] on input "text" at bounding box center [907, 90] width 190 height 67
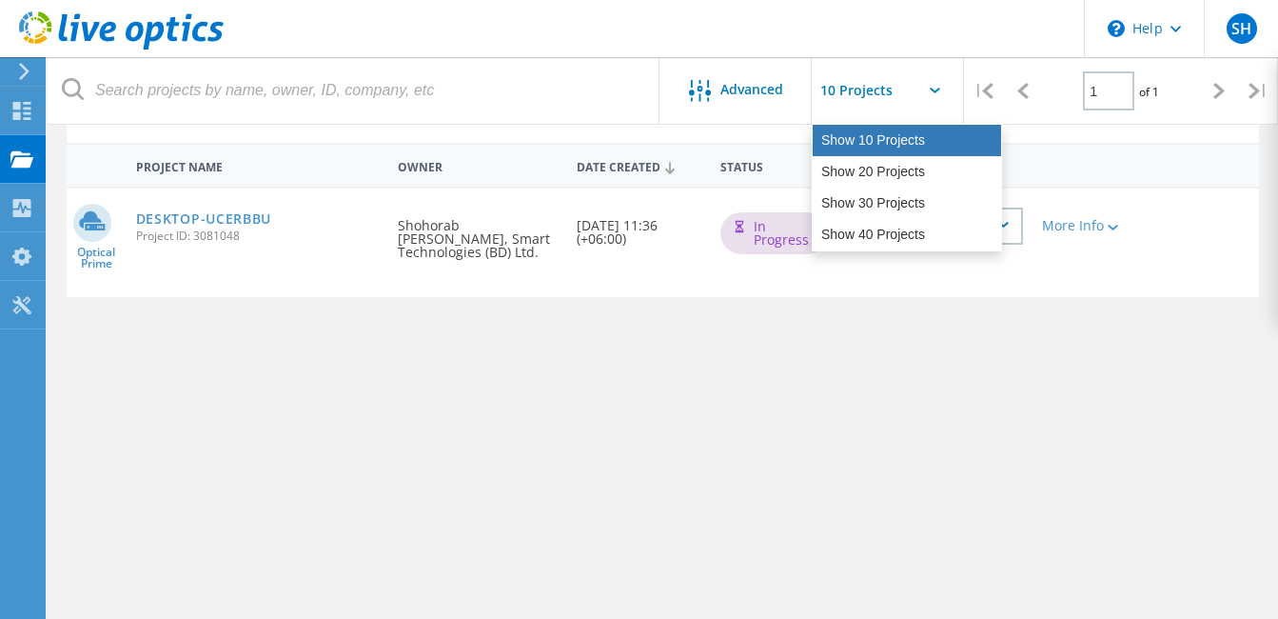
click at [865, 135] on div "Show 10 Projects" at bounding box center [907, 140] width 188 height 31
type input "Show 10 Projects"
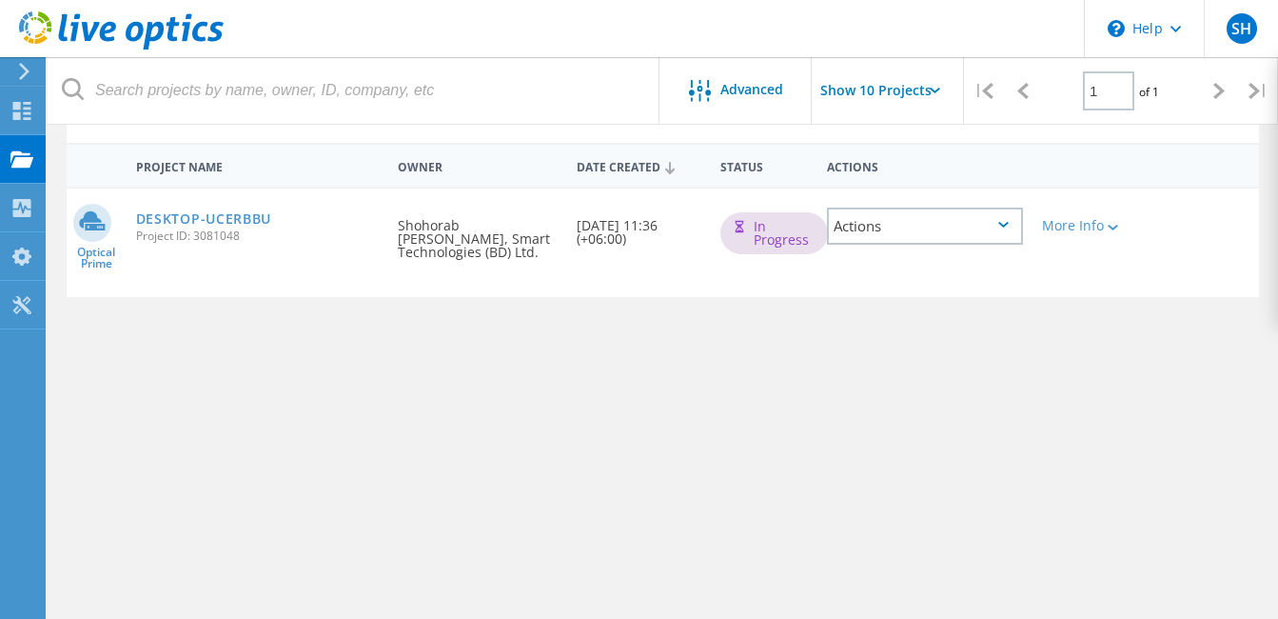
click at [310, 322] on div "Project Name Owner Date Created Status Actions Optical Prime DESKTOP-UCERBBU Pr…" at bounding box center [663, 390] width 1192 height 495
click at [93, 247] on span "Optical Prime" at bounding box center [97, 257] width 60 height 23
click at [161, 223] on link "DESKTOP-UCERBBU" at bounding box center [204, 218] width 136 height 13
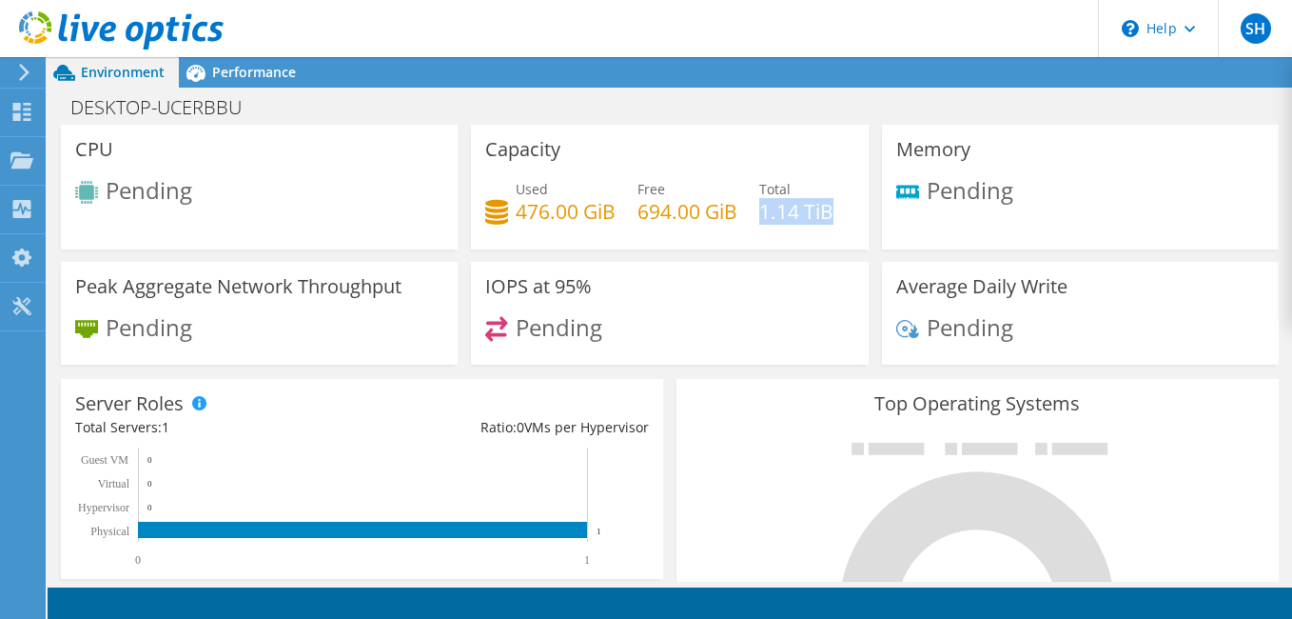
drag, startPoint x: 484, startPoint y: 260, endPoint x: 591, endPoint y: 260, distance: 106.6
click at [591, 241] on div "Used 476.00 GiB Free 694.00 GiB Total 1.14 TiB" at bounding box center [669, 210] width 368 height 62
drag, startPoint x: 632, startPoint y: 209, endPoint x: 749, endPoint y: 209, distance: 117.0
click at [749, 209] on div "Used 476.00 GiB Free 694.00 GiB Total 1.14 TiB" at bounding box center [669, 210] width 368 height 62
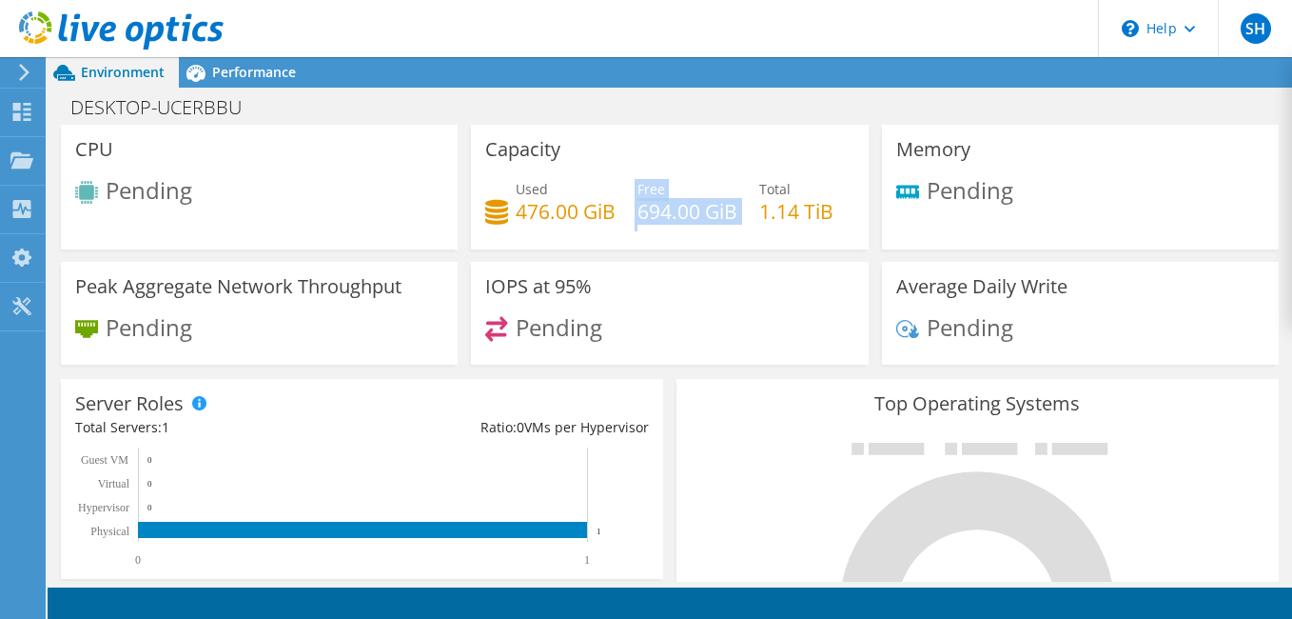
click at [749, 209] on div "Used 476.00 GiB Free 694.00 GiB Total 1.14 TiB" at bounding box center [669, 210] width 368 height 62
drag, startPoint x: 520, startPoint y: 211, endPoint x: 596, endPoint y: 211, distance: 76.1
click at [596, 211] on div "Used 476.00 GiB" at bounding box center [550, 200] width 130 height 43
click at [596, 211] on h4 "476.00 GiB" at bounding box center [566, 211] width 100 height 21
click at [208, 69] on icon at bounding box center [195, 72] width 33 height 33
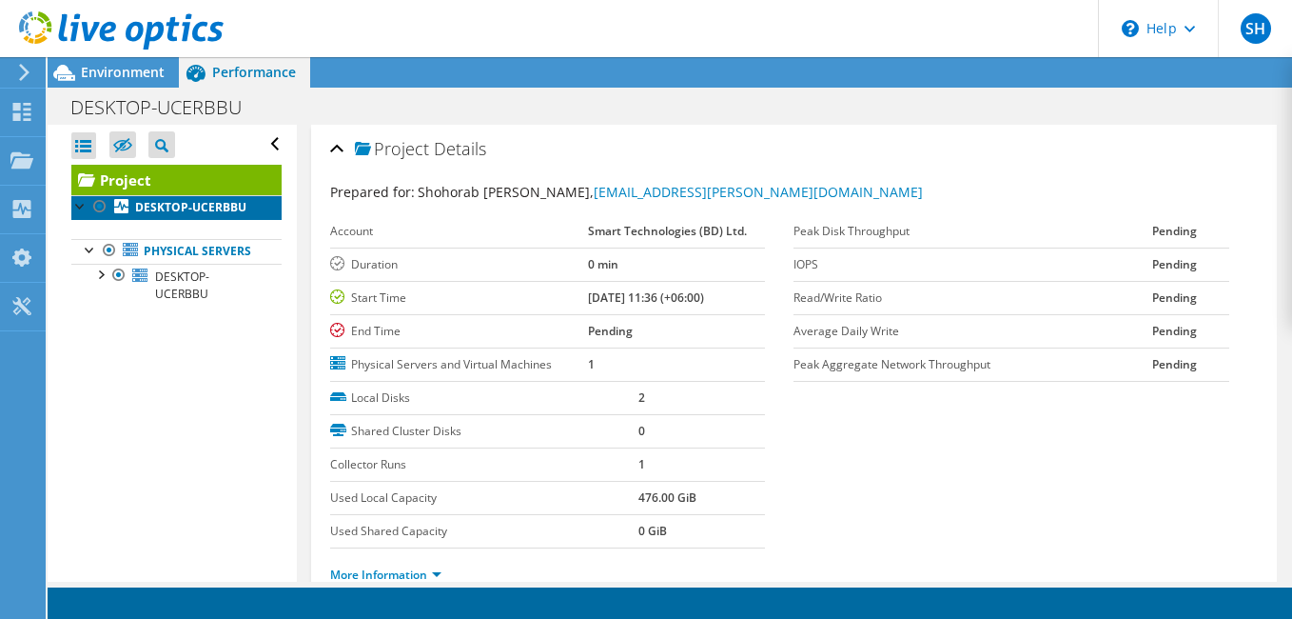
click at [159, 215] on b "DESKTOP-UCERBBU" at bounding box center [190, 207] width 111 height 16
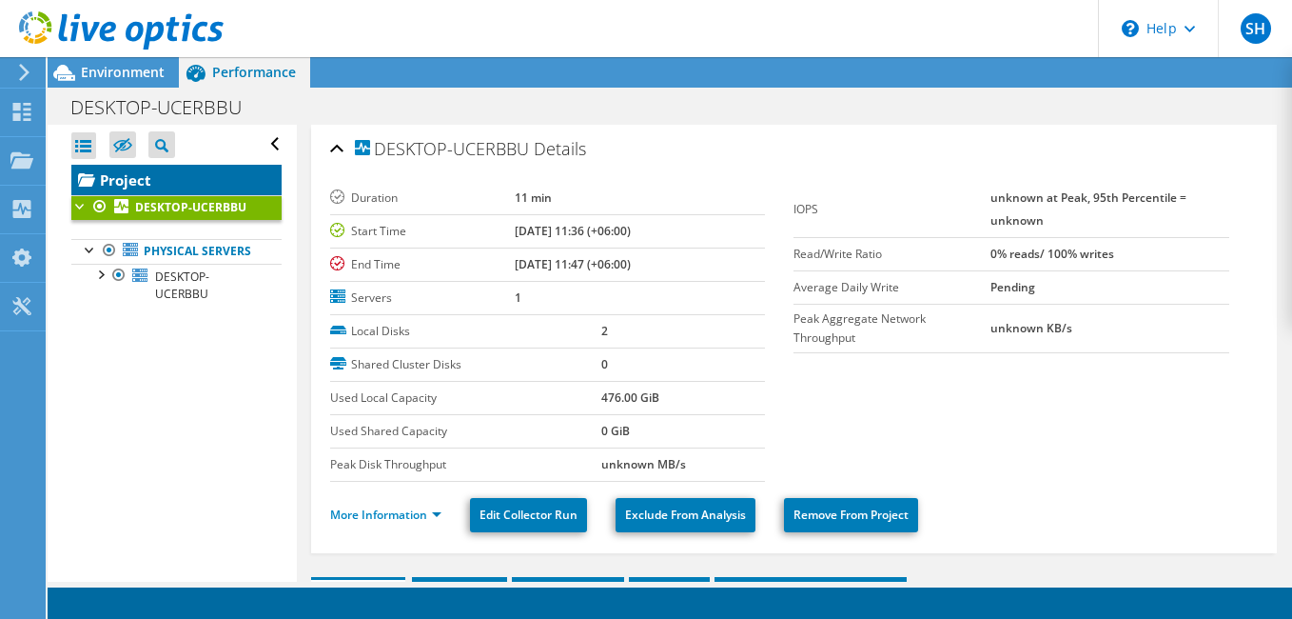
click at [157, 187] on link "Project" at bounding box center [176, 180] width 210 height 30
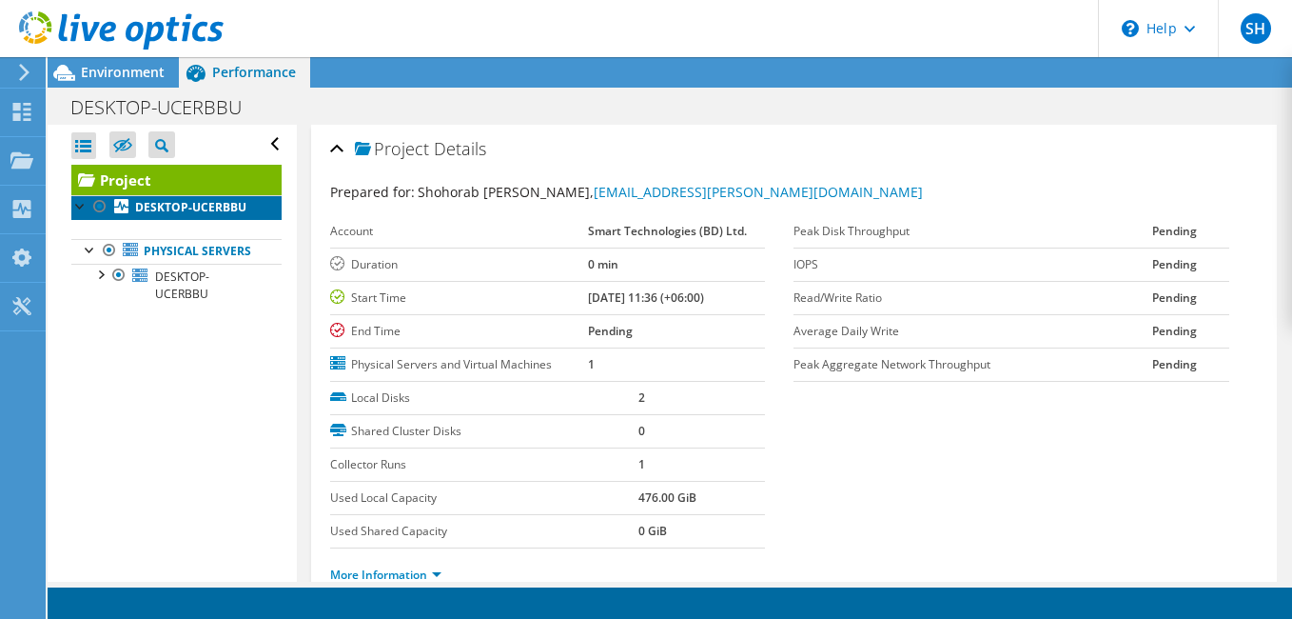
click at [159, 209] on b "DESKTOP-UCERBBU" at bounding box center [190, 207] width 111 height 16
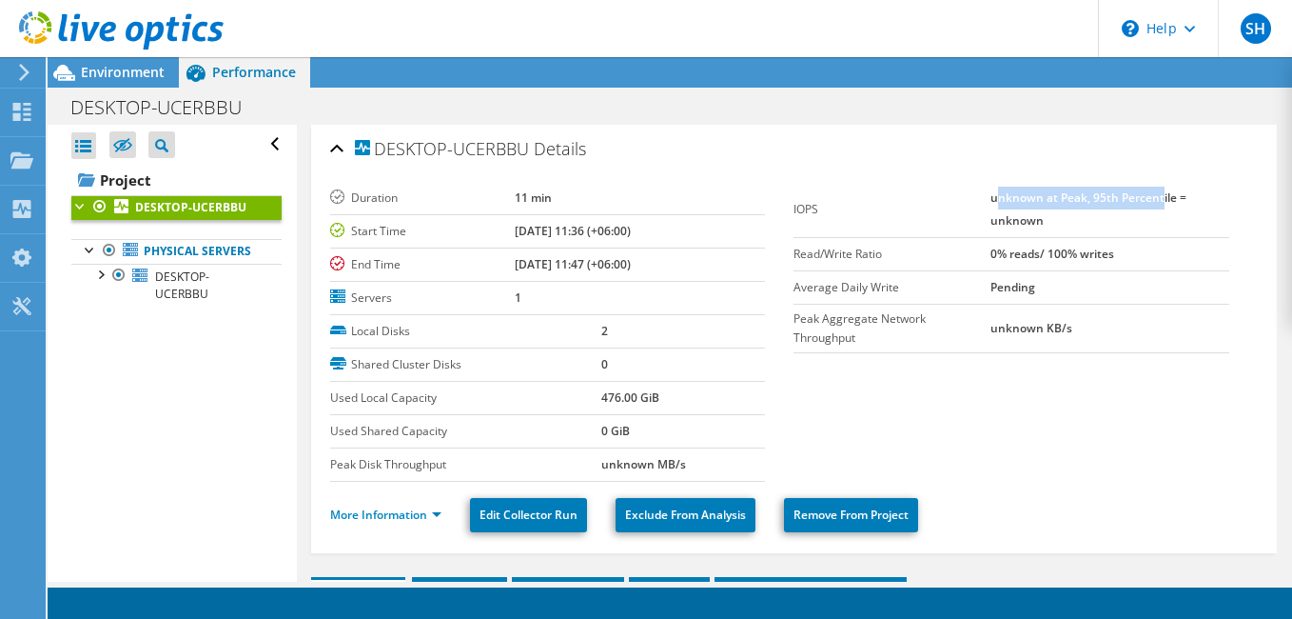
drag, startPoint x: 986, startPoint y: 201, endPoint x: 1153, endPoint y: 207, distance: 167.6
click at [1153, 207] on td "unknown at Peak, 95th Percentile = unknown" at bounding box center [1110, 210] width 239 height 56
drag, startPoint x: 1153, startPoint y: 207, endPoint x: 1049, endPoint y: 220, distance: 105.4
click at [1049, 220] on td "unknown at Peak, 95th Percentile = unknown" at bounding box center [1110, 210] width 239 height 56
drag, startPoint x: 1049, startPoint y: 220, endPoint x: 1018, endPoint y: 246, distance: 39.8
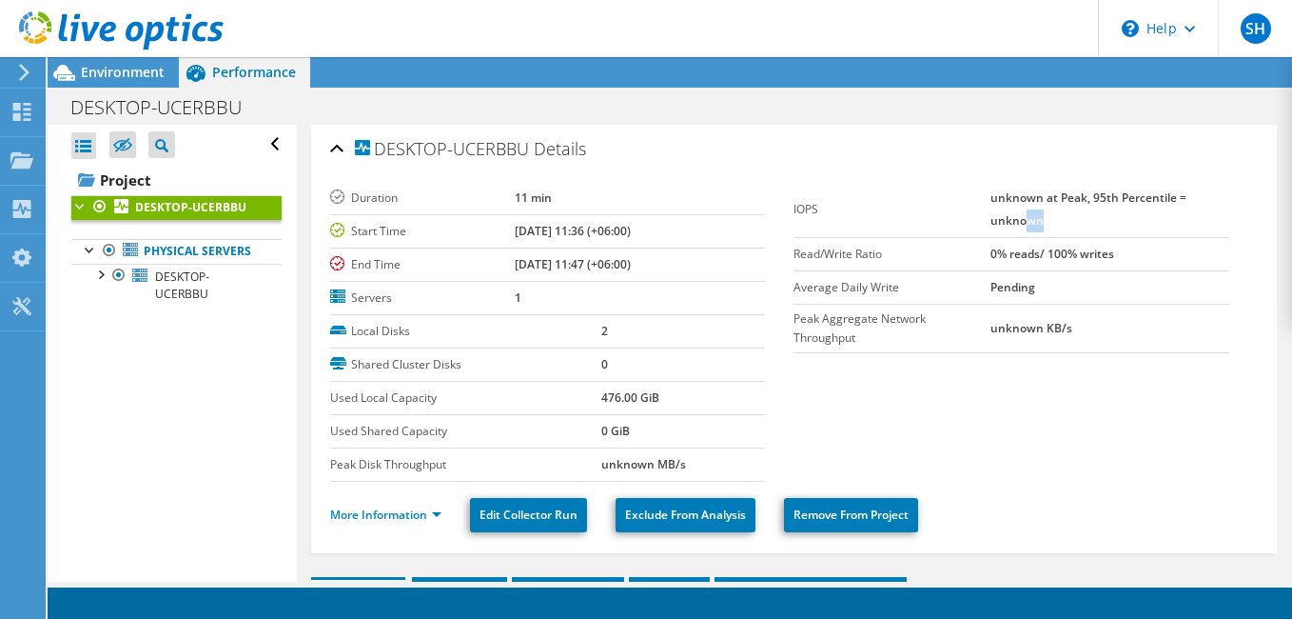
click at [1049, 220] on td "unknown at Peak, 95th Percentile = unknown" at bounding box center [1110, 210] width 239 height 56
drag, startPoint x: 982, startPoint y: 253, endPoint x: 1114, endPoint y: 253, distance: 132.3
click at [1114, 253] on td "0% reads/ 100% writes" at bounding box center [1110, 253] width 239 height 33
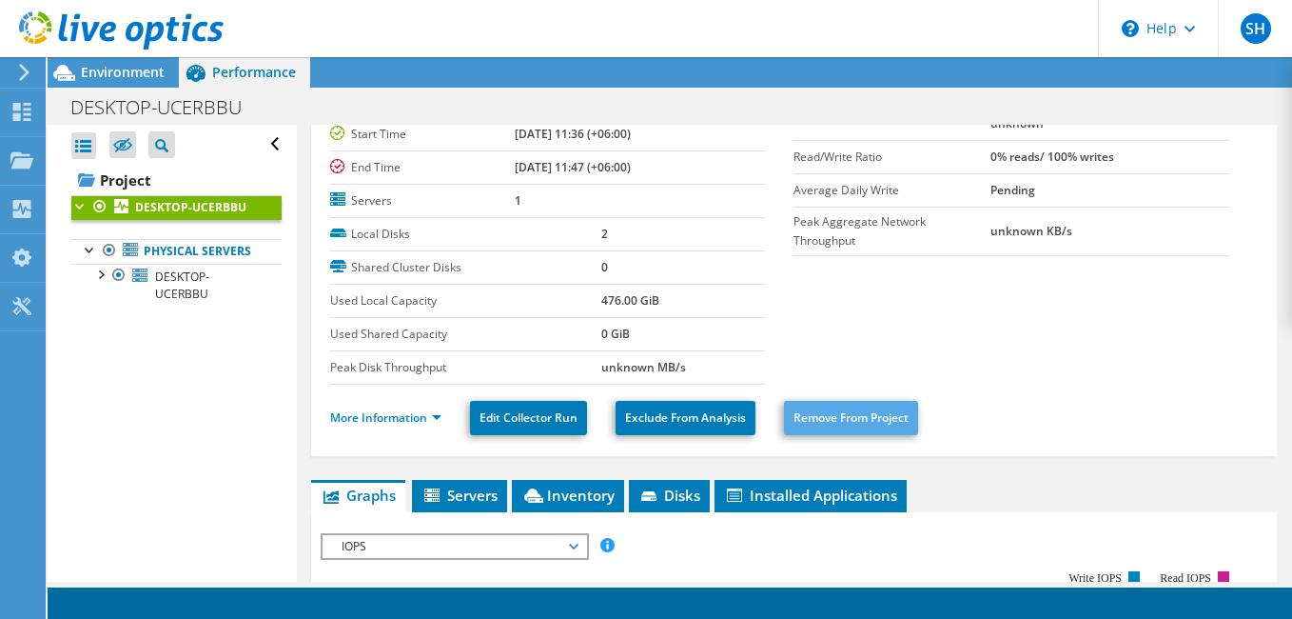
scroll to position [95, 0]
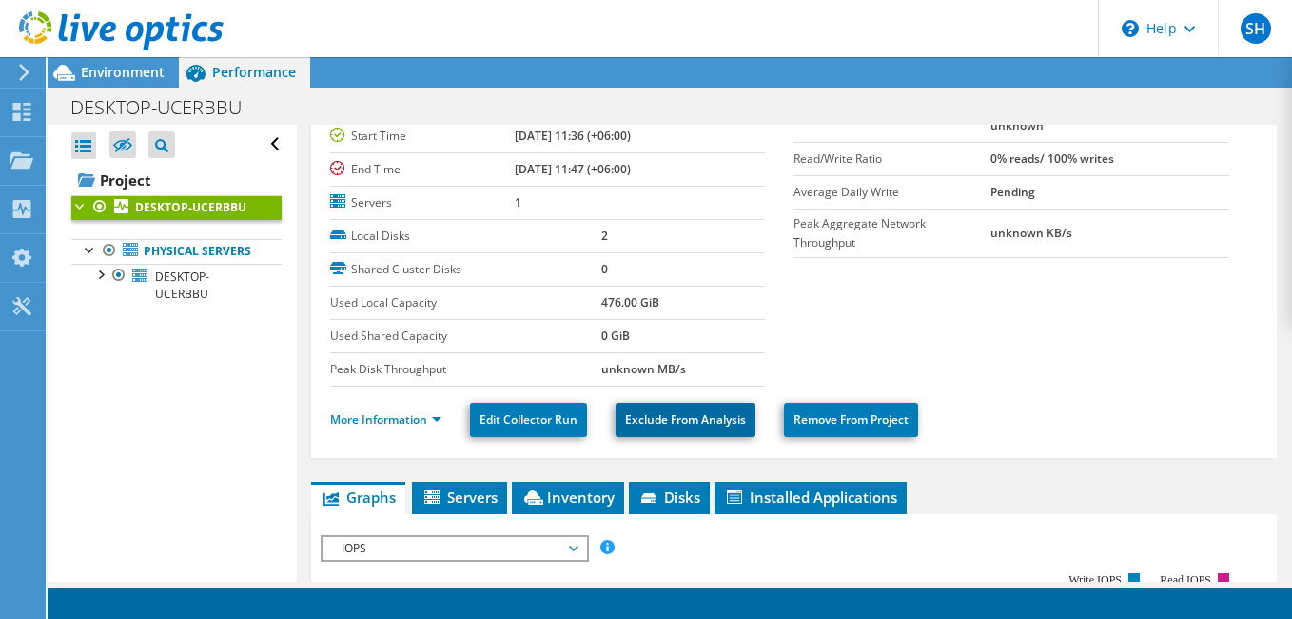
click at [660, 425] on link "Exclude From Analysis" at bounding box center [686, 420] width 140 height 34
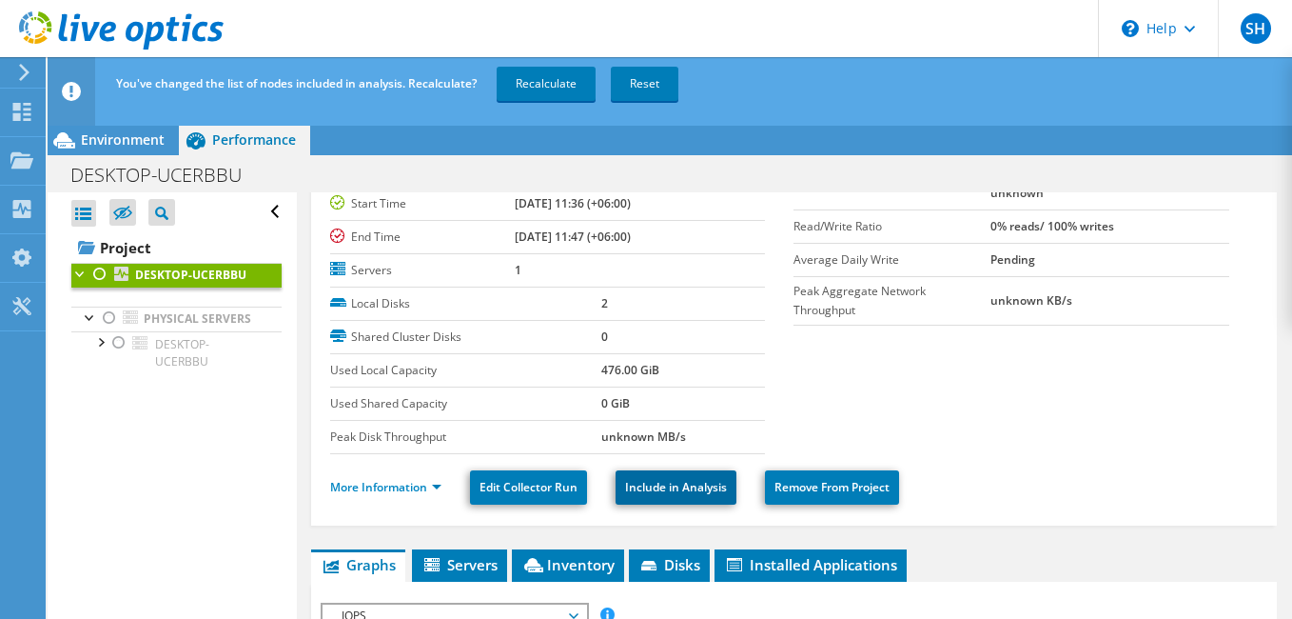
click at [666, 485] on link "Include in Analysis" at bounding box center [676, 487] width 121 height 34
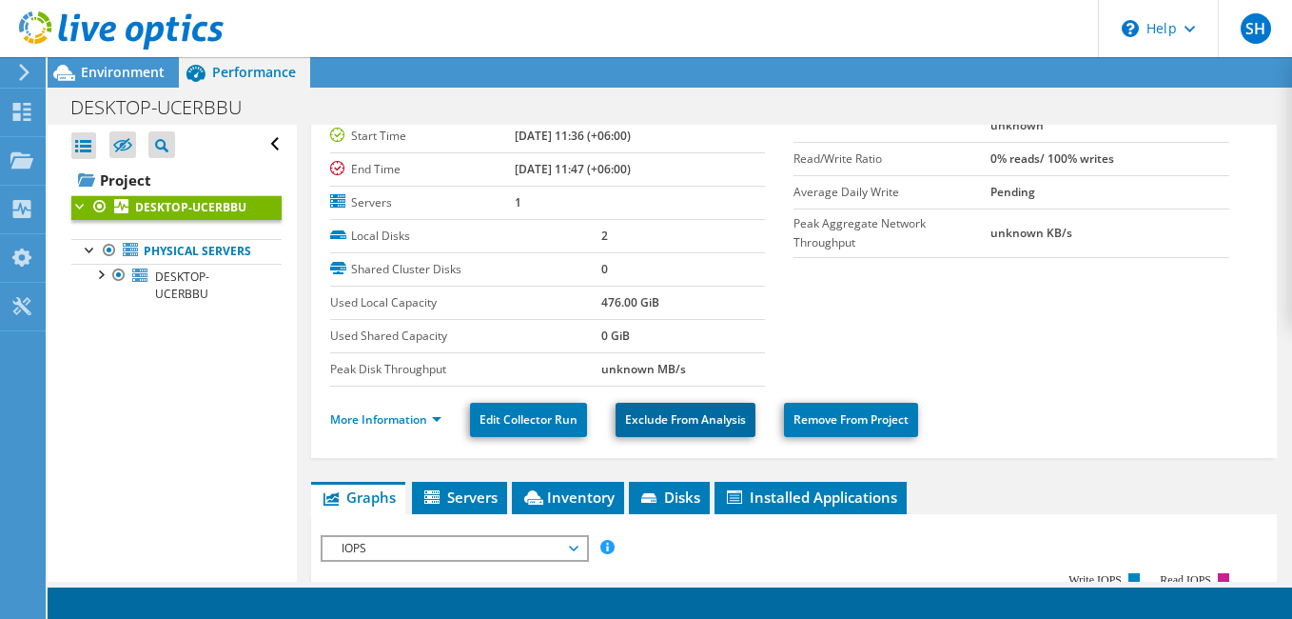
click at [670, 411] on link "Exclude From Analysis" at bounding box center [686, 420] width 140 height 34
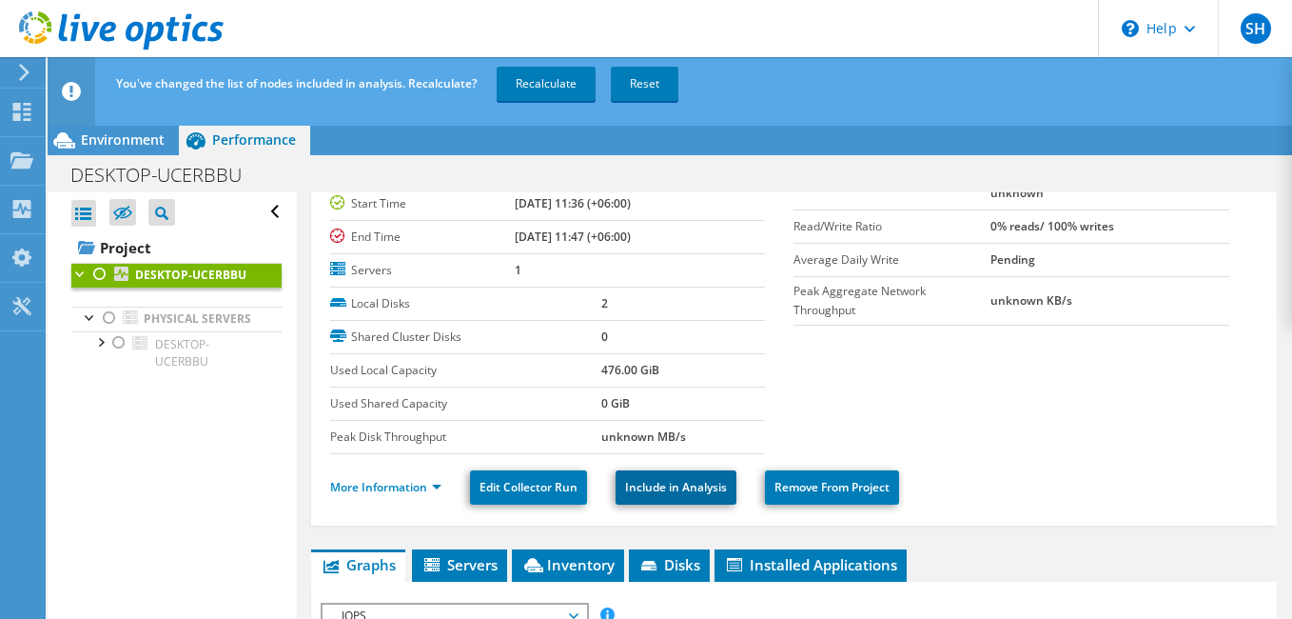
drag, startPoint x: 648, startPoint y: 490, endPoint x: 651, endPoint y: 474, distance: 16.4
click at [648, 490] on link "Include in Analysis" at bounding box center [676, 487] width 121 height 34
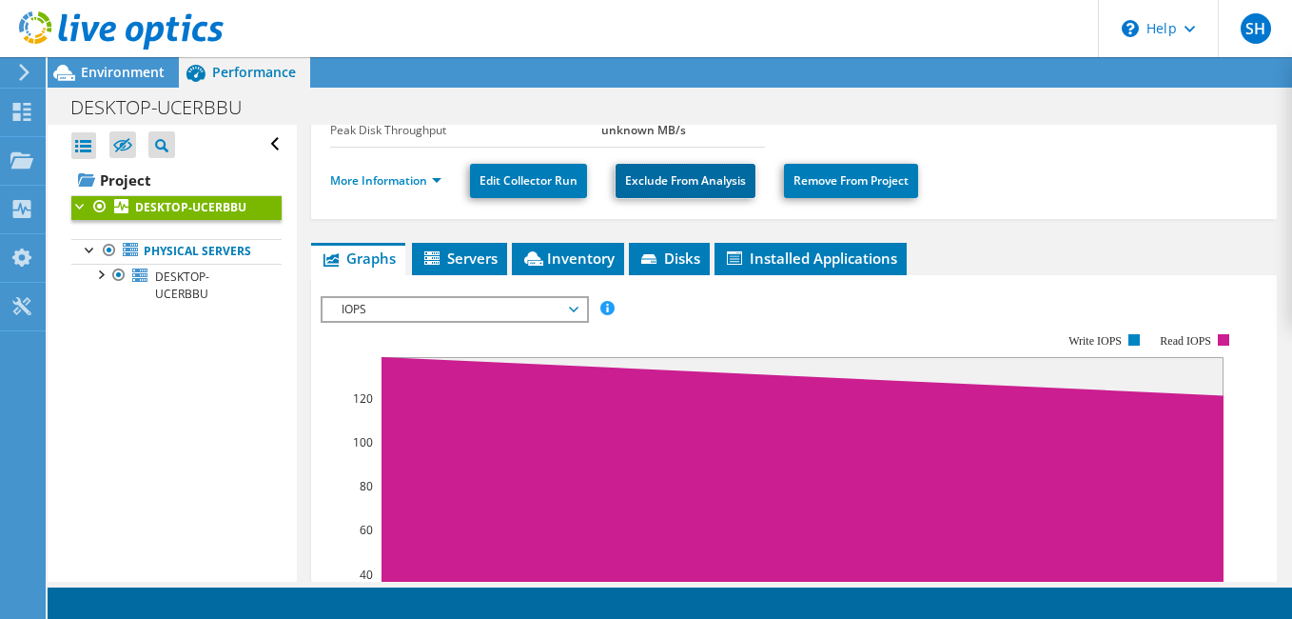
scroll to position [381, 0]
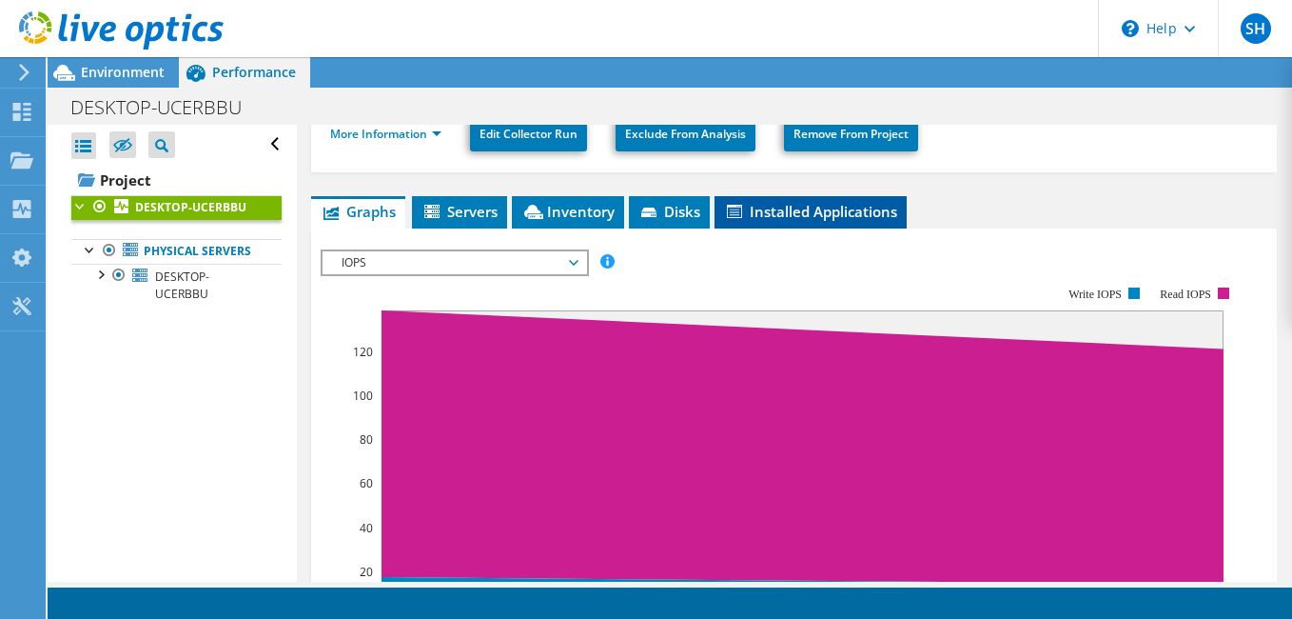
click at [773, 215] on span "Installed Applications" at bounding box center [810, 211] width 173 height 19
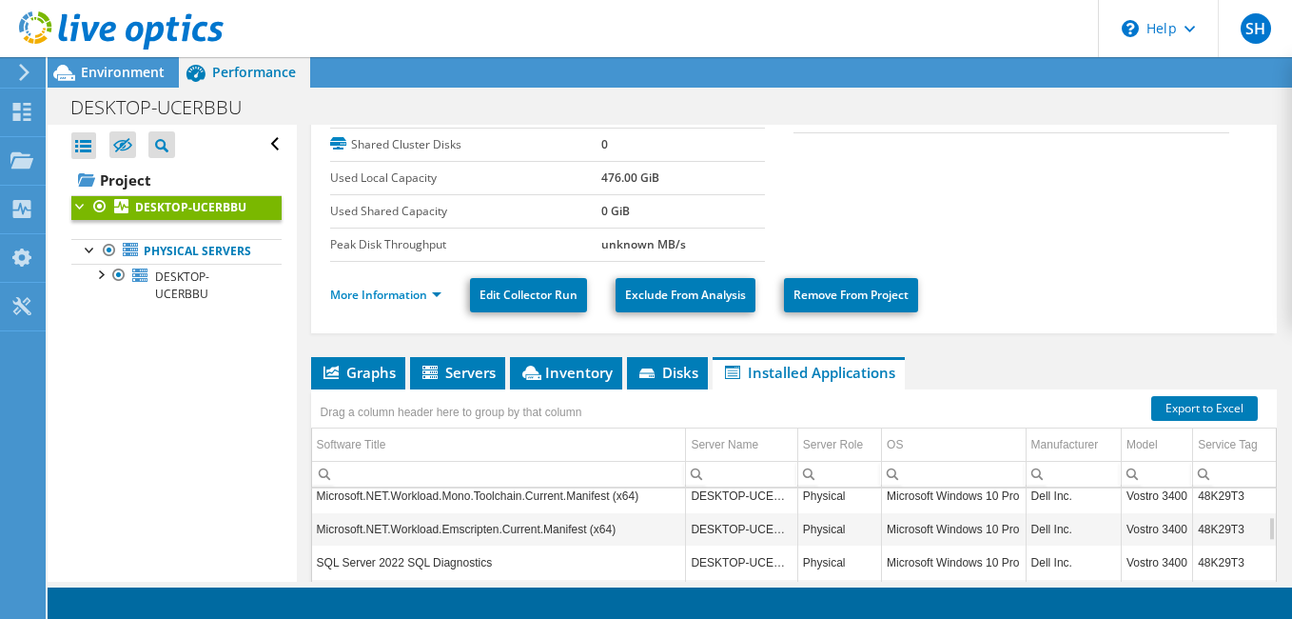
scroll to position [219, 0]
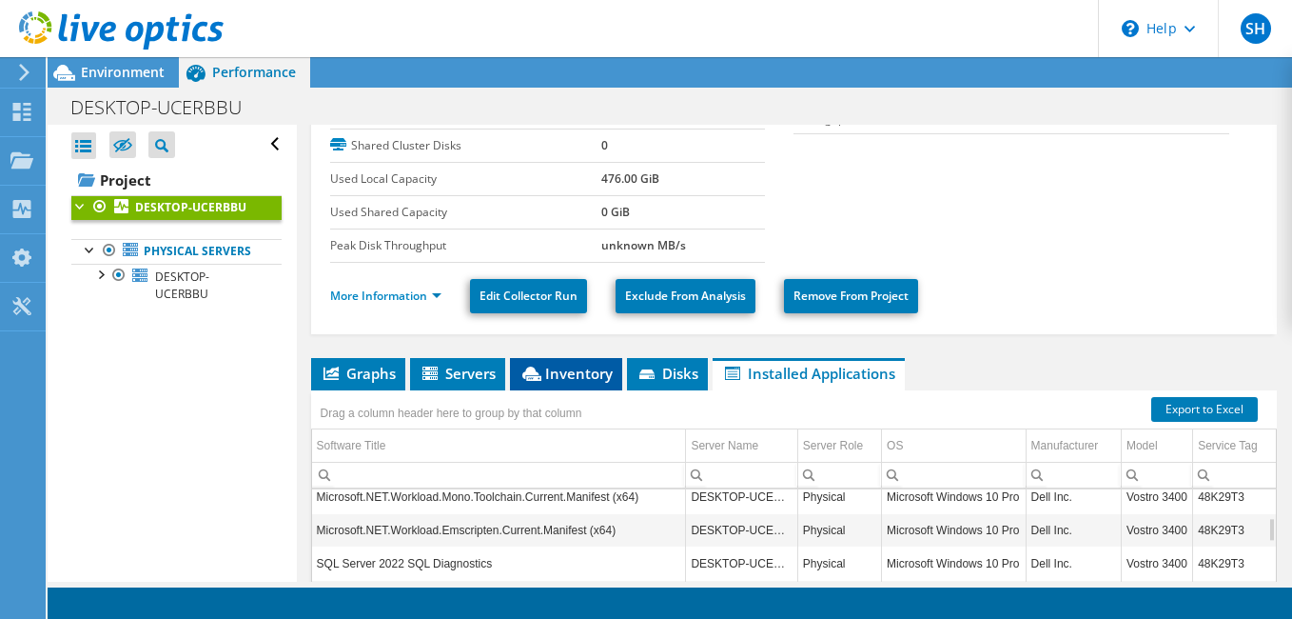
click at [582, 368] on span "Inventory" at bounding box center [566, 373] width 93 height 19
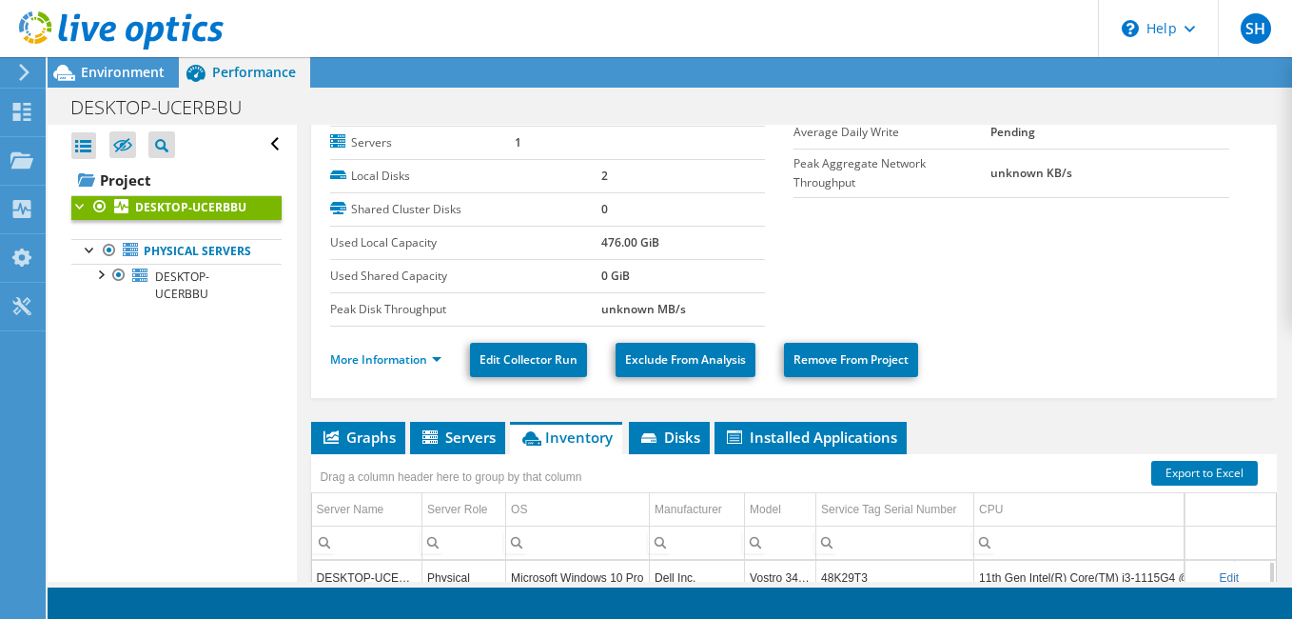
scroll to position [29, 0]
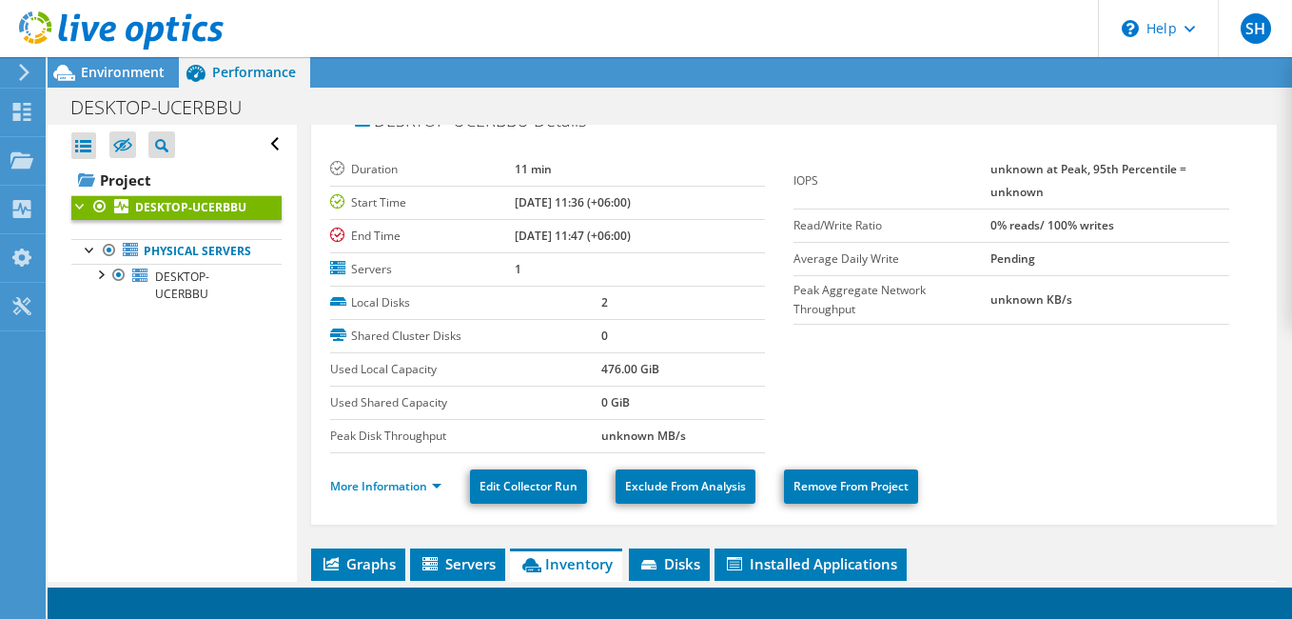
click at [142, 215] on b "DESKTOP-UCERBBU" at bounding box center [190, 207] width 111 height 16
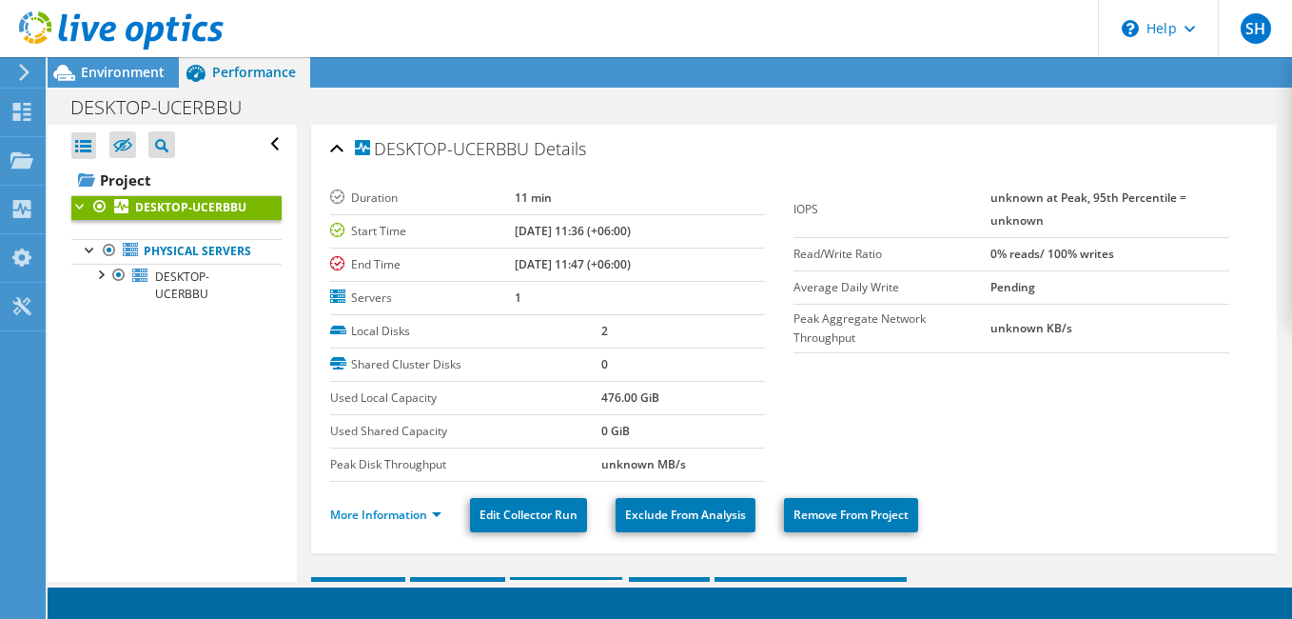
click at [333, 147] on div "DESKTOP-UCERBBU Details" at bounding box center [794, 149] width 928 height 41
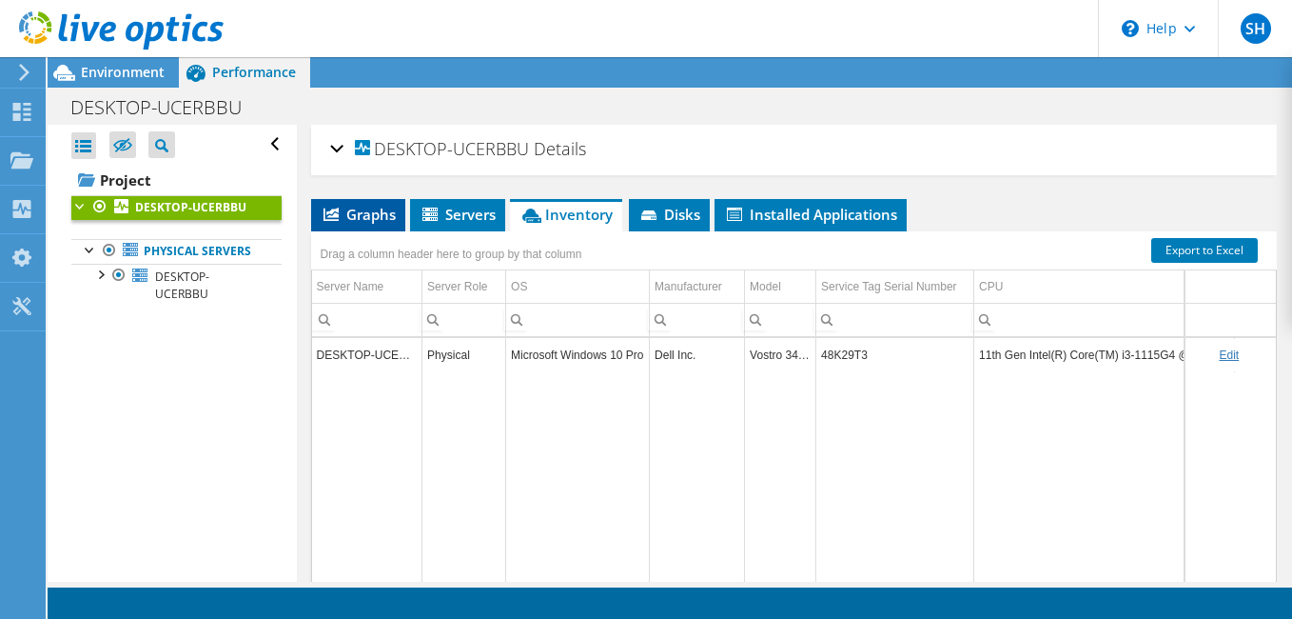
click at [367, 223] on span "Graphs" at bounding box center [358, 214] width 75 height 19
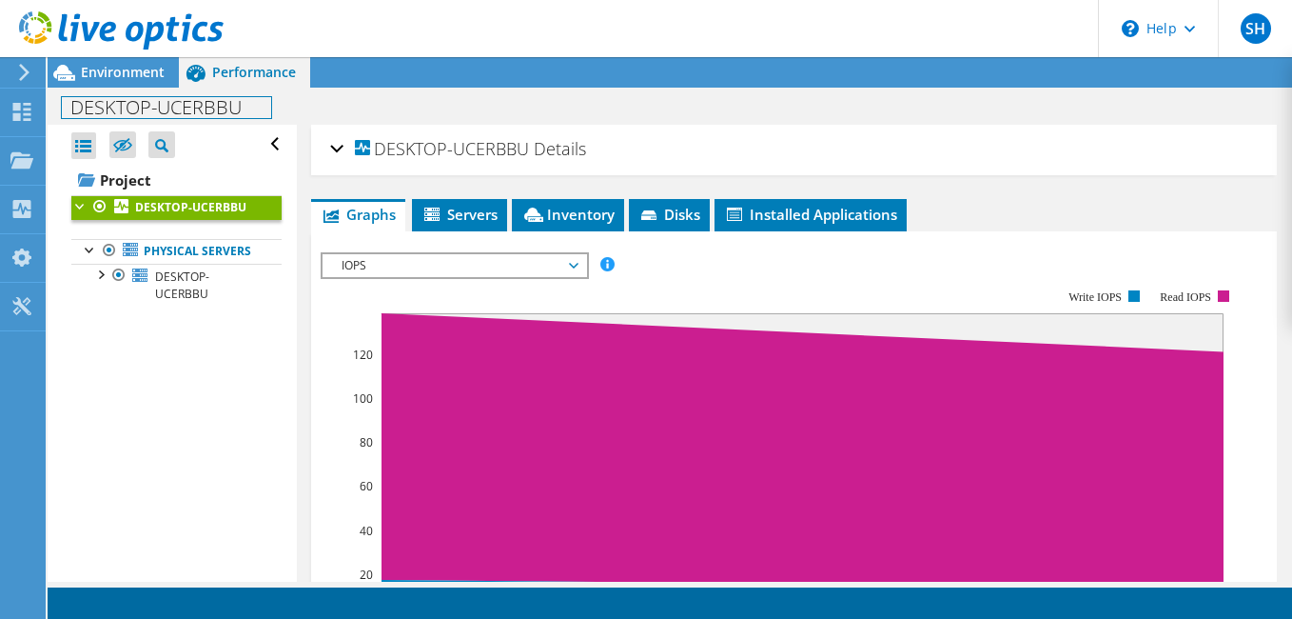
click at [88, 113] on h1 "DESKTOP-UCERBBU" at bounding box center [166, 107] width 209 height 21
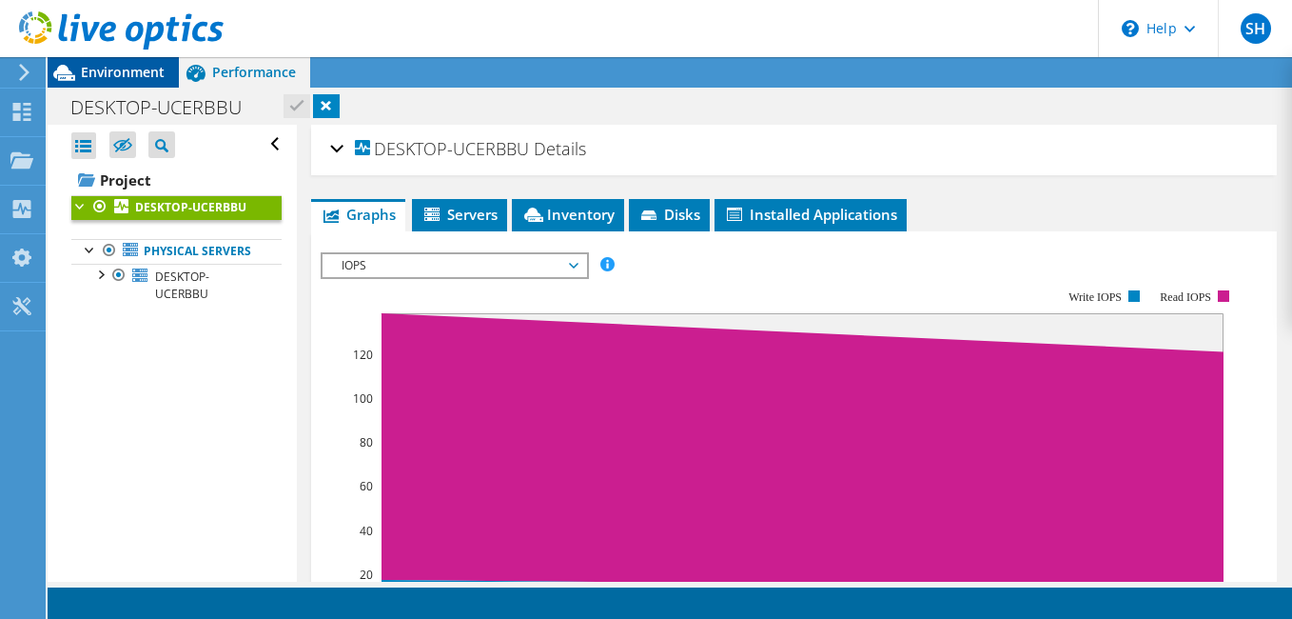
click at [128, 68] on span "Environment" at bounding box center [123, 72] width 84 height 18
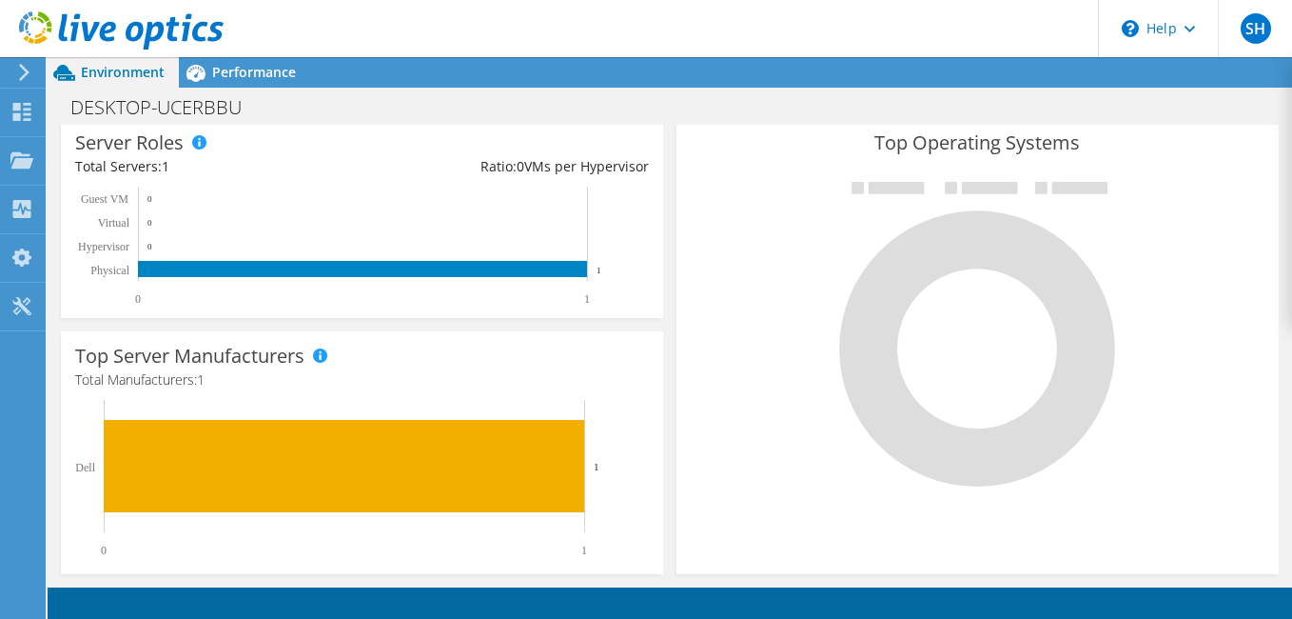
scroll to position [382, 0]
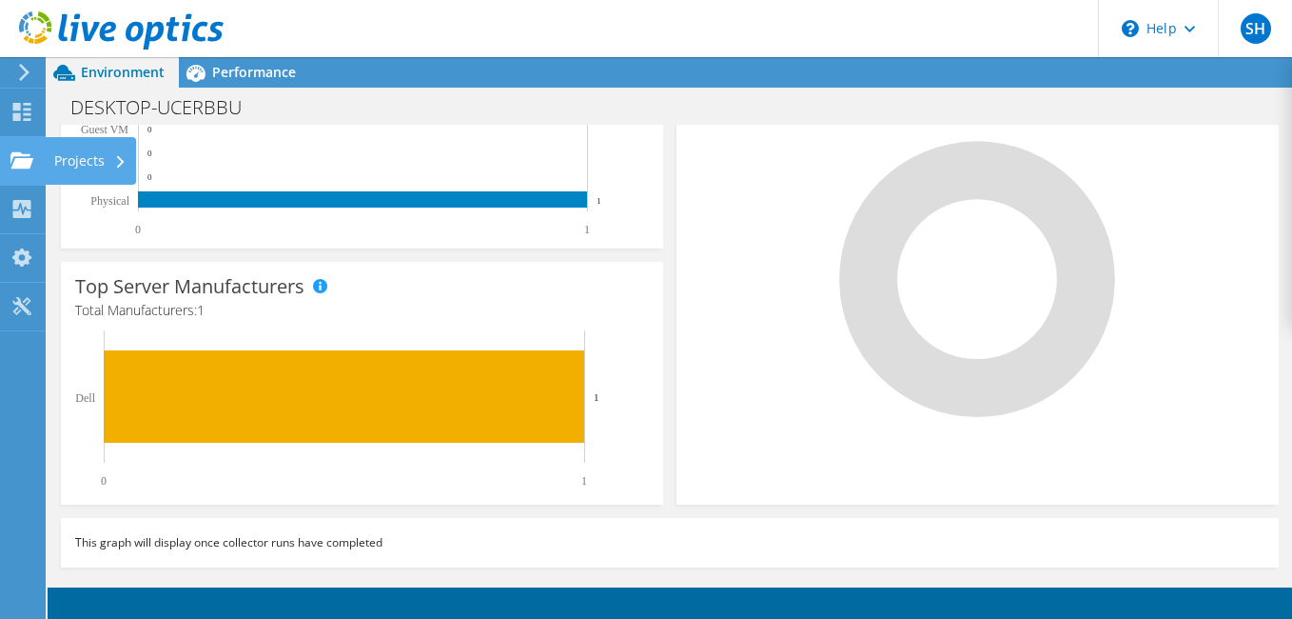
click at [73, 170] on div "Projects" at bounding box center [90, 161] width 91 height 48
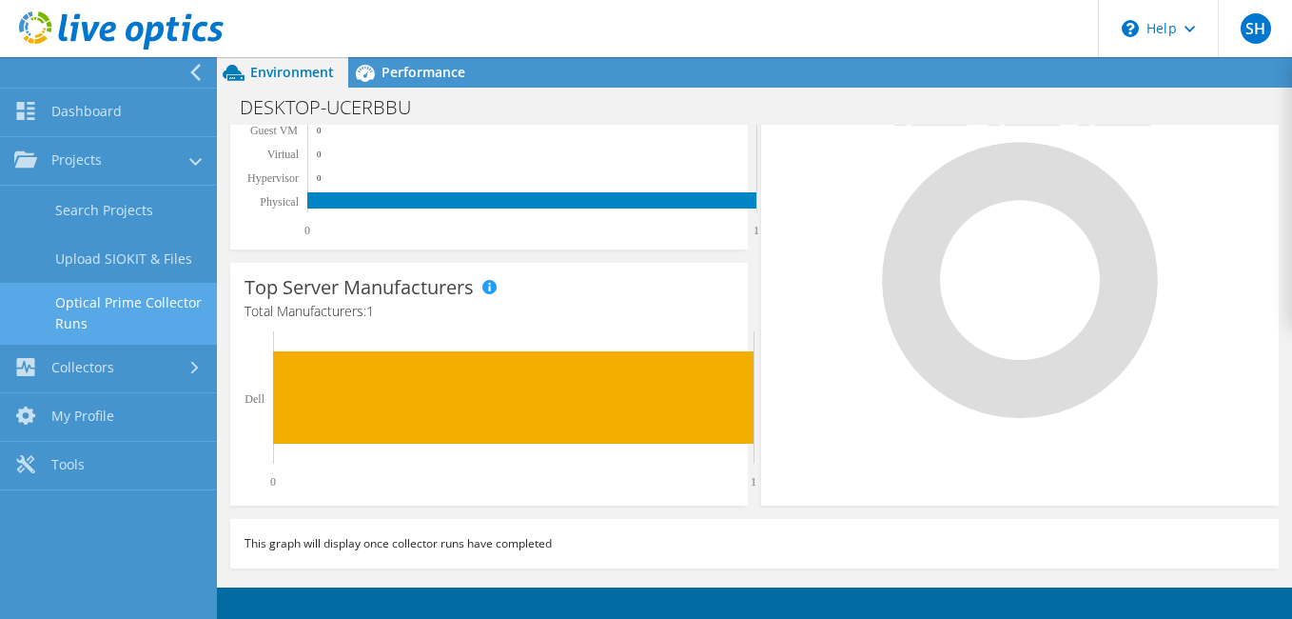
click at [75, 305] on link "Optical Prime Collector Runs" at bounding box center [108, 313] width 217 height 61
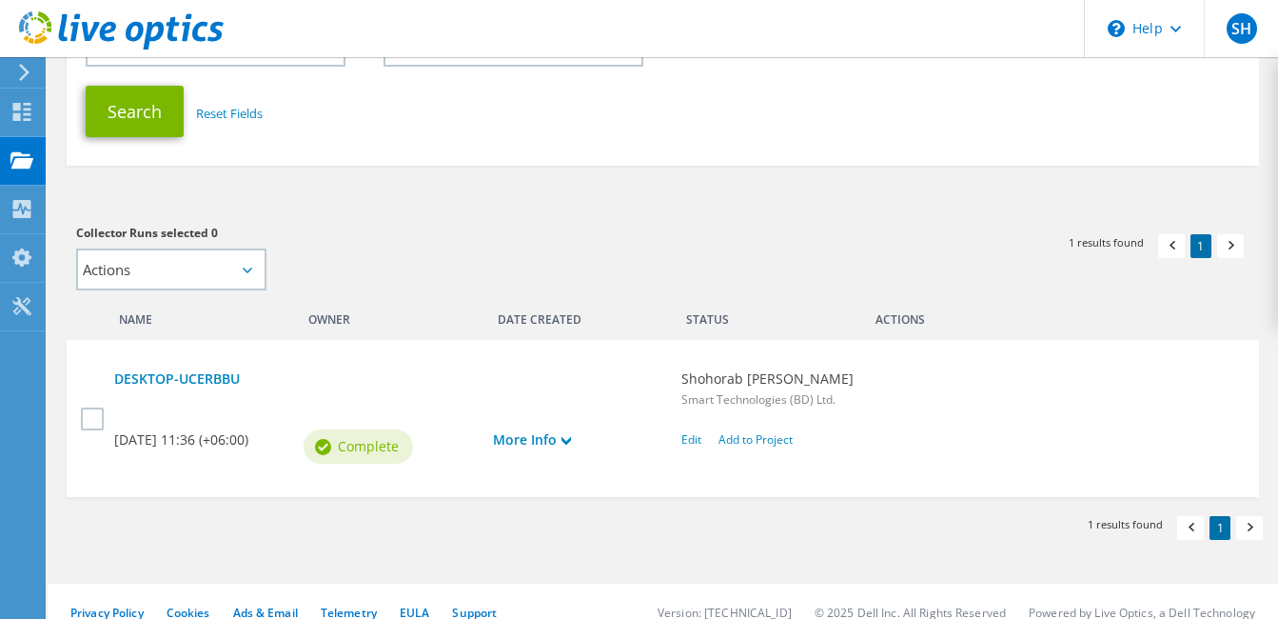
scroll to position [331, 0]
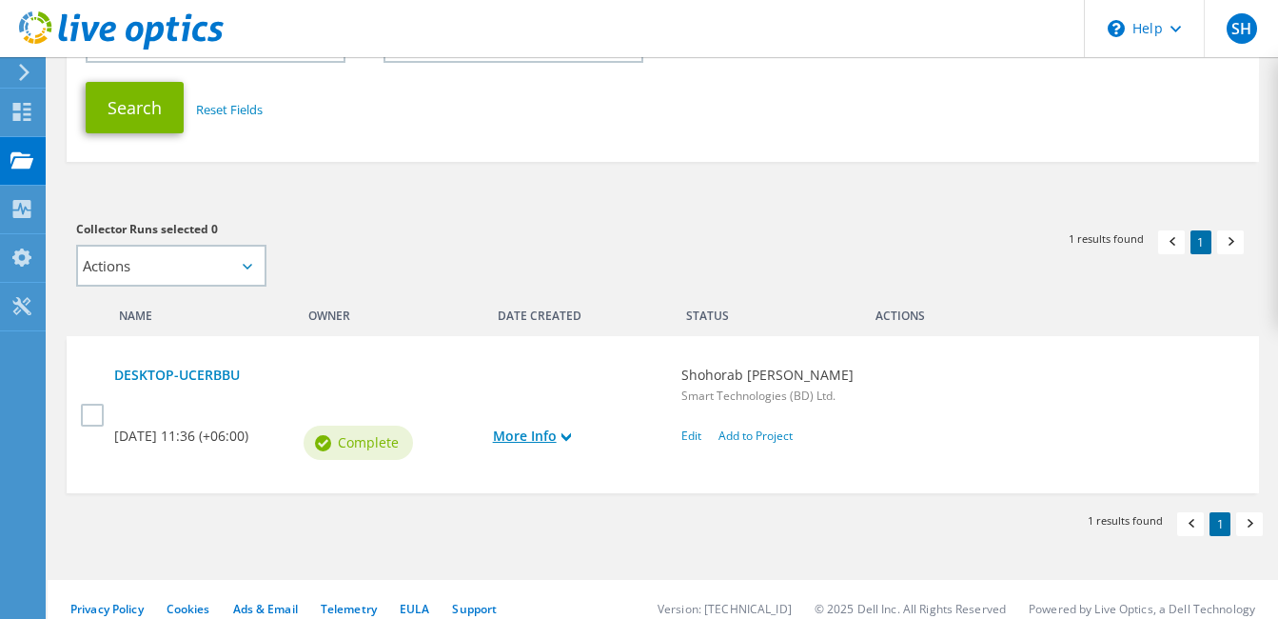
click at [663, 425] on link "More Info" at bounding box center [578, 435] width 170 height 21
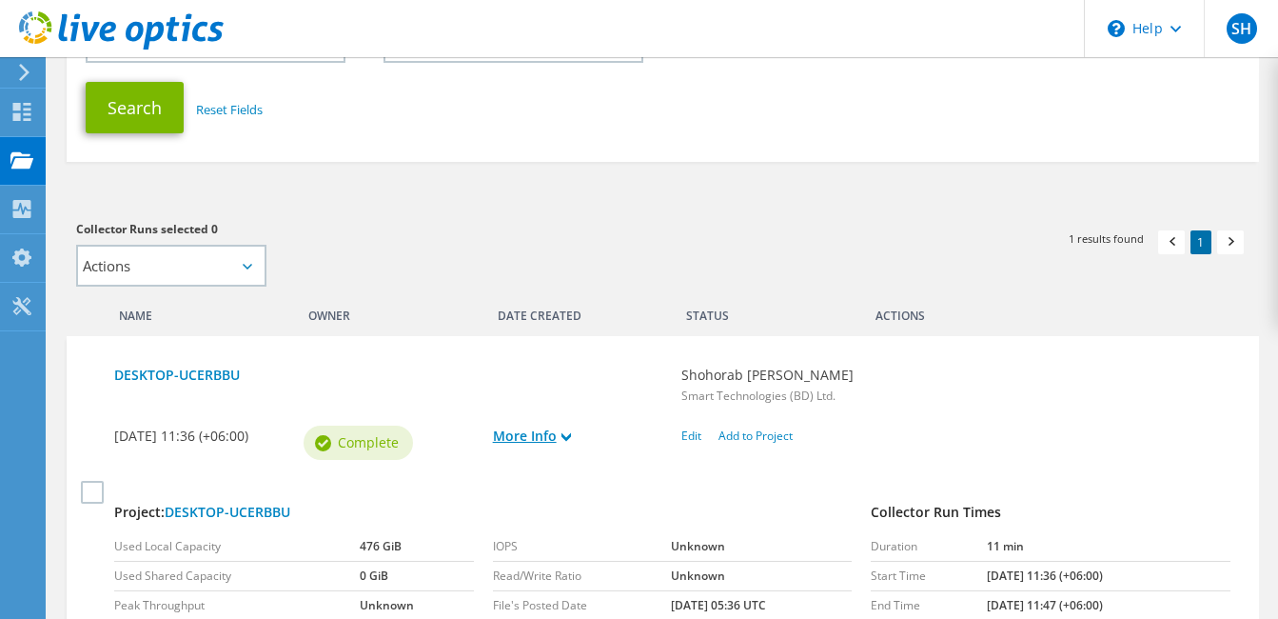
scroll to position [486, 0]
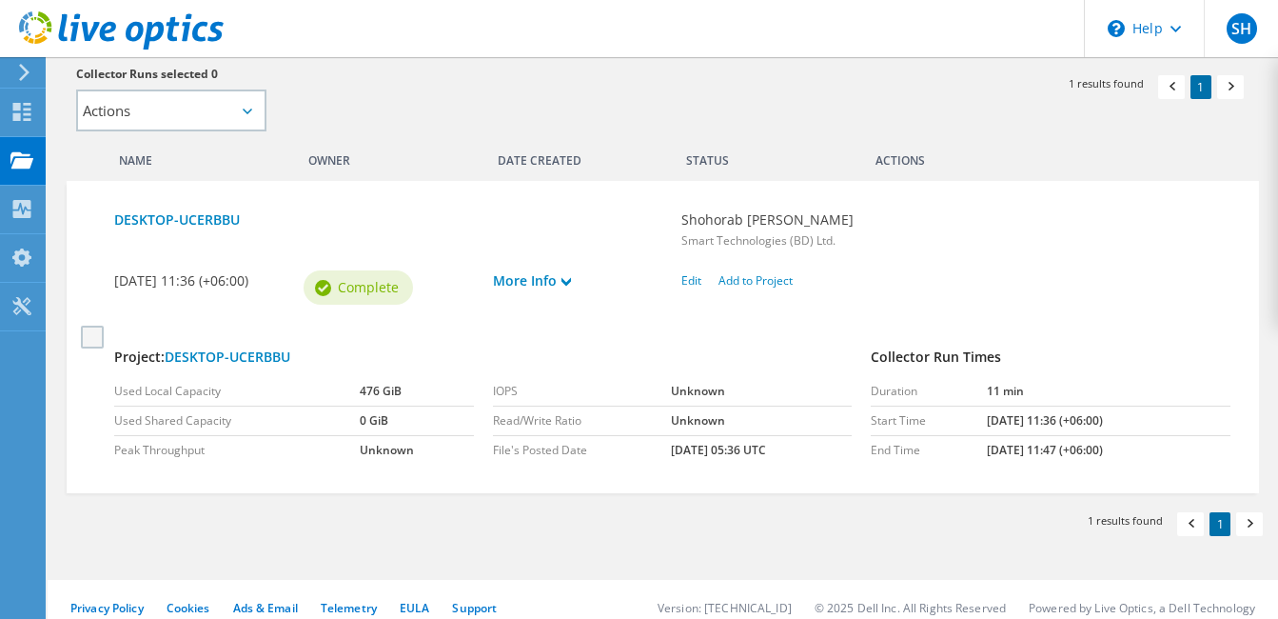
click at [93, 332] on label at bounding box center [95, 336] width 28 height 23
click at [0, 0] on input "checkbox" at bounding box center [0, 0] width 0 height 0
click at [199, 225] on link "DESKTOP-UCERBBU" at bounding box center [388, 219] width 548 height 21
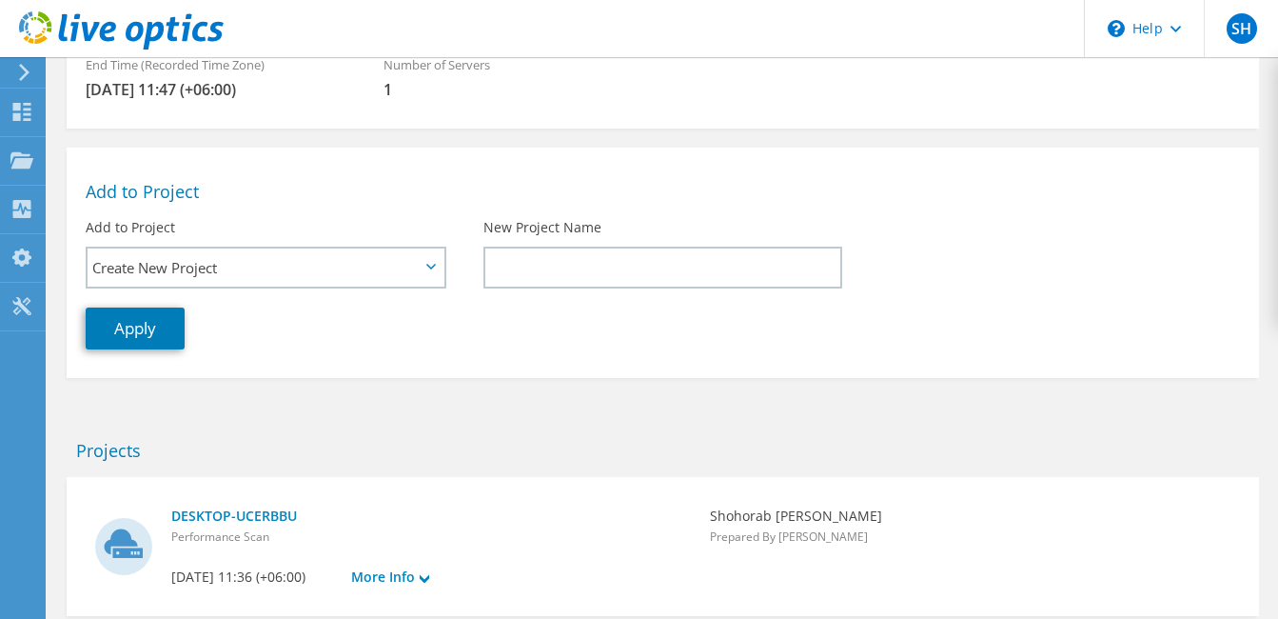
scroll to position [380, 0]
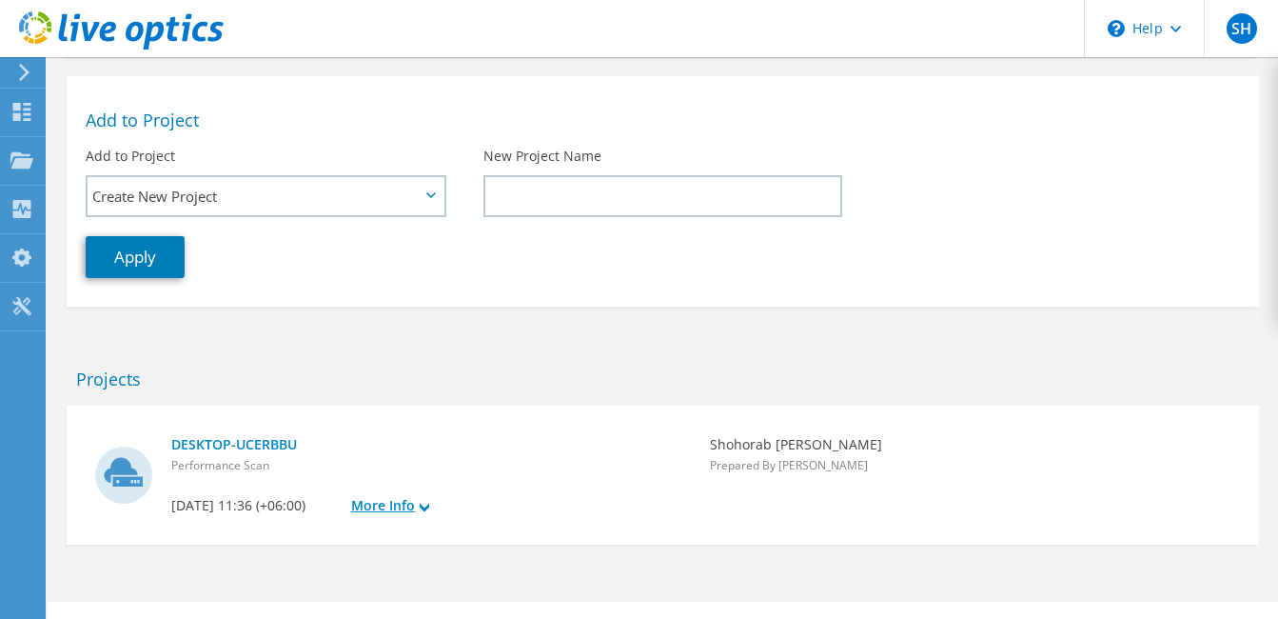
click at [512, 495] on link "More Info" at bounding box center [431, 505] width 161 height 21
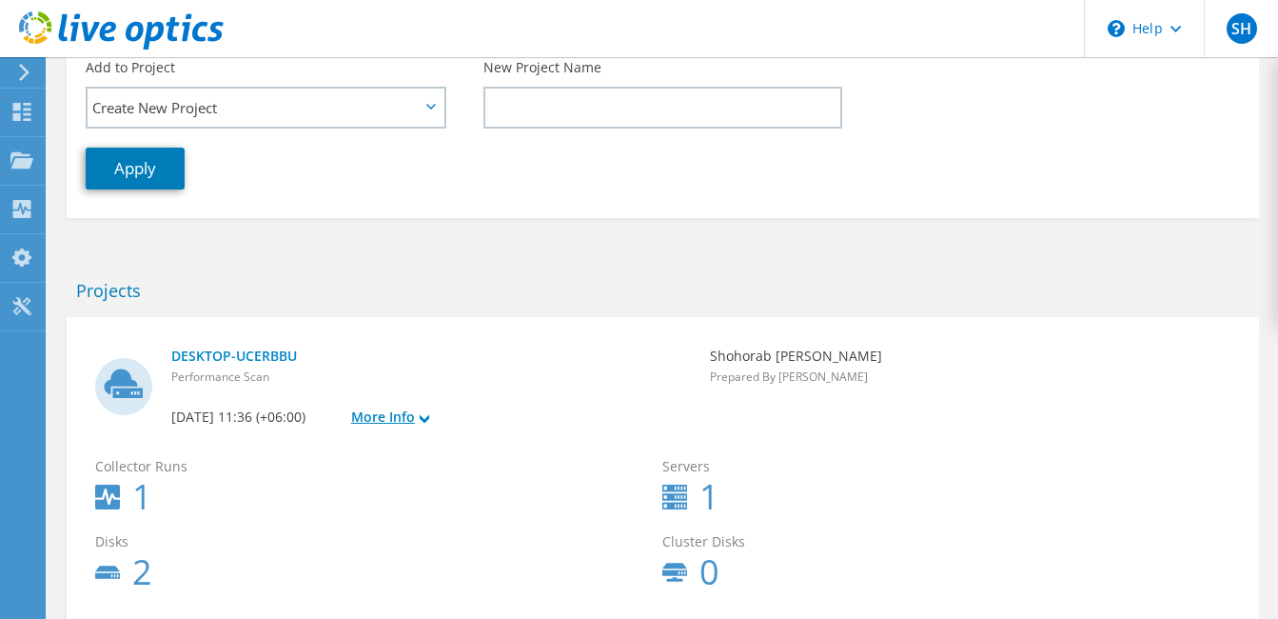
scroll to position [549, 0]
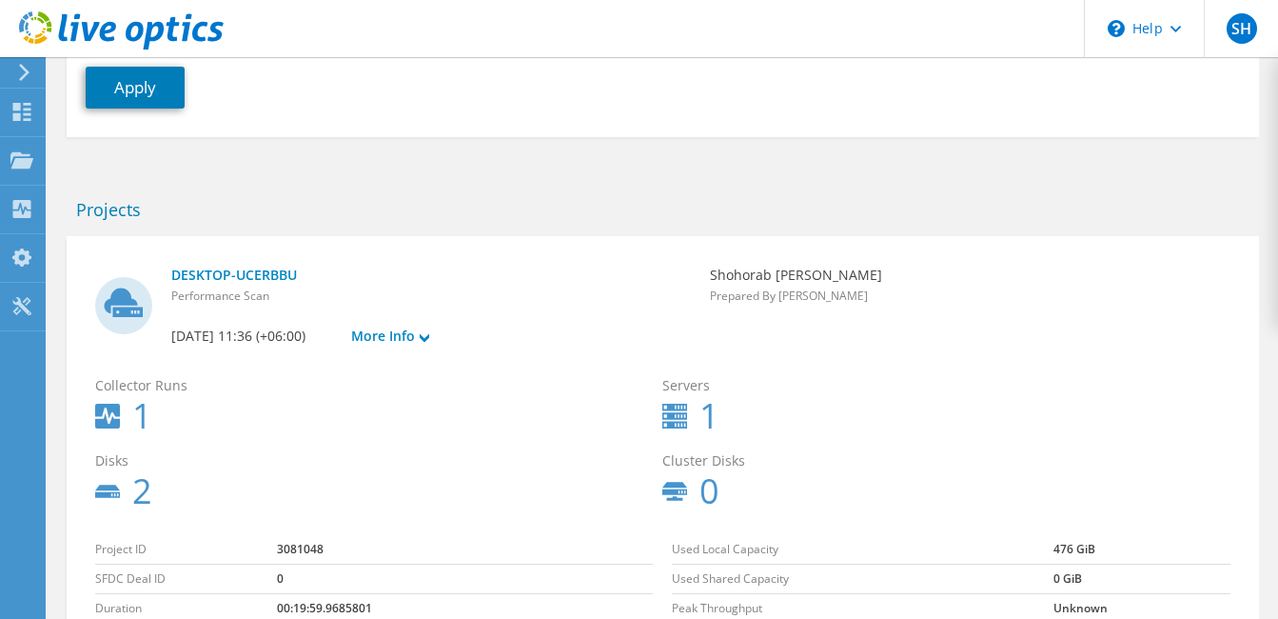
drag, startPoint x: 266, startPoint y: 277, endPoint x: 303, endPoint y: 195, distance: 89.5
click at [312, 206] on h2 "Projects" at bounding box center [662, 209] width 1173 height 21
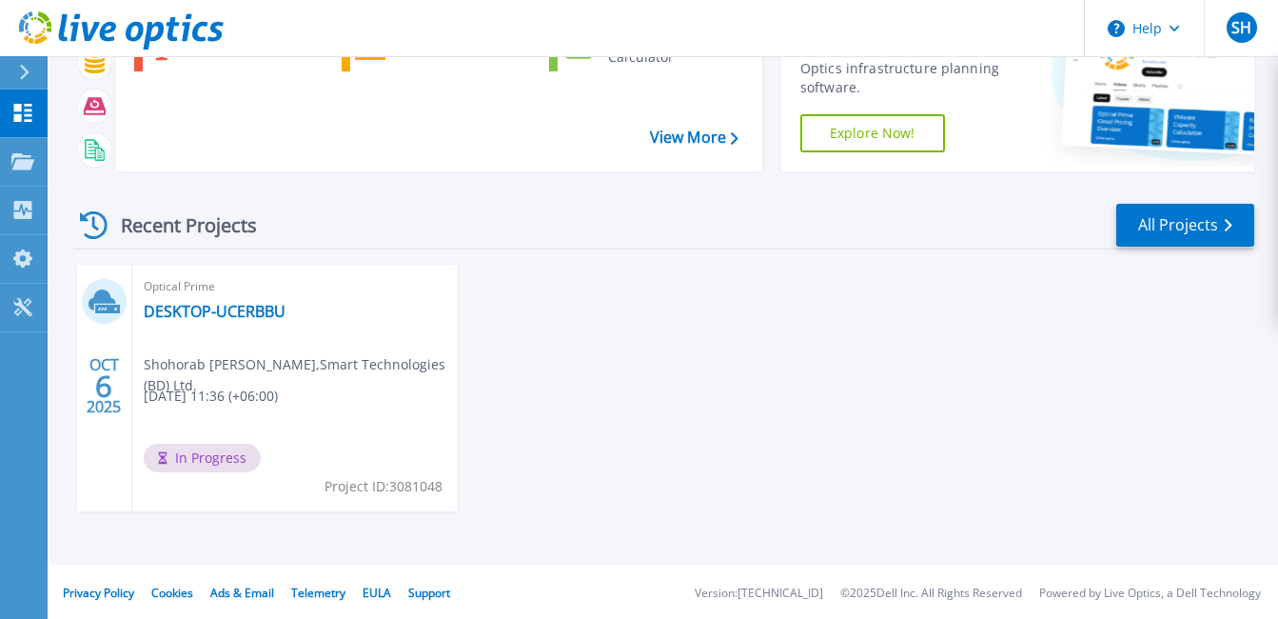
scroll to position [151, 0]
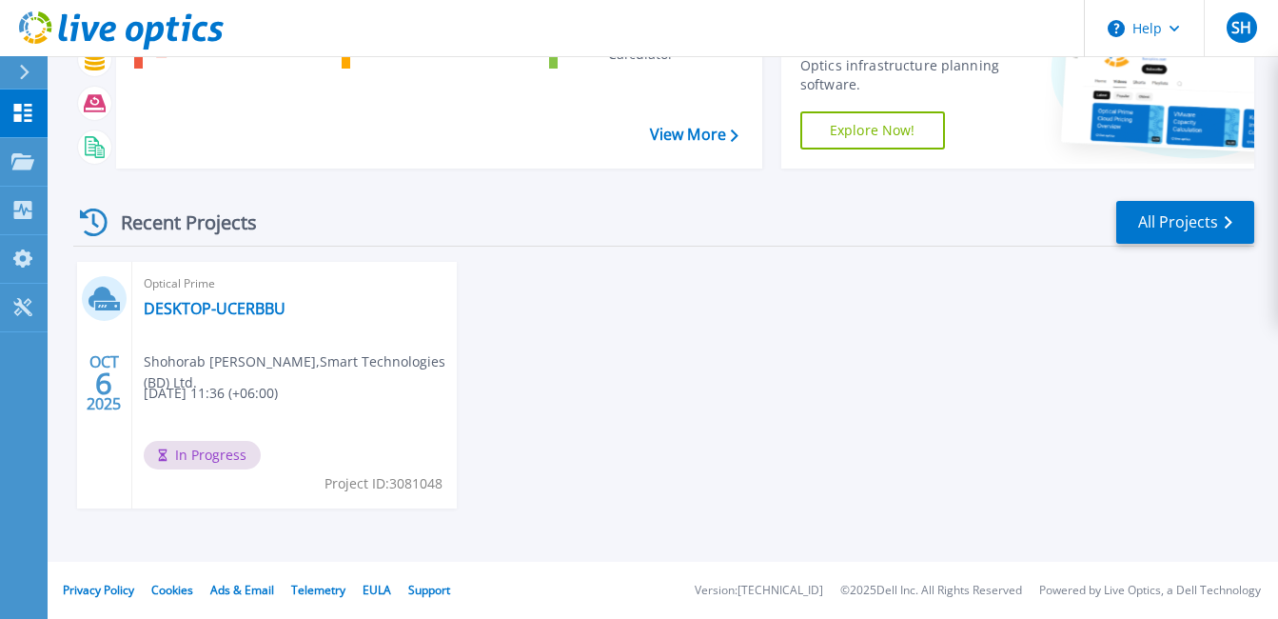
click at [1191, 198] on div "Recent Projects All Projects OCT 6 2025 Optical Prime DESKTOP-UCERBBU Shohorab …" at bounding box center [663, 373] width 1181 height 378
click at [1159, 218] on link "All Projects" at bounding box center [1185, 222] width 138 height 43
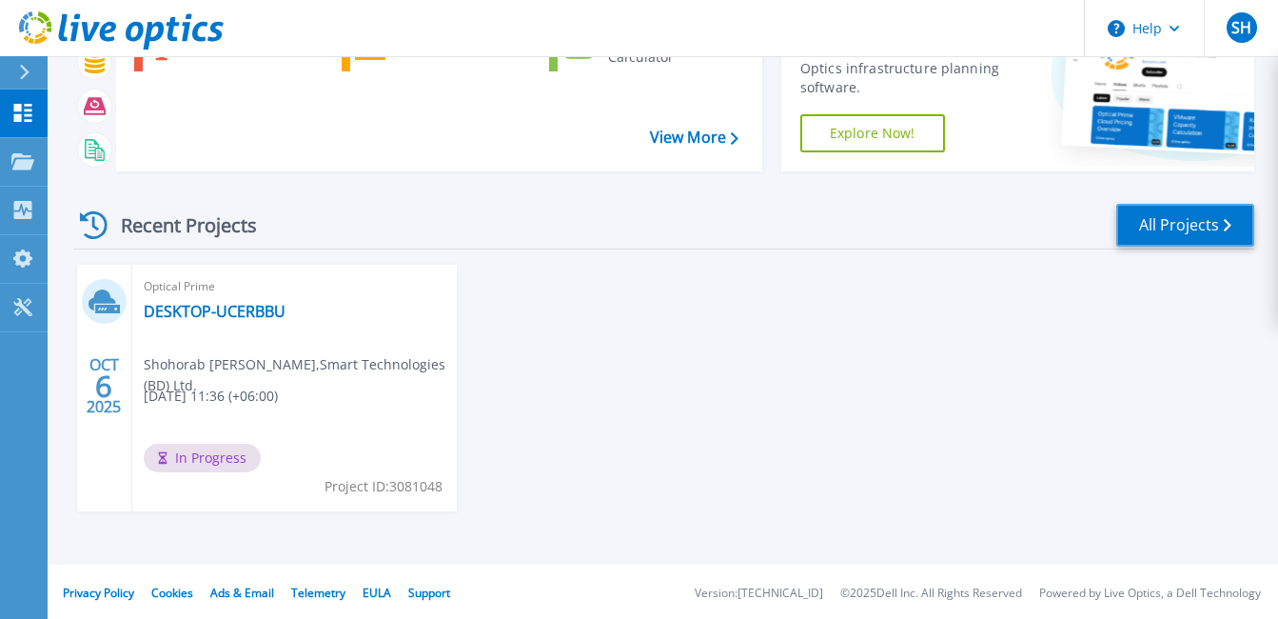
scroll to position [40, 0]
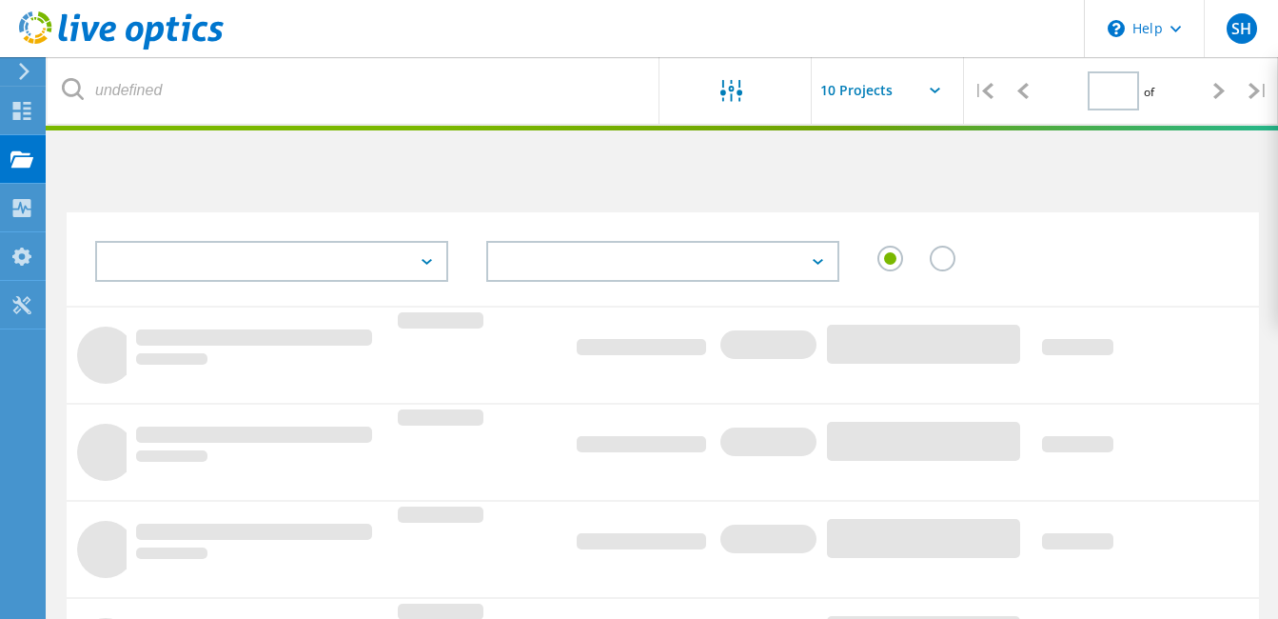
type input "1"
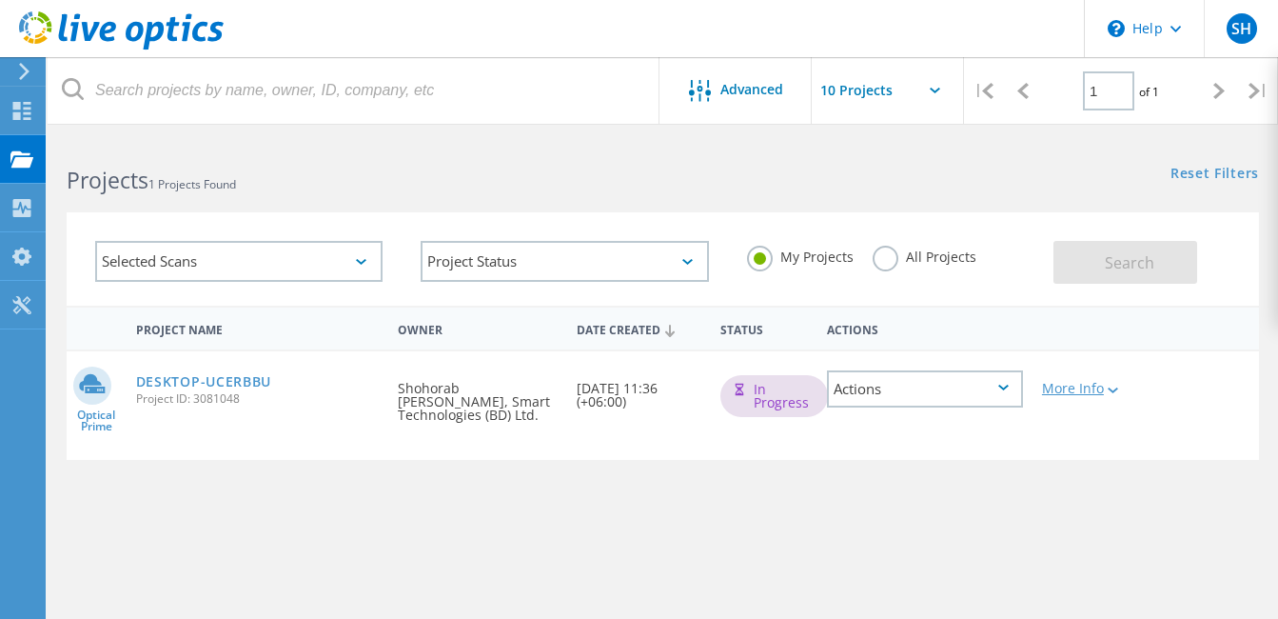
click at [1053, 384] on div "More Info" at bounding box center [1080, 388] width 76 height 13
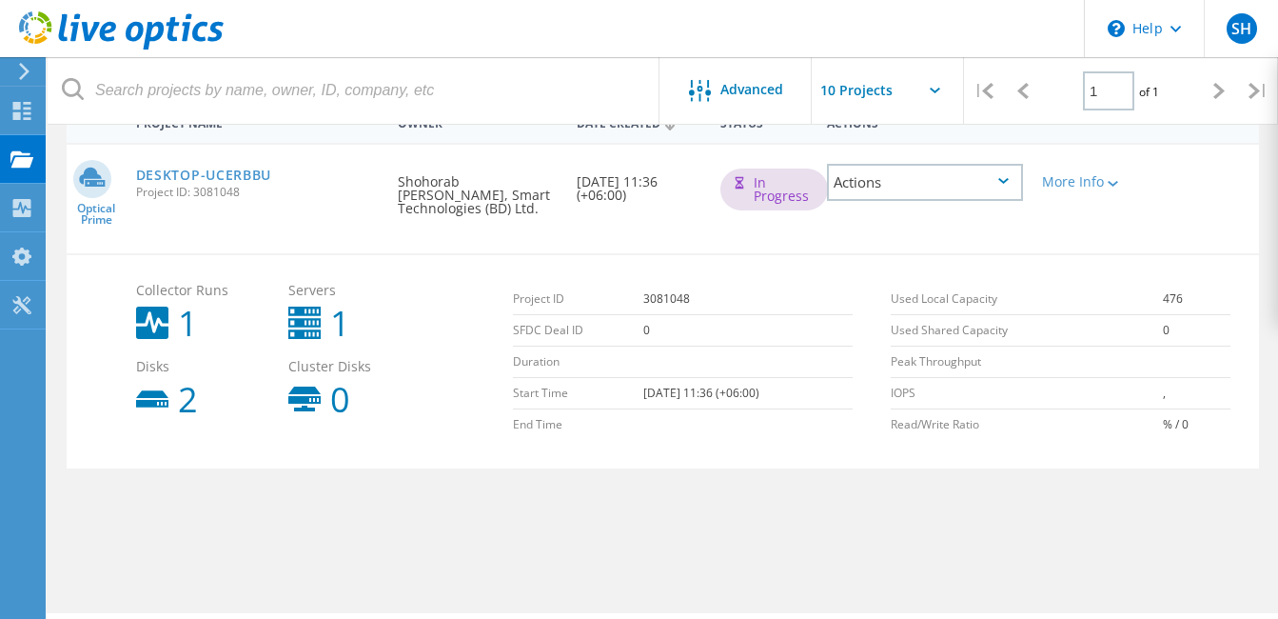
scroll to position [163, 0]
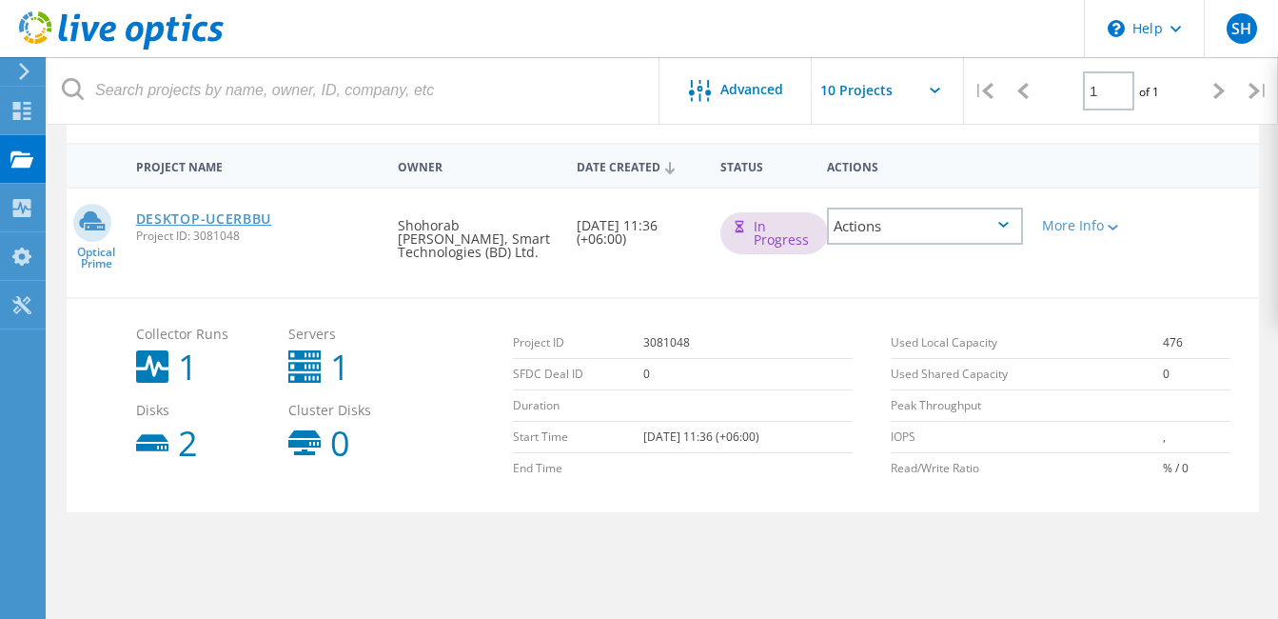
click at [219, 216] on link "DESKTOP-UCERBBU" at bounding box center [204, 218] width 136 height 13
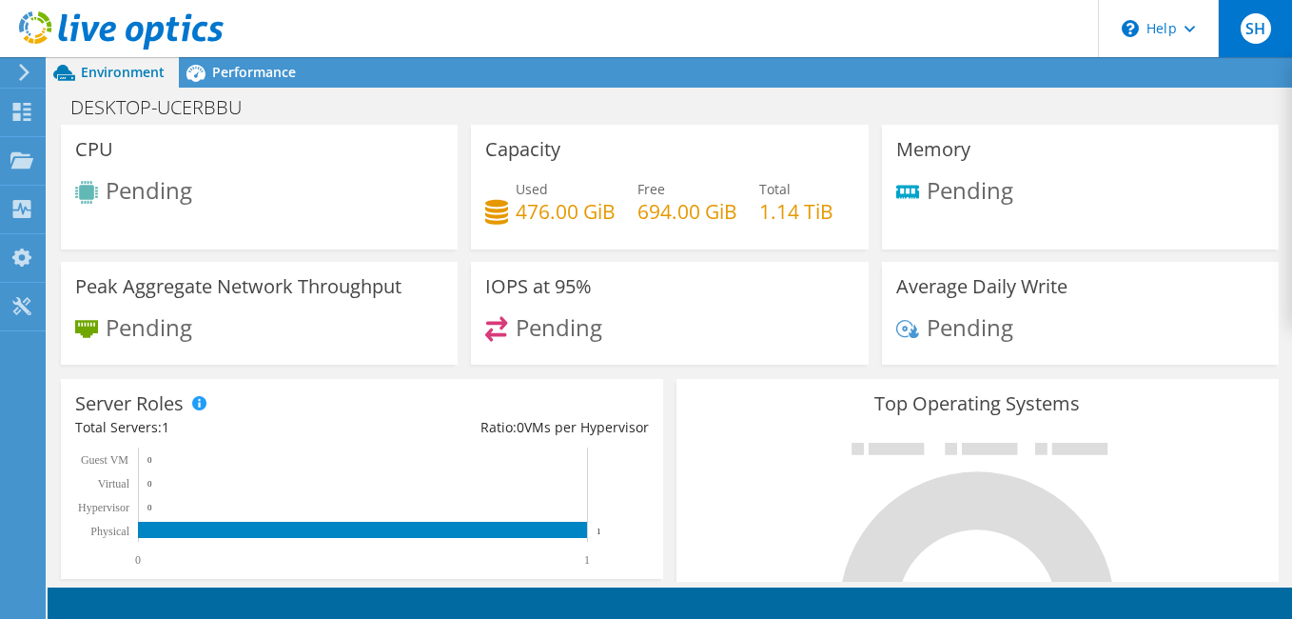
click at [1263, 22] on span "SH" at bounding box center [1256, 28] width 30 height 30
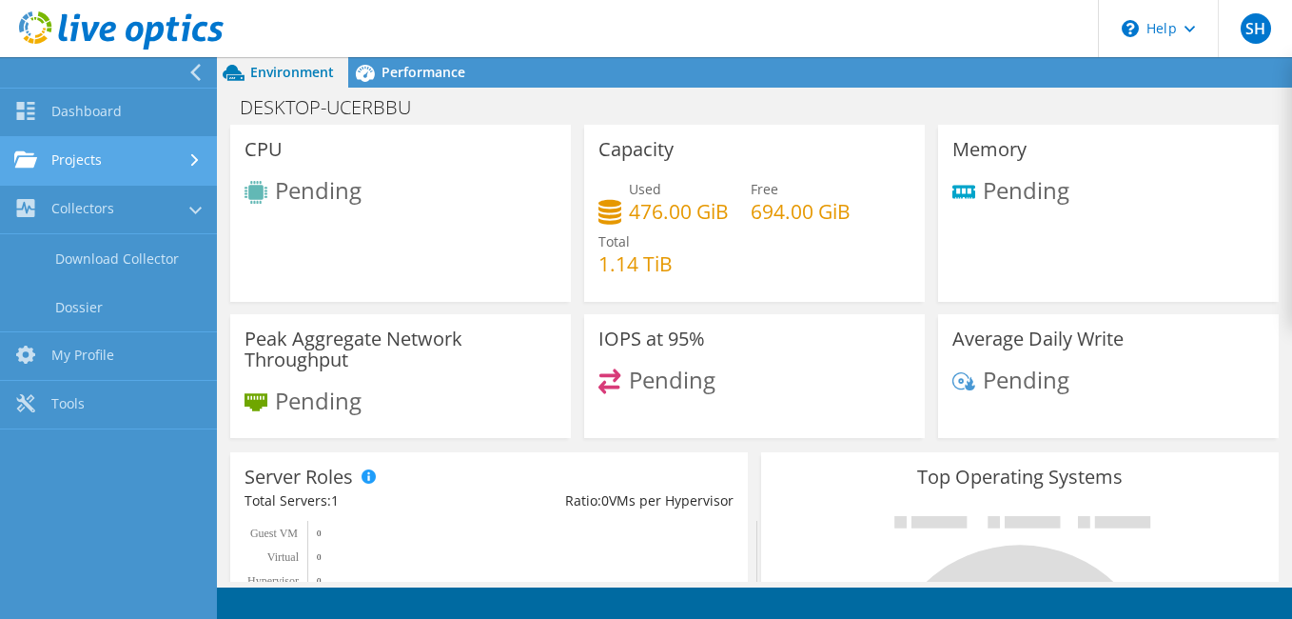
click at [94, 165] on link "Projects" at bounding box center [108, 161] width 217 height 49
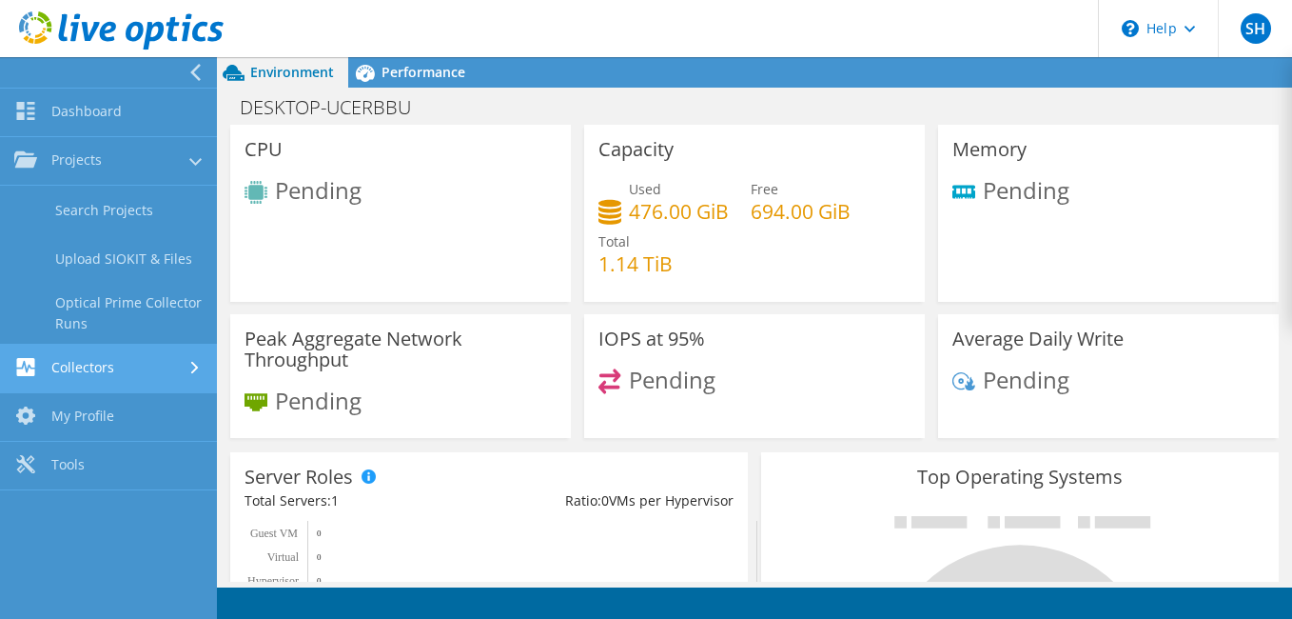
click at [87, 367] on link "Collectors" at bounding box center [108, 368] width 217 height 49
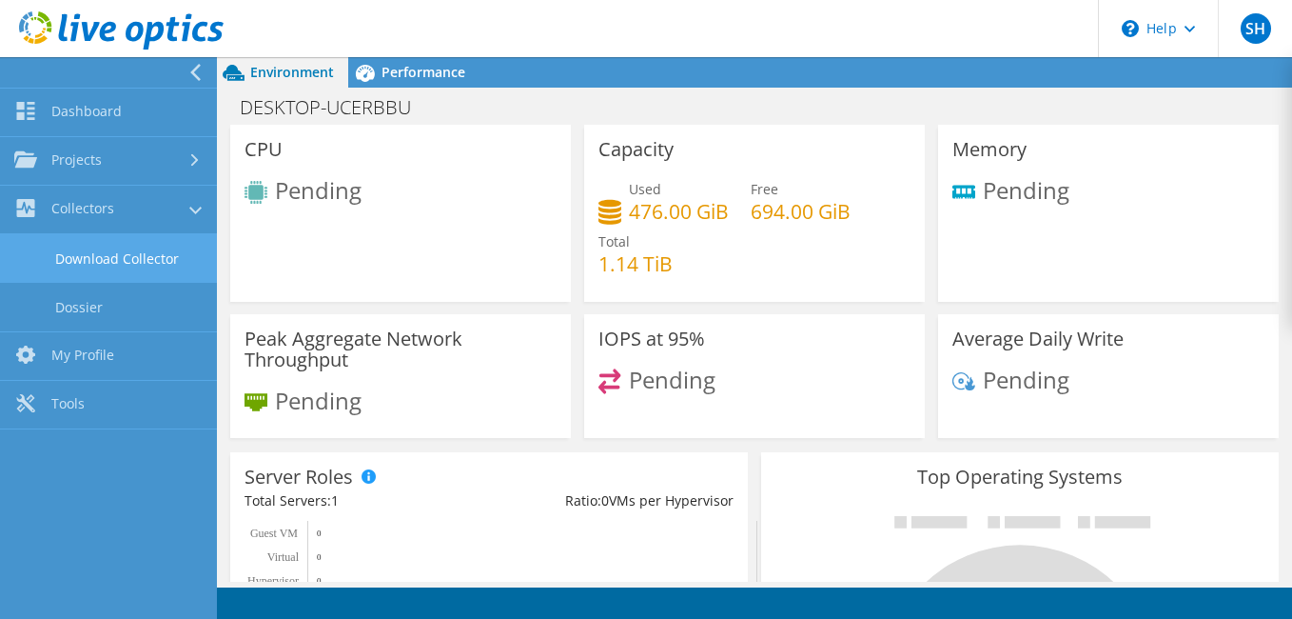
click at [108, 257] on link "Download Collector" at bounding box center [108, 258] width 217 height 49
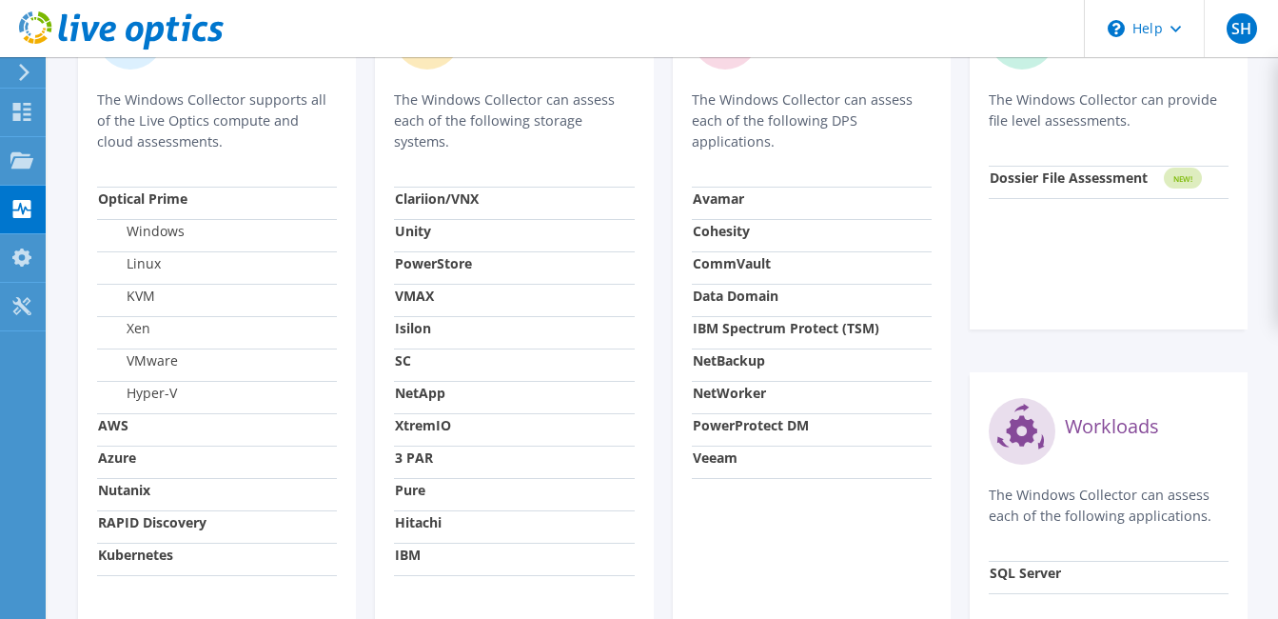
scroll to position [904, 0]
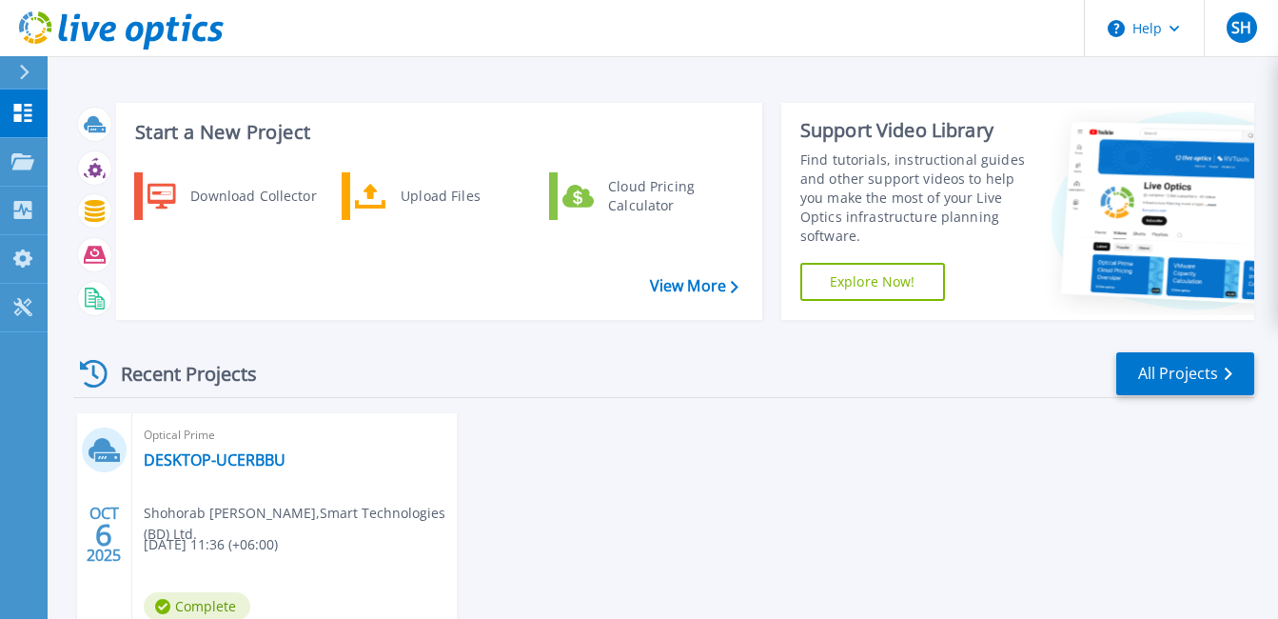
scroll to position [151, 0]
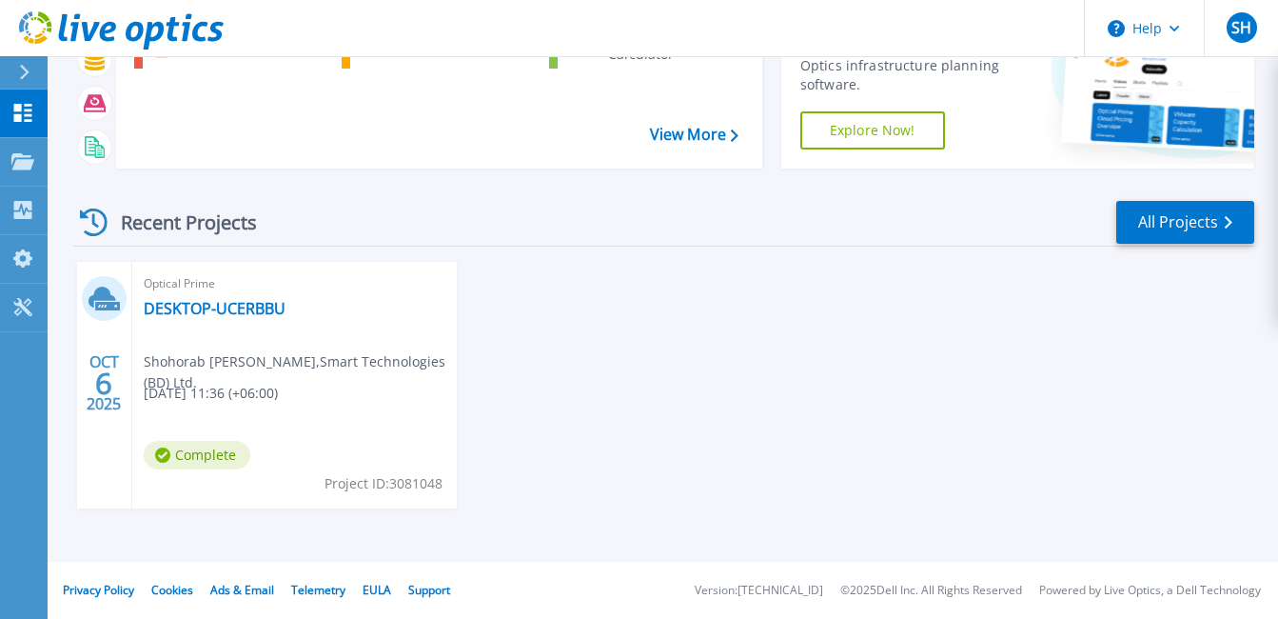
click at [242, 294] on span "Optical Prime" at bounding box center [295, 283] width 302 height 21
click at [240, 306] on link "DESKTOP-UCERBBU" at bounding box center [215, 308] width 142 height 19
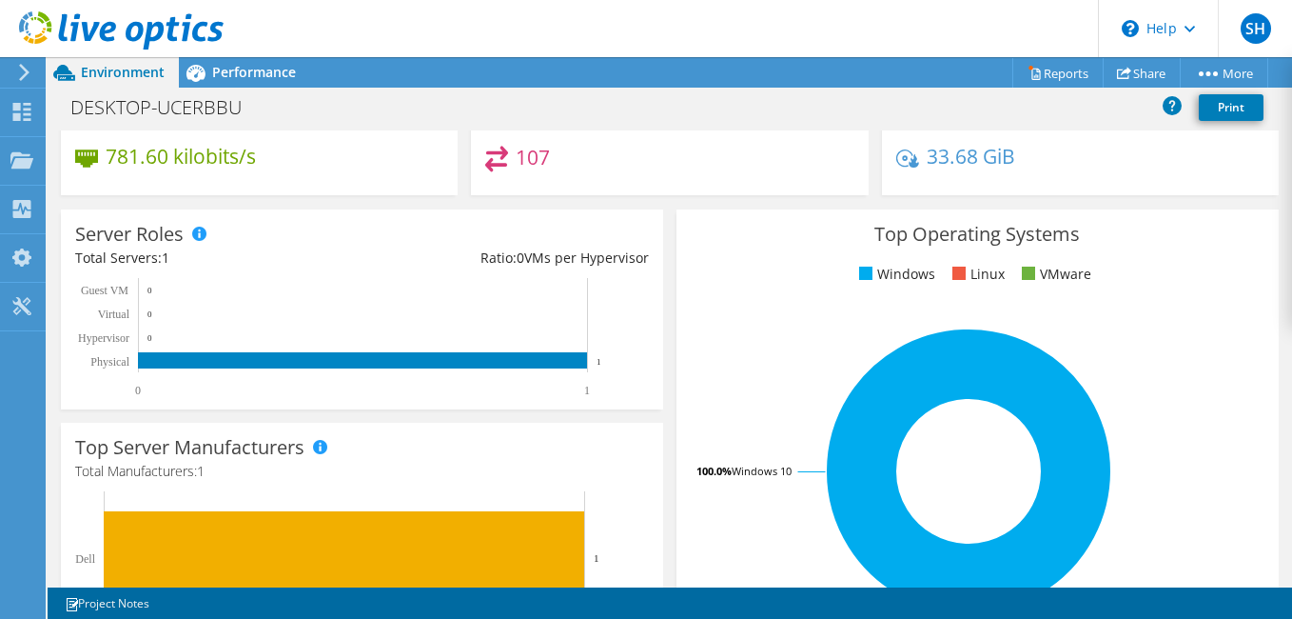
click at [521, 167] on h4 "107" at bounding box center [533, 157] width 34 height 21
click at [986, 166] on h4 "33.68 GiB" at bounding box center [971, 156] width 88 height 21
click at [1225, 106] on link "Print" at bounding box center [1231, 107] width 65 height 27
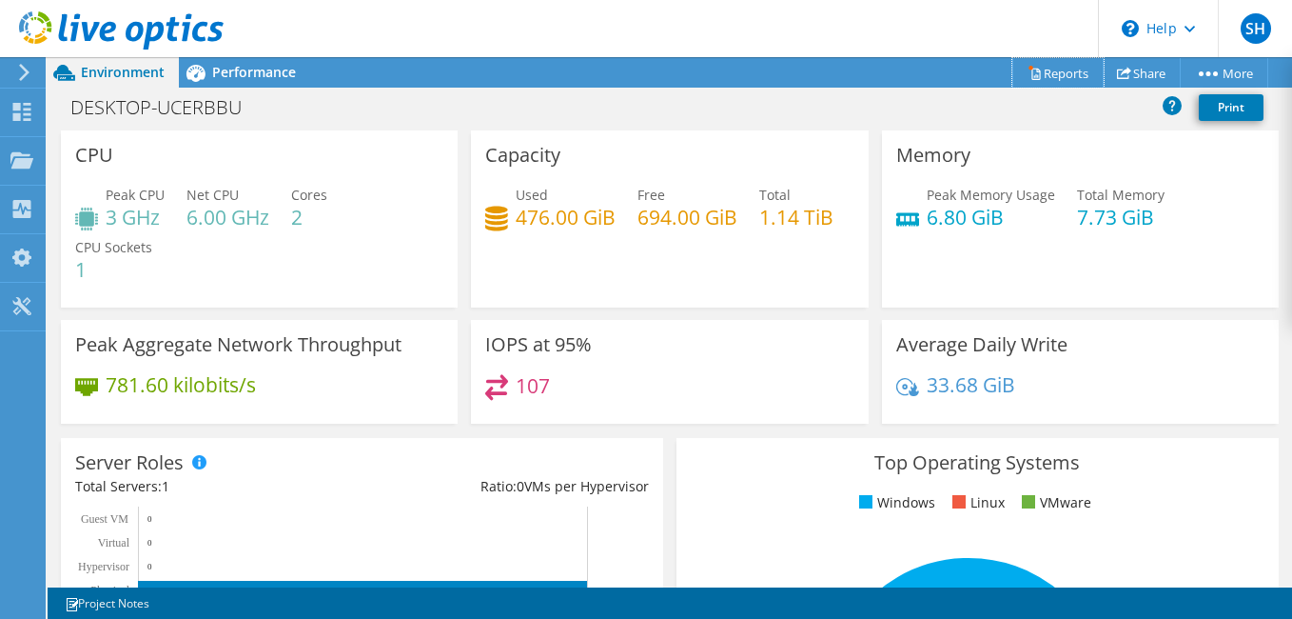
click at [1028, 73] on icon at bounding box center [1035, 73] width 14 height 14
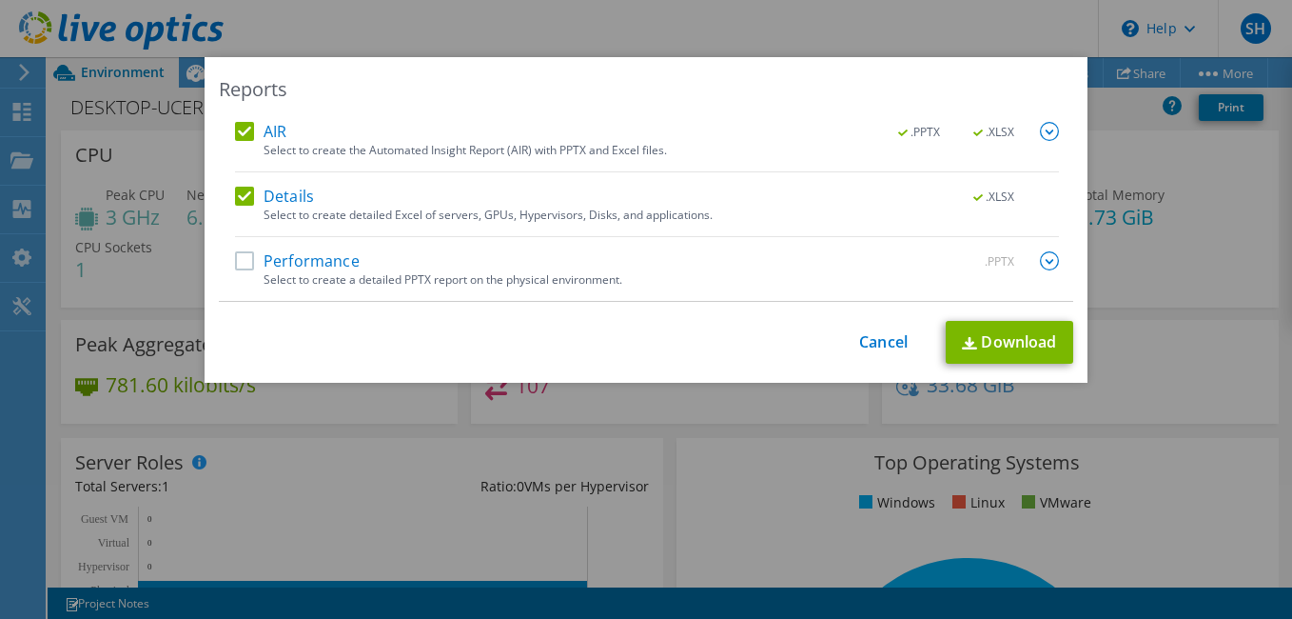
click at [243, 262] on label "Performance" at bounding box center [297, 260] width 125 height 19
click at [0, 0] on input "Performance" at bounding box center [0, 0] width 0 height 0
click at [1027, 340] on link "Download" at bounding box center [1010, 342] width 128 height 43
click at [887, 340] on link "Cancel" at bounding box center [883, 342] width 49 height 18
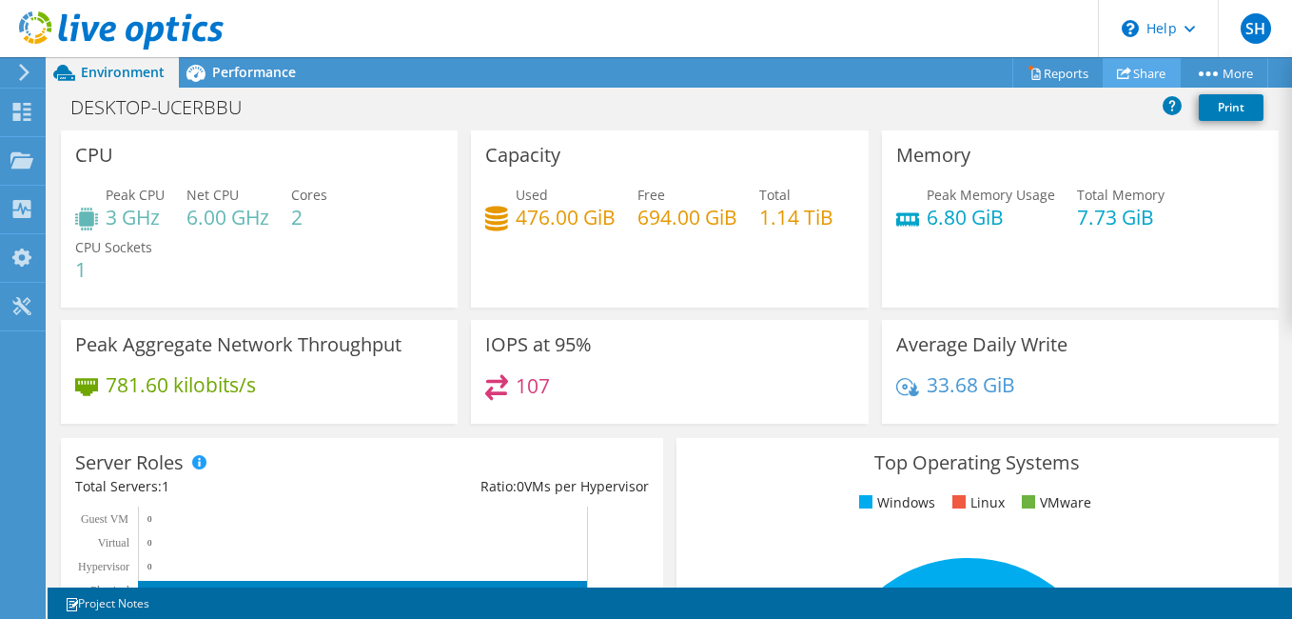
click at [1130, 64] on link "Share" at bounding box center [1142, 72] width 78 height 29
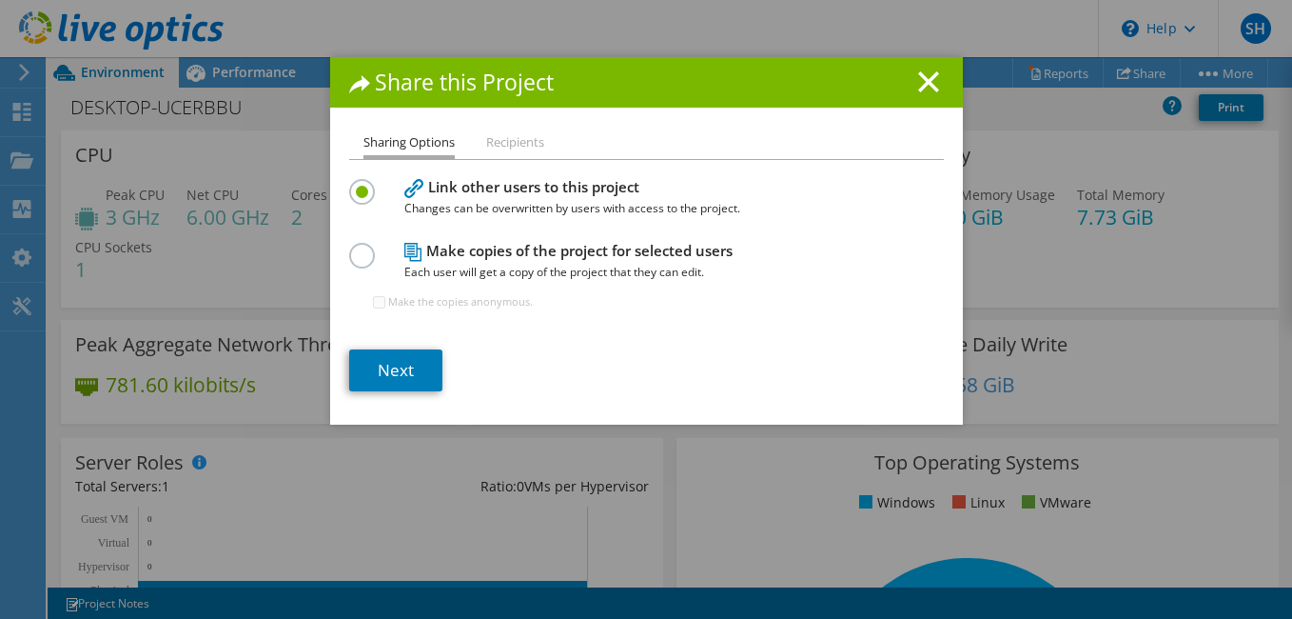
click at [473, 146] on ul "Sharing Options Recipients" at bounding box center [646, 145] width 595 height 28
click at [491, 145] on li "Recipients" at bounding box center [515, 143] width 58 height 24
click at [469, 258] on h4 "Make copies of the project for selected users Each user will get a copy of the …" at bounding box center [642, 261] width 476 height 43
click at [354, 247] on label at bounding box center [365, 245] width 33 height 5
click at [0, 0] on input "radio" at bounding box center [0, 0] width 0 height 0
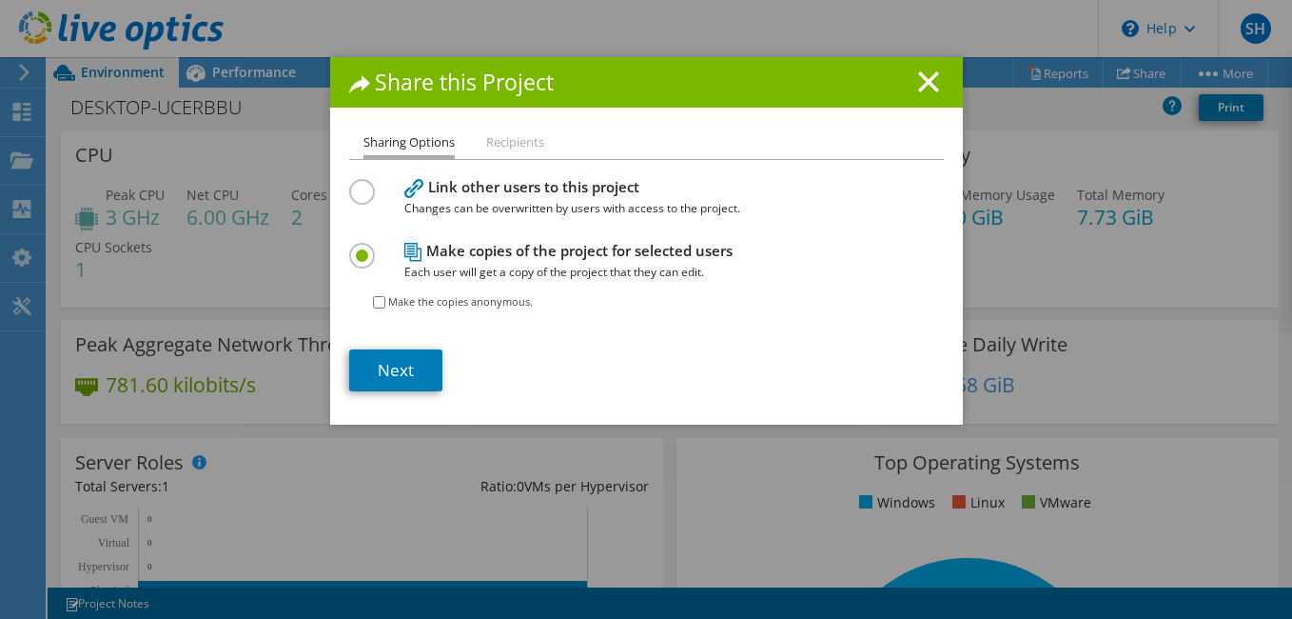
click at [495, 142] on li "Recipients" at bounding box center [515, 143] width 58 height 24
click at [368, 189] on div at bounding box center [365, 189] width 33 height 21
click at [357, 184] on label at bounding box center [365, 181] width 33 height 5
click at [0, 0] on input "radio" at bounding box center [0, 0] width 0 height 0
click at [924, 82] on icon at bounding box center [928, 81] width 21 height 21
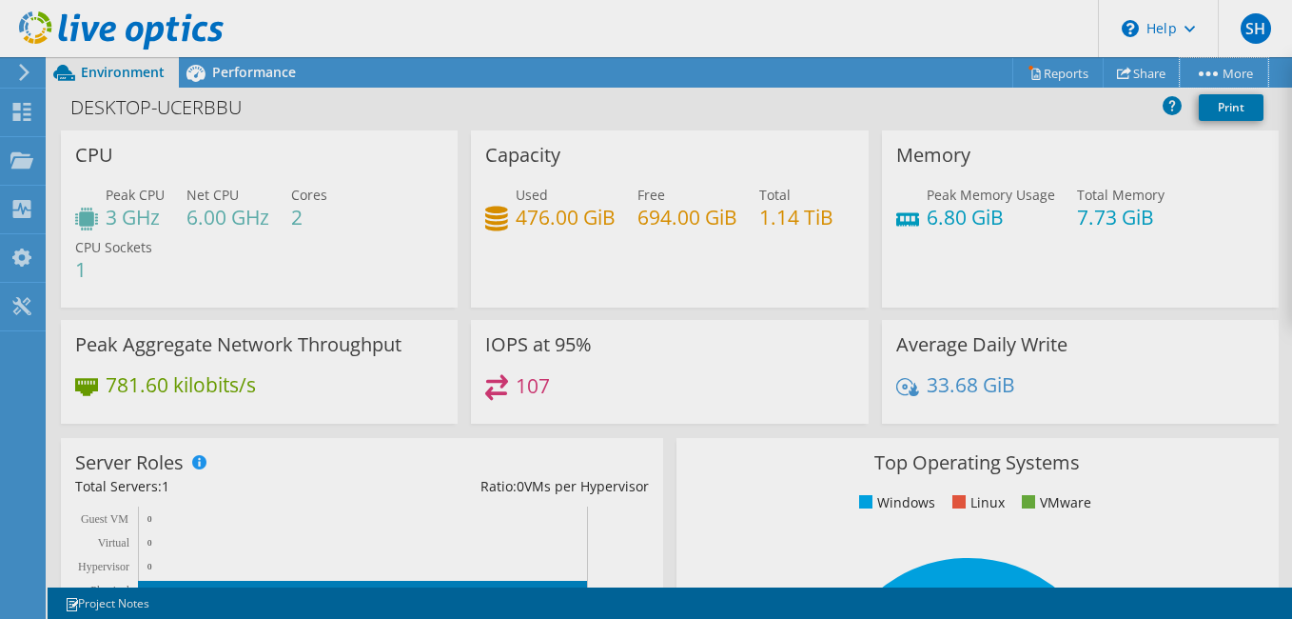
click at [1242, 82] on link "More" at bounding box center [1224, 72] width 88 height 29
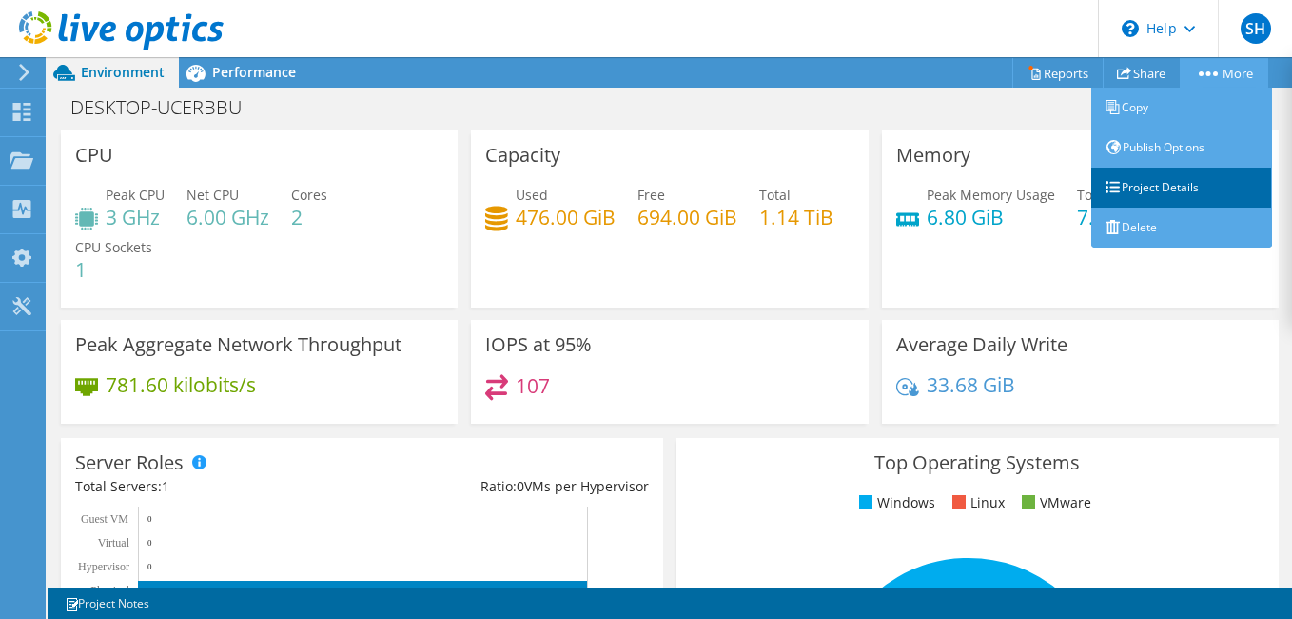
click at [1109, 172] on link "Project Details" at bounding box center [1181, 187] width 181 height 40
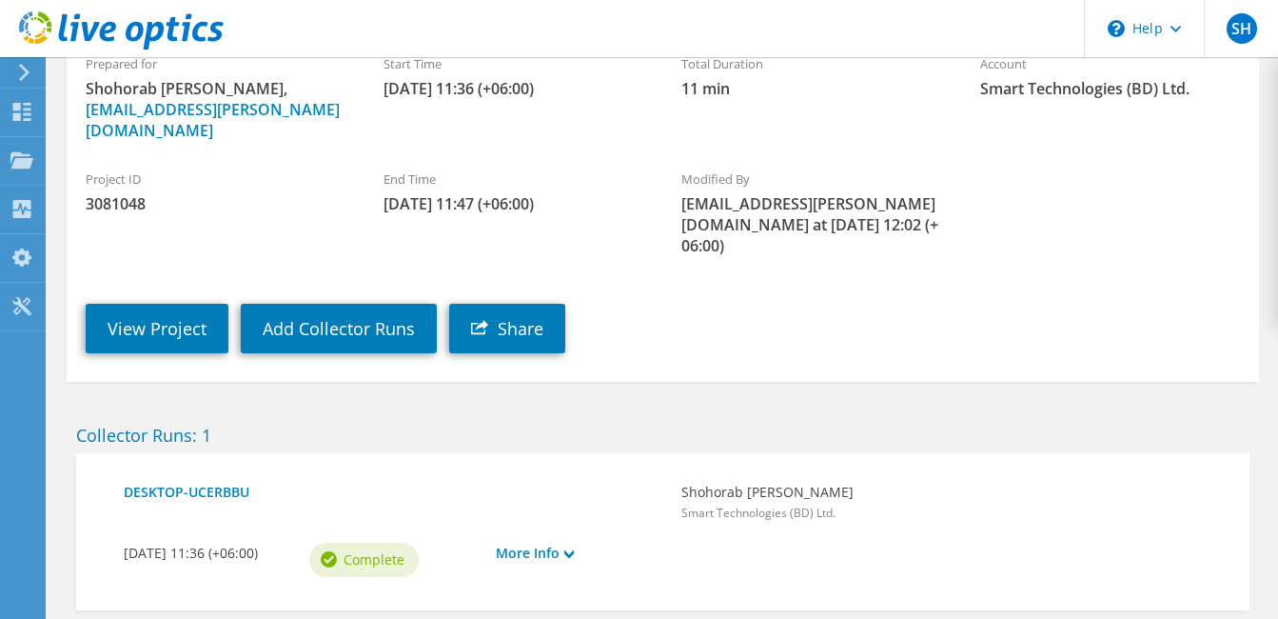
scroll to position [223, 0]
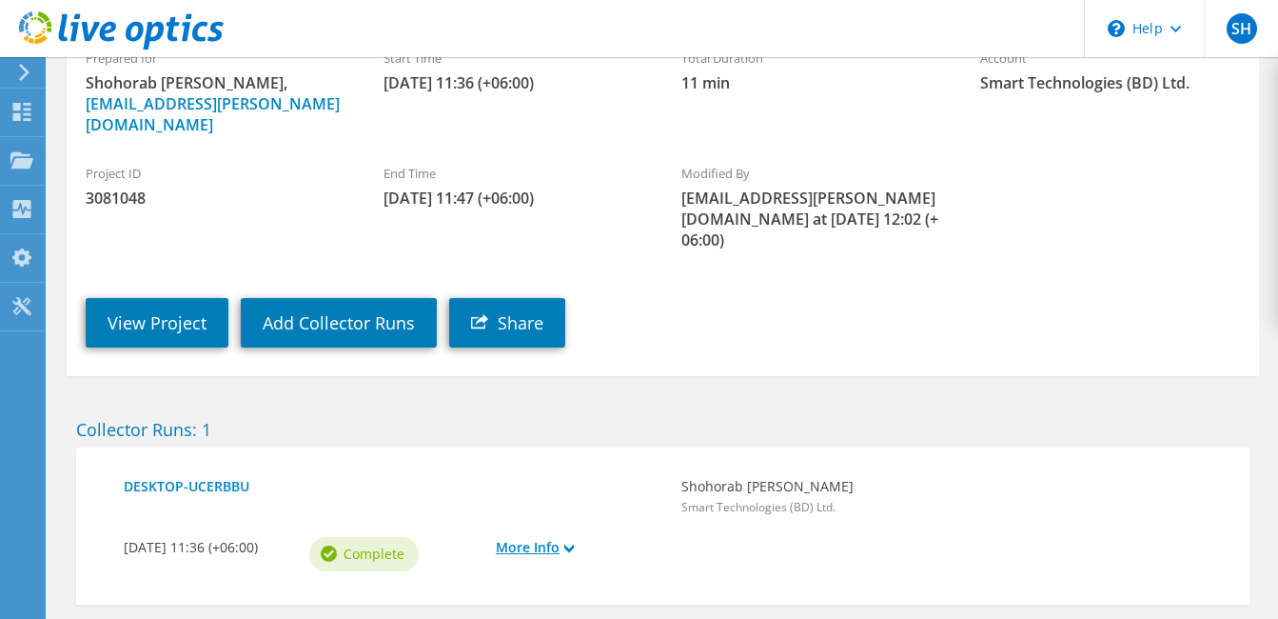
click at [662, 537] on link "More Info" at bounding box center [579, 547] width 167 height 21
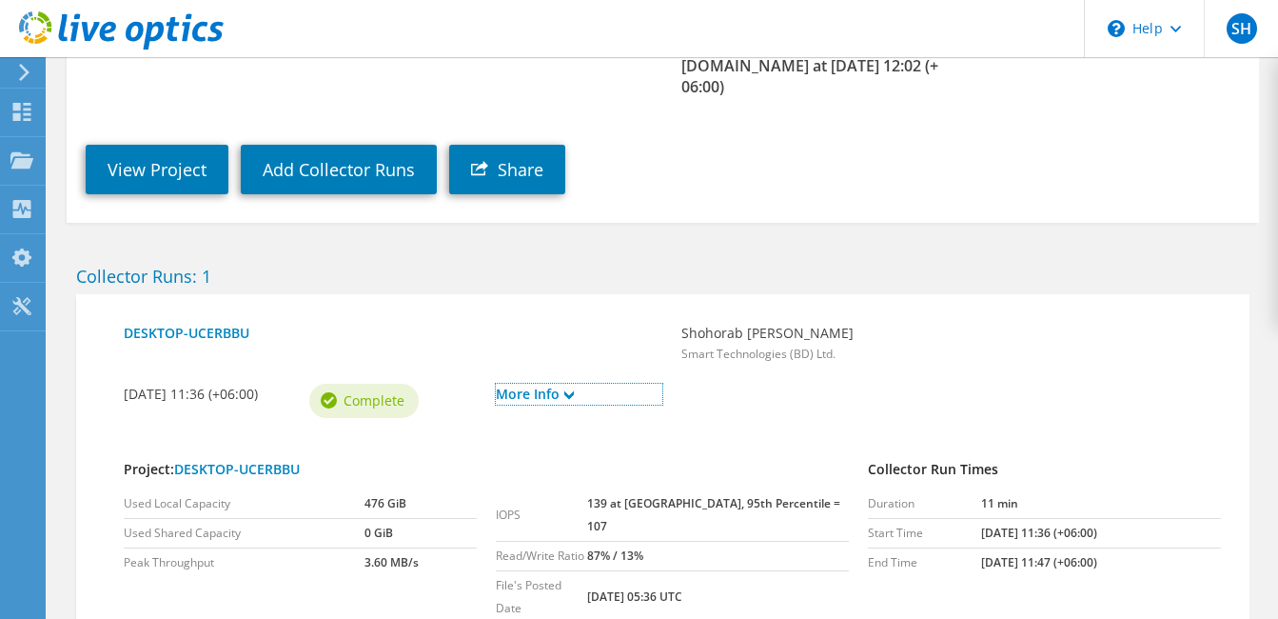
scroll to position [377, 0]
